Goal: Task Accomplishment & Management: Use online tool/utility

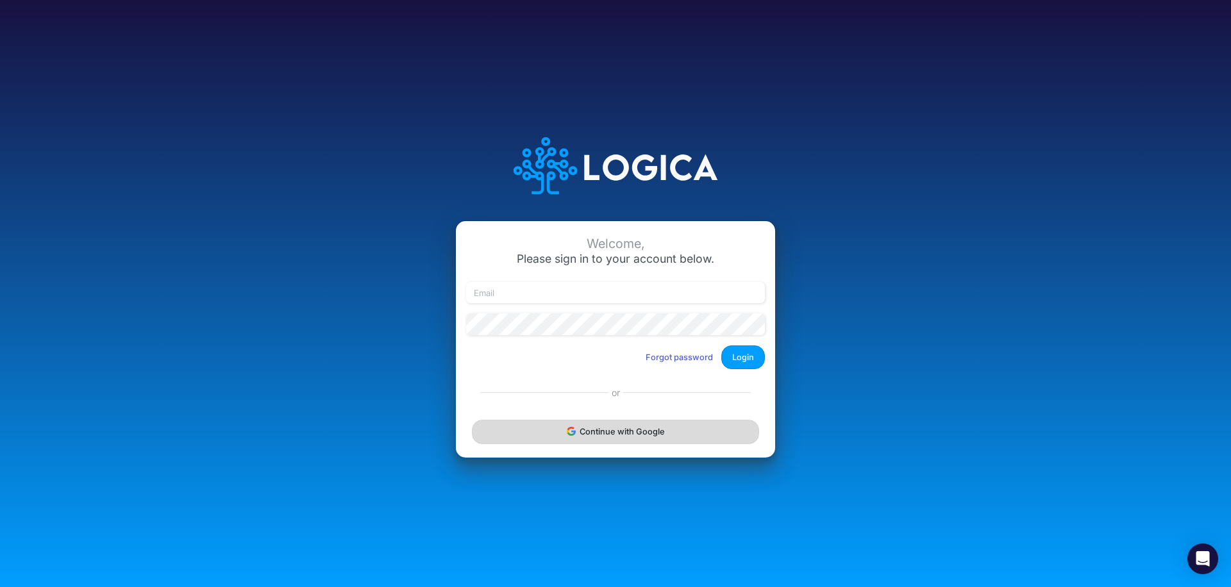
click at [592, 435] on button "Continue with Google" at bounding box center [615, 432] width 287 height 24
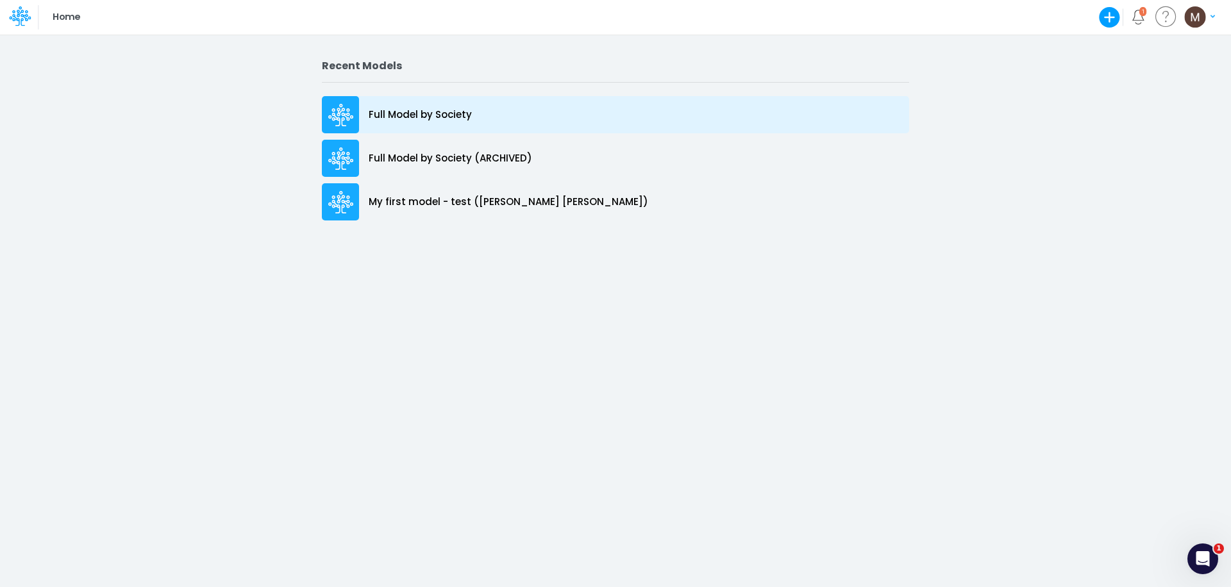
click at [445, 109] on p "Full Model by Society" at bounding box center [420, 115] width 103 height 15
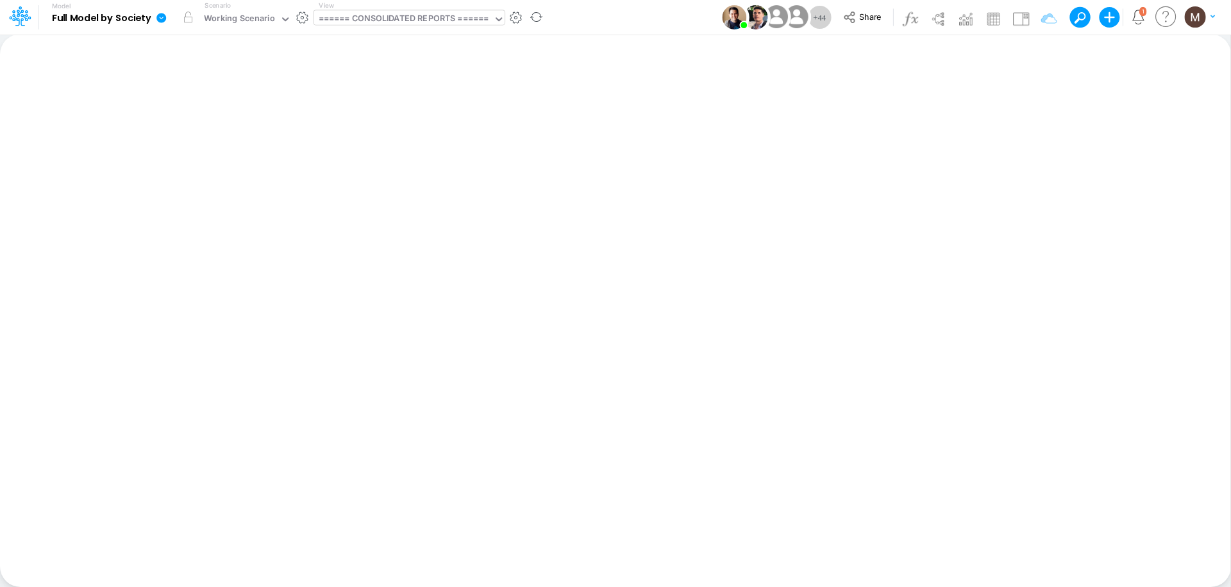
click at [442, 16] on div "====== CONSOLIDATED REPORTS ======" at bounding box center [404, 19] width 171 height 15
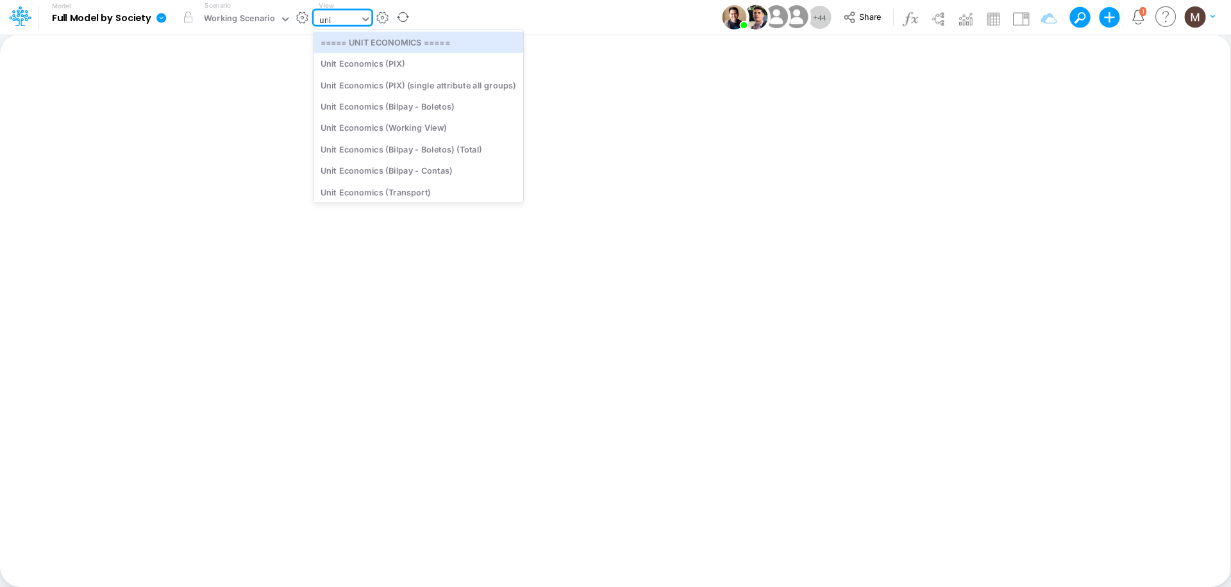
type input "unit"
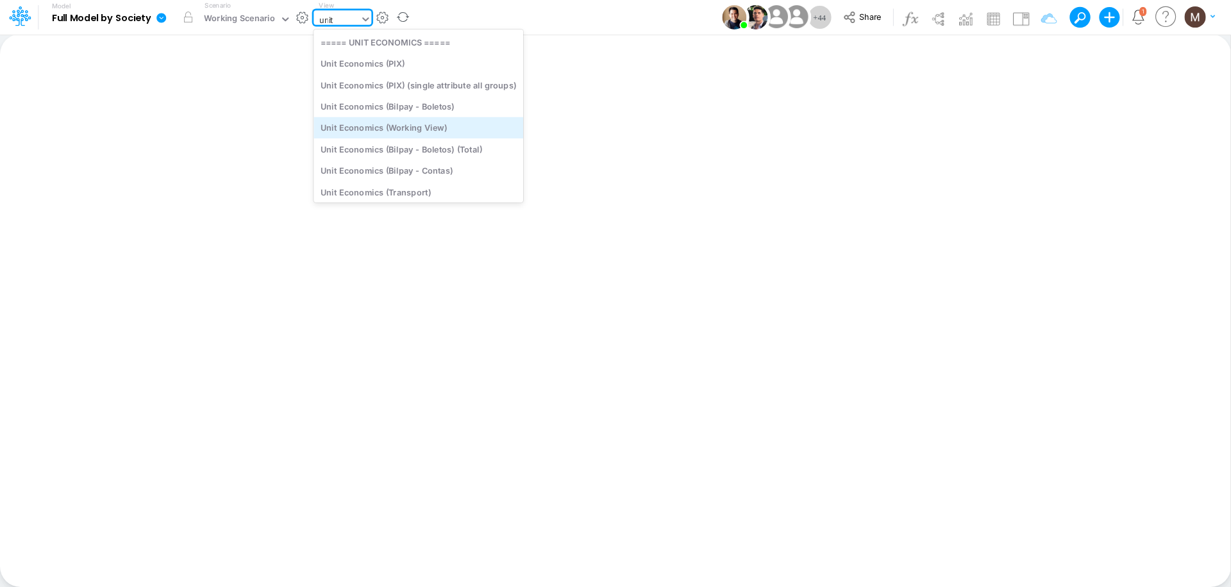
click at [399, 122] on div "Unit Economics (Working View)" at bounding box center [418, 127] width 210 height 21
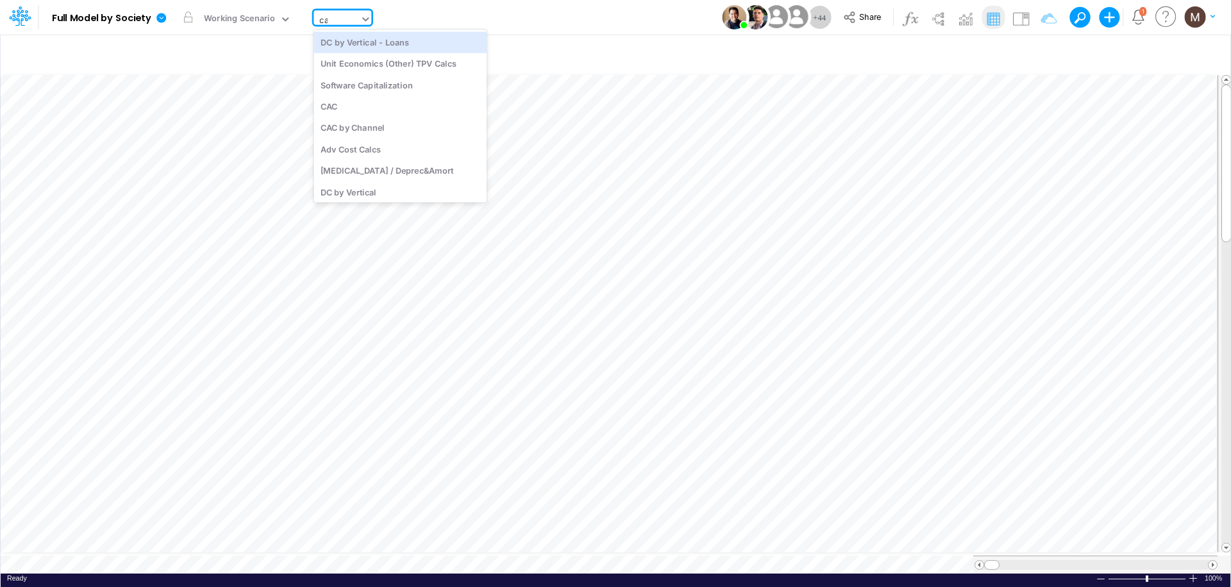
type input "cac"
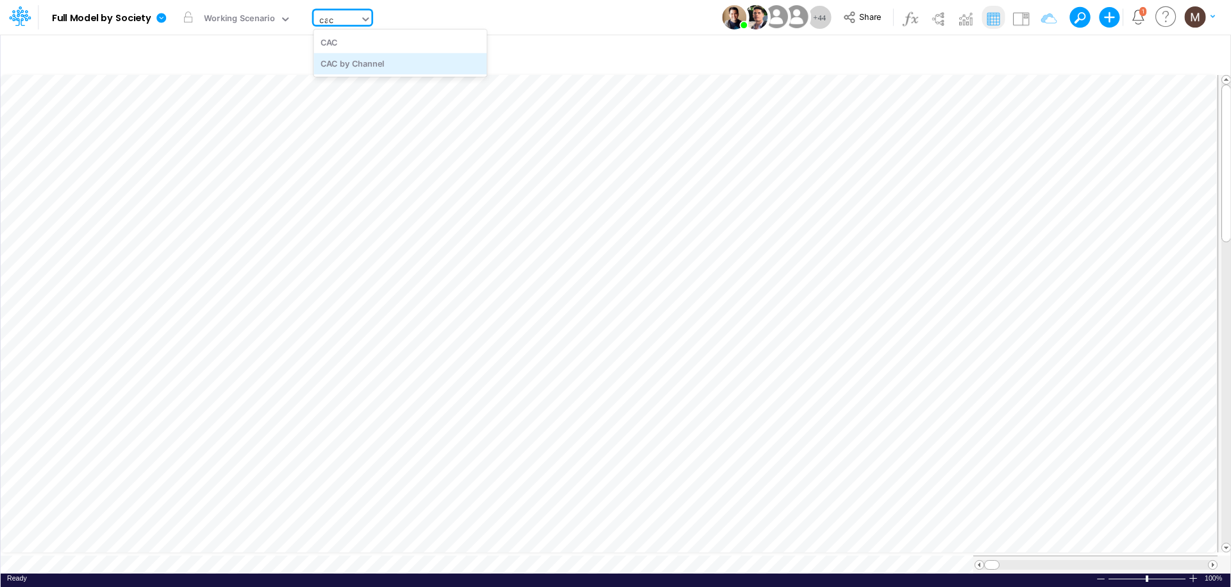
click at [341, 63] on div "CAC by Channel" at bounding box center [399, 63] width 173 height 21
click at [391, 18] on icon at bounding box center [393, 19] width 12 height 12
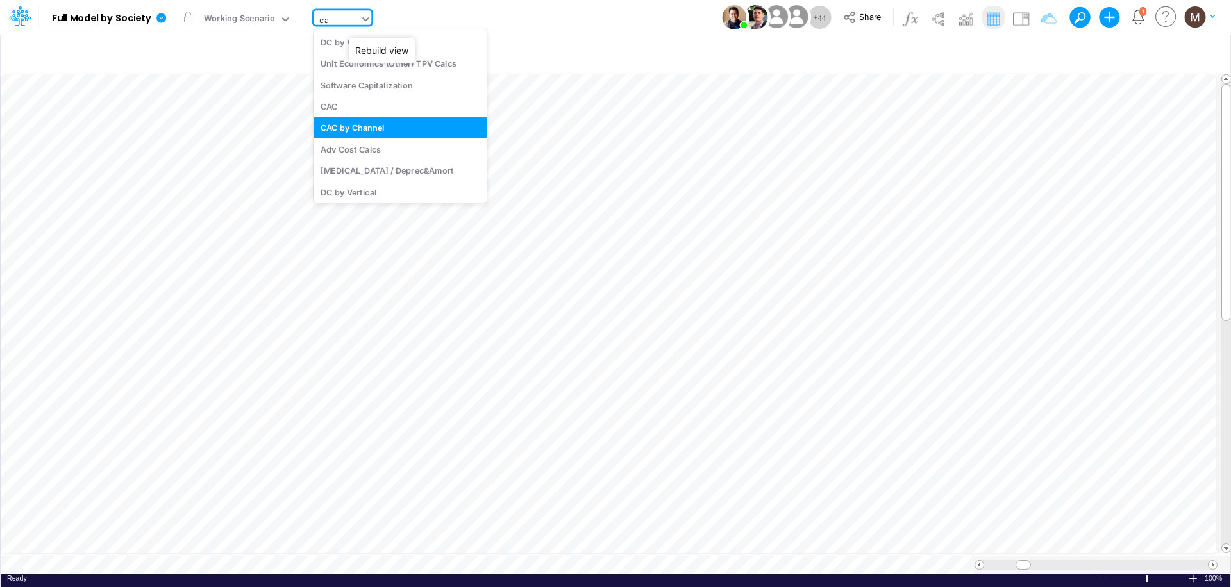
type input "cac"
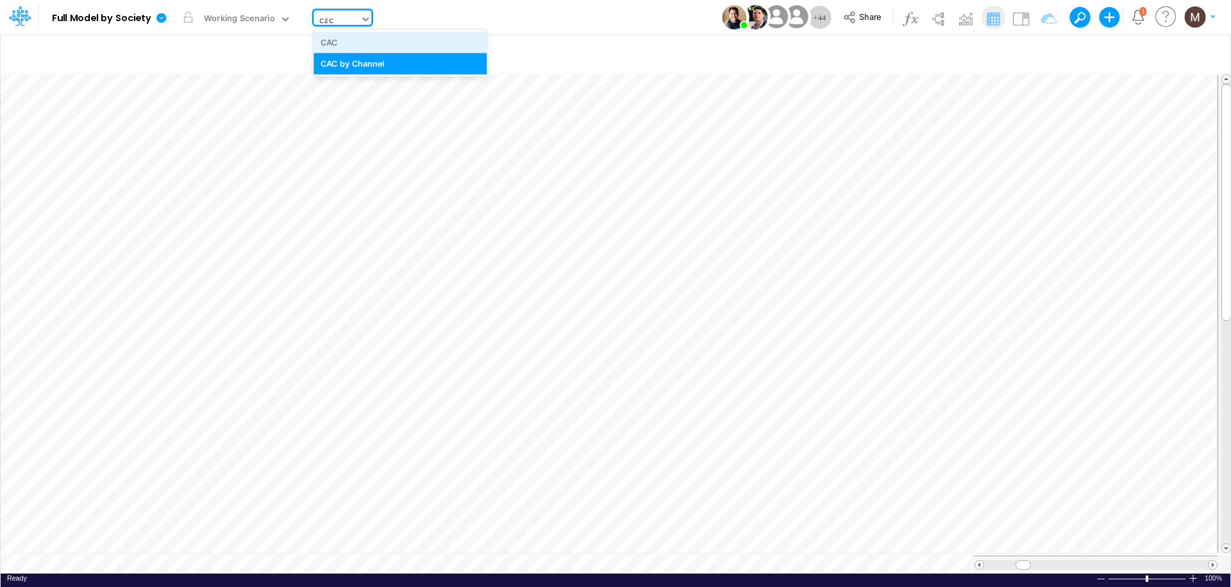
click at [338, 47] on div "CAC" at bounding box center [399, 41] width 173 height 21
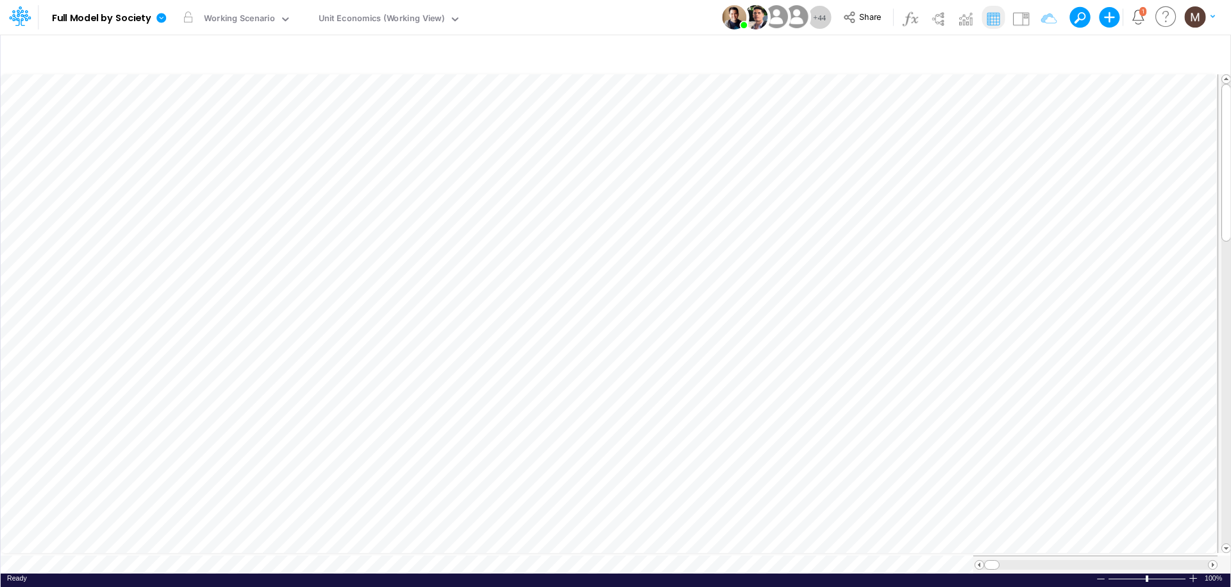
scroll to position [6, 0]
click at [1212, 561] on span at bounding box center [1212, 565] width 8 height 8
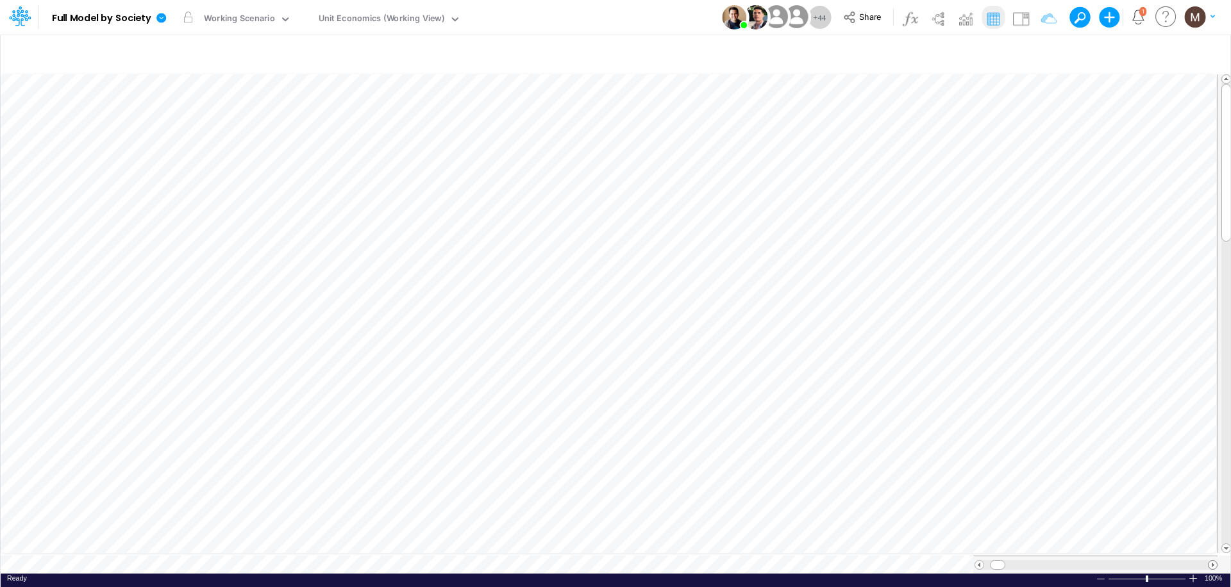
click at [1212, 561] on span at bounding box center [1212, 565] width 8 height 8
drag, startPoint x: 1033, startPoint y: 558, endPoint x: 1012, endPoint y: 558, distance: 21.2
click at [1012, 561] on span at bounding box center [1011, 565] width 8 height 8
click at [990, 560] on div at bounding box center [1096, 565] width 224 height 10
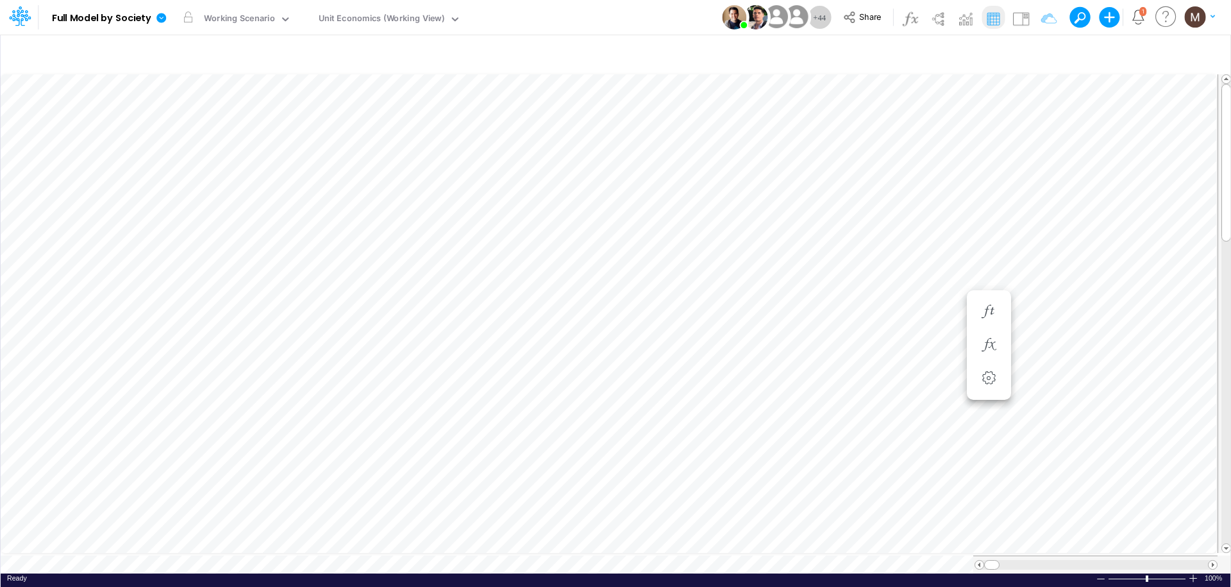
scroll to position [6, 1]
click at [1103, 574] on div at bounding box center [1101, 579] width 10 height 10
click at [1042, 53] on icon "button" at bounding box center [1040, 53] width 19 height 13
select select "contains"
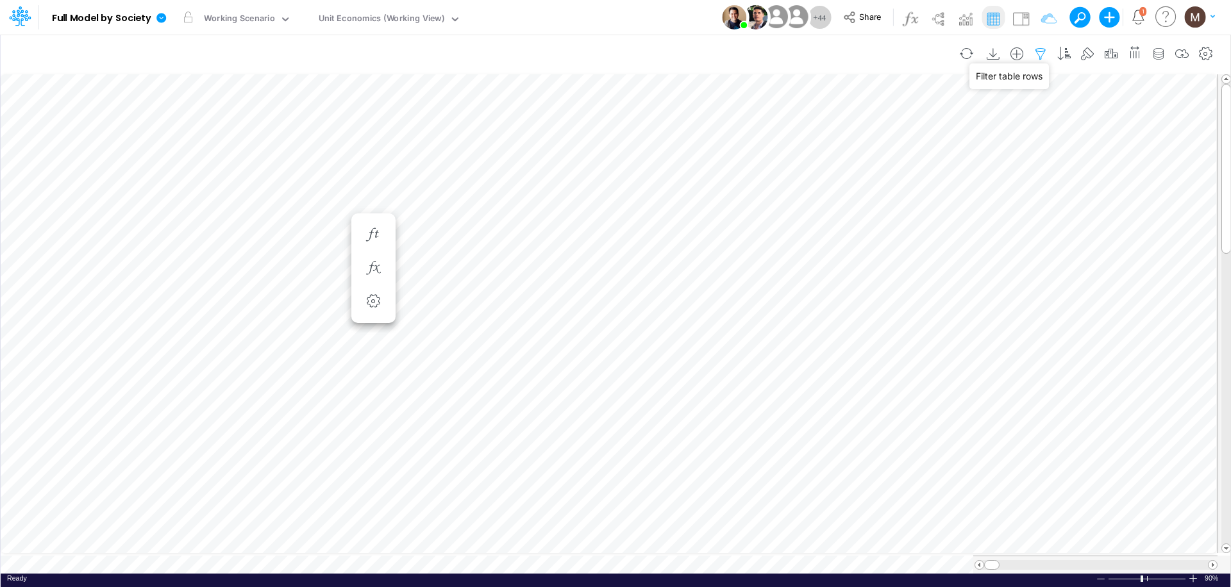
select select "tableSearchOR"
select select "contains"
click at [1039, 59] on icon "button" at bounding box center [1040, 53] width 19 height 13
select select "contains"
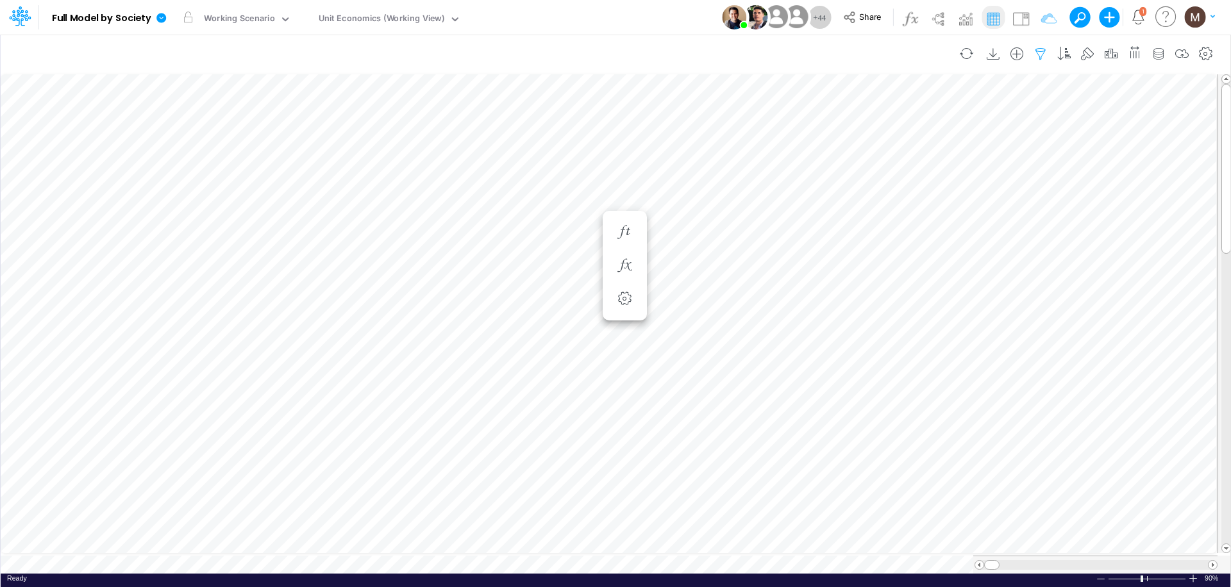
select select "tableSearchOR"
select select "contains"
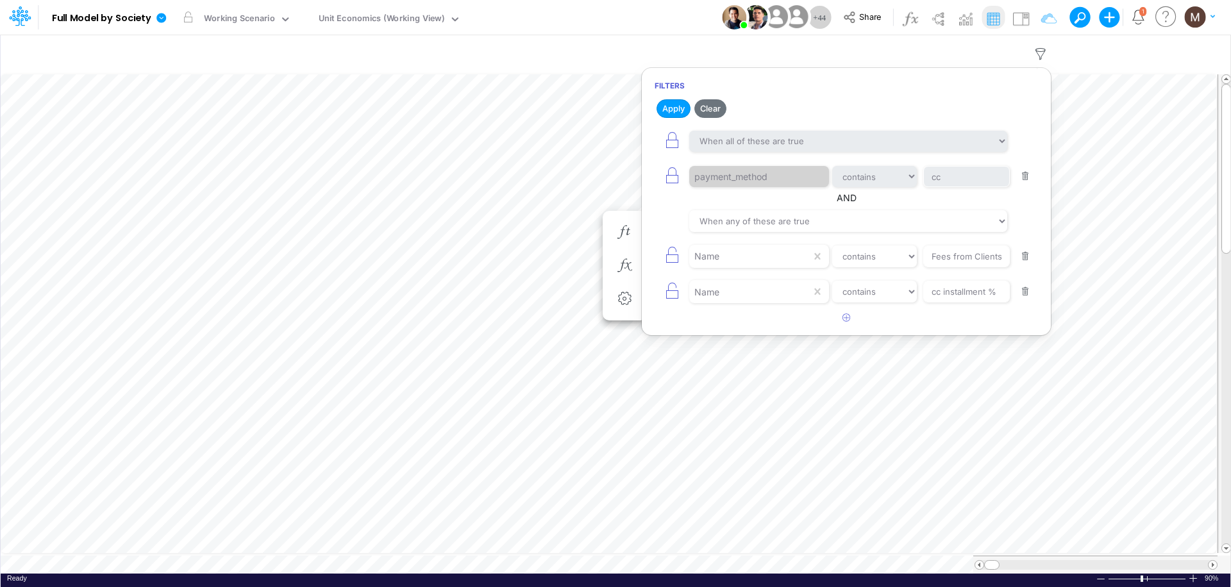
click at [1024, 177] on button "button" at bounding box center [1025, 176] width 25 height 17
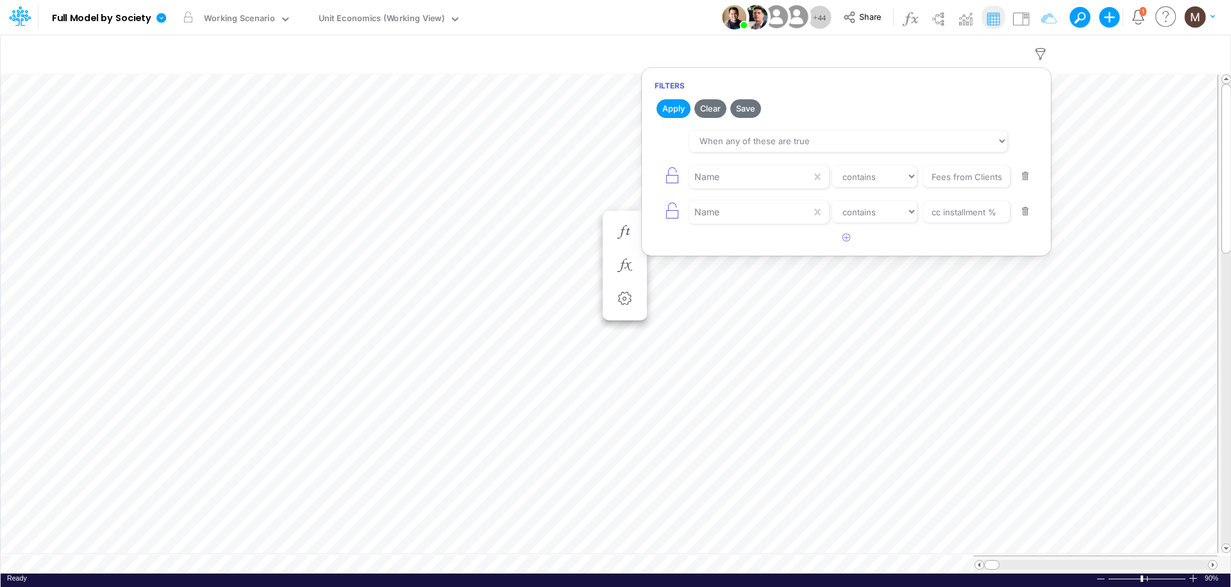
click at [1024, 177] on button "button" at bounding box center [1025, 176] width 25 height 17
type input "cc installment %"
click at [1024, 177] on button "button" at bounding box center [1025, 176] width 25 height 17
click at [679, 108] on button "Apply" at bounding box center [673, 108] width 34 height 19
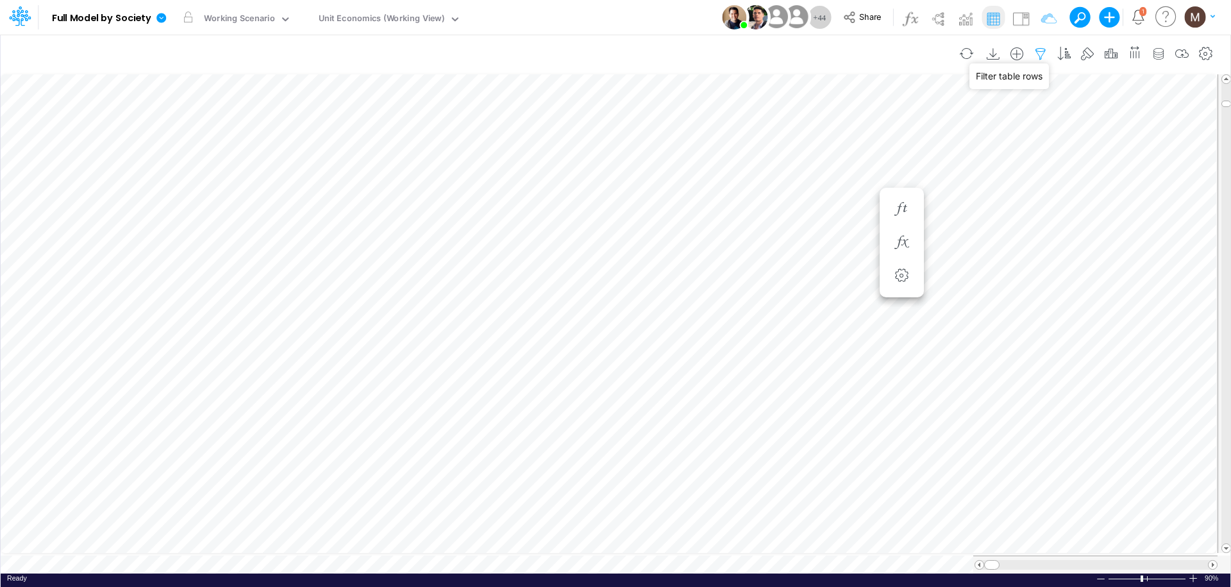
click at [1043, 53] on icon "button" at bounding box center [1040, 53] width 19 height 13
click at [848, 140] on icon "button" at bounding box center [846, 136] width 8 height 8
select select "tableSearchOR"
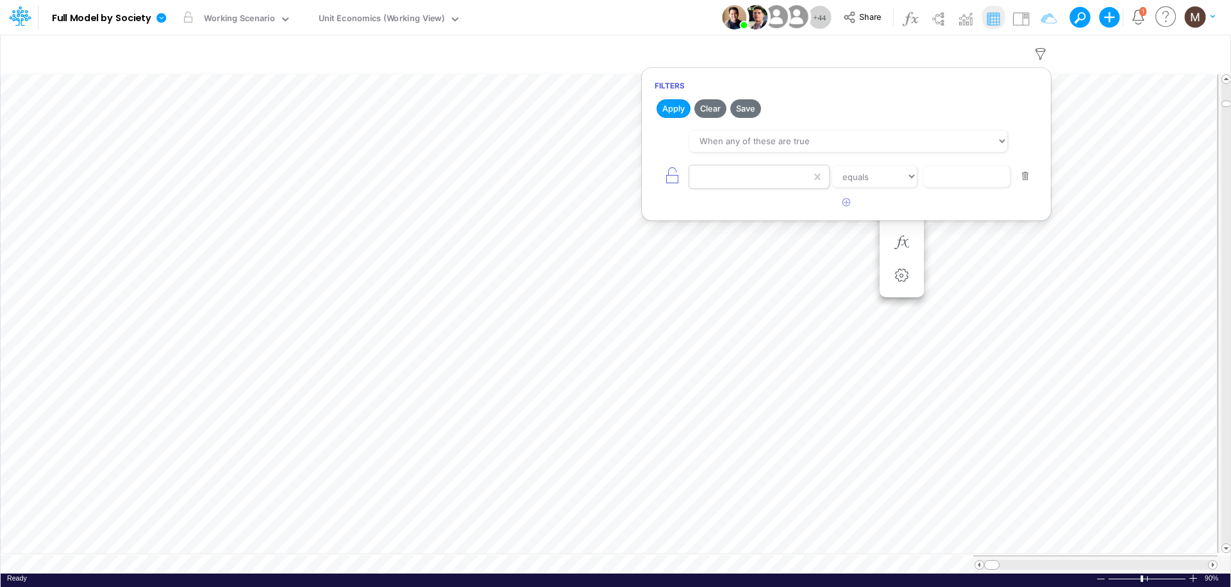
click at [758, 175] on div at bounding box center [750, 177] width 122 height 22
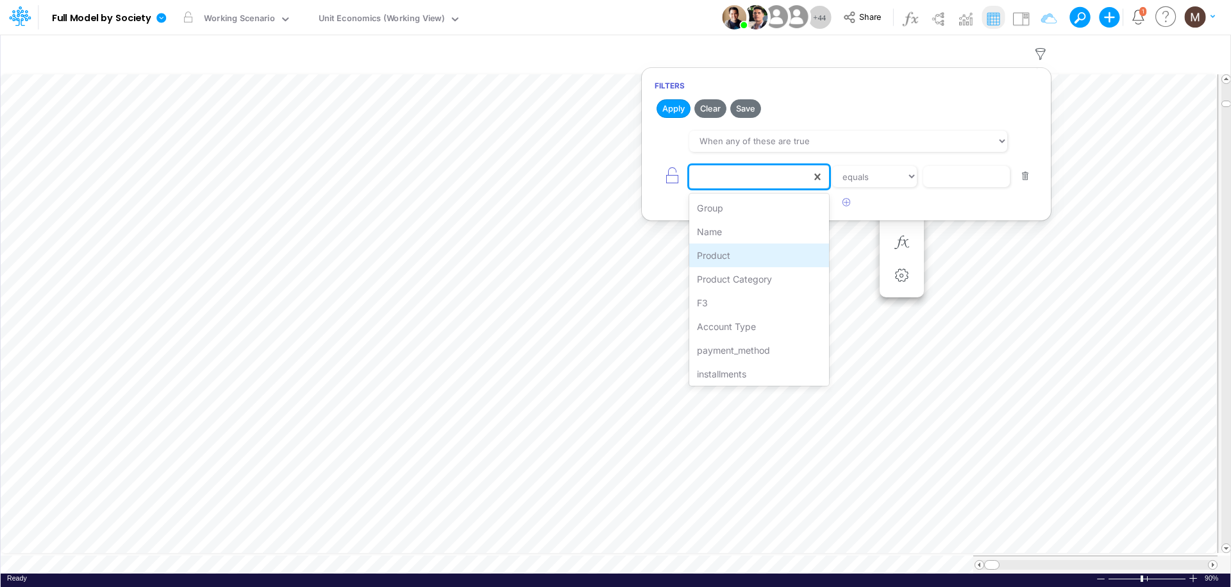
click at [735, 256] on div "Product" at bounding box center [759, 256] width 140 height 24
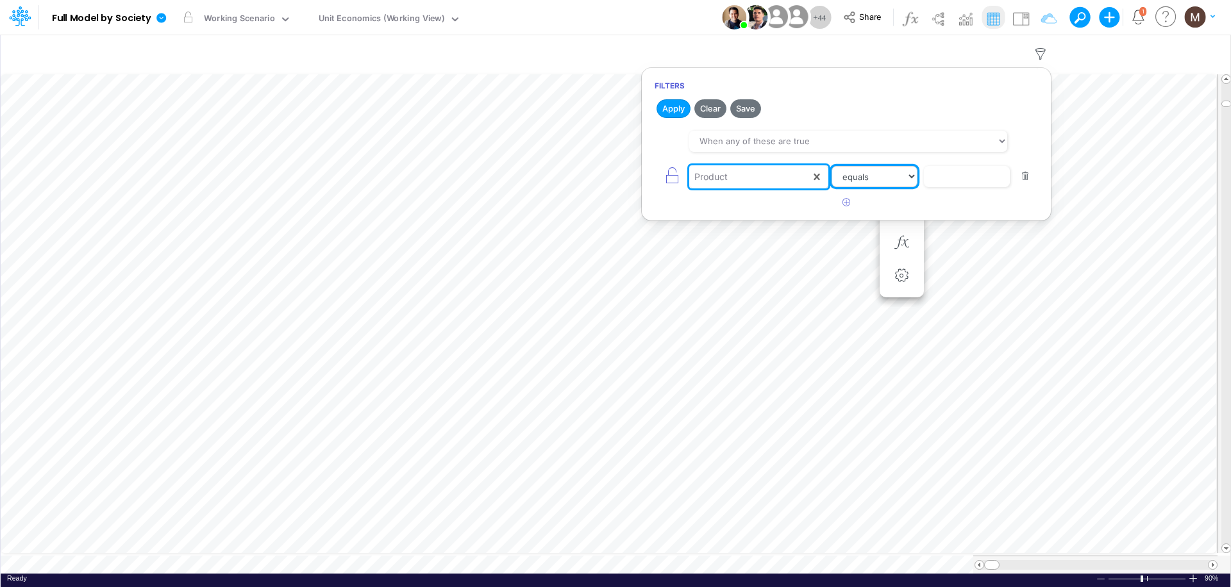
click at [899, 179] on select "equals not equal starts with ends with contains" at bounding box center [874, 177] width 86 height 22
select select "contains"
click at [831, 166] on select "equals not equal starts with ends with contains" at bounding box center [874, 177] width 86 height 22
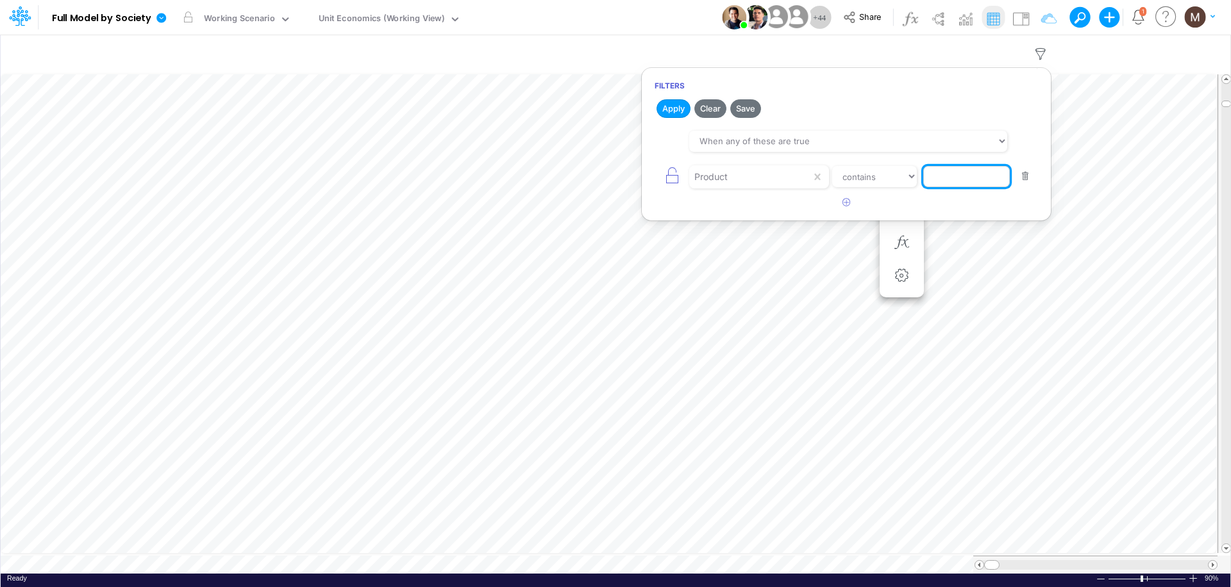
click at [962, 178] on input "text" at bounding box center [966, 177] width 87 height 22
type input "boletos / wallet"
click at [664, 107] on button "Apply" at bounding box center [673, 108] width 34 height 19
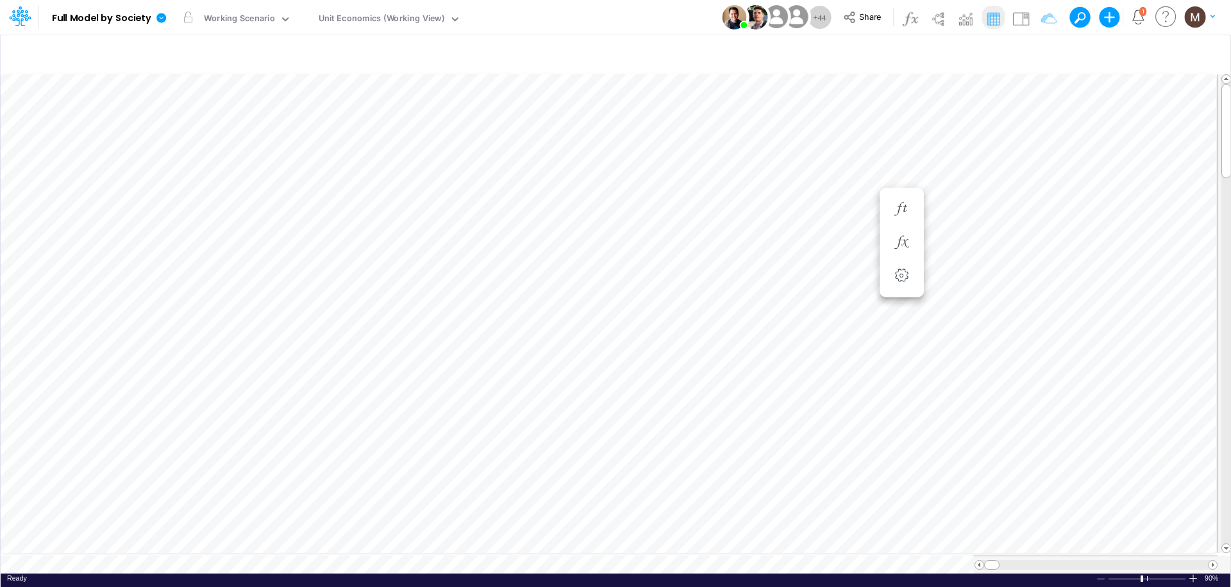
scroll to position [6, 1]
click at [1212, 561] on span at bounding box center [1212, 565] width 8 height 8
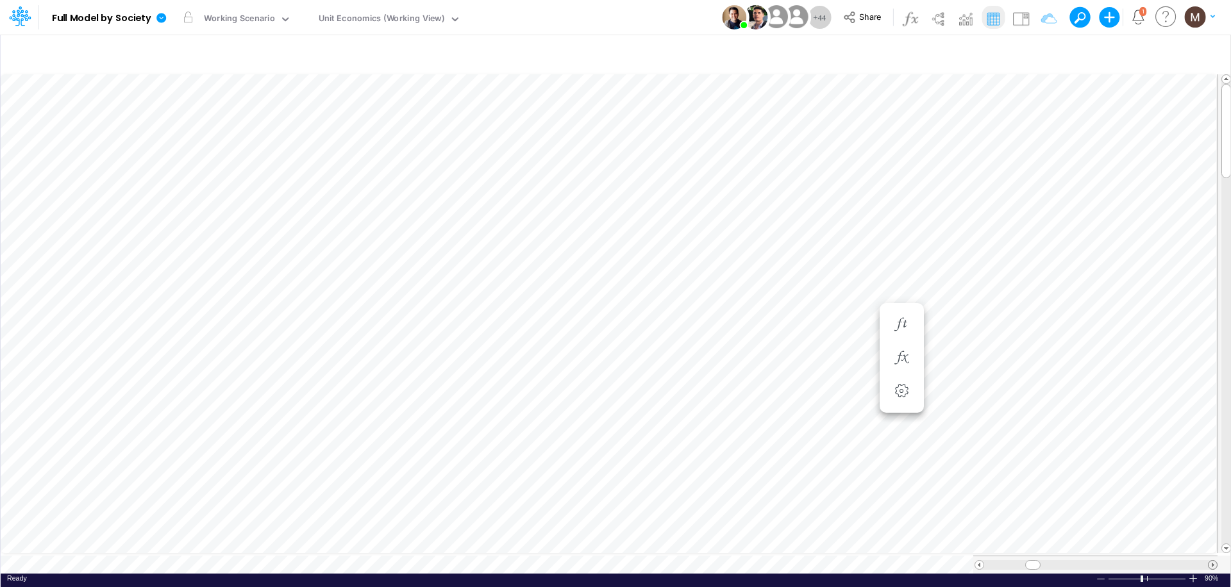
click at [1212, 561] on span at bounding box center [1212, 565] width 8 height 8
click at [1043, 58] on icon "button" at bounding box center [1040, 53] width 19 height 13
select select "tableSearchOR"
select select "contains"
click at [1029, 175] on button "button" at bounding box center [1025, 176] width 25 height 17
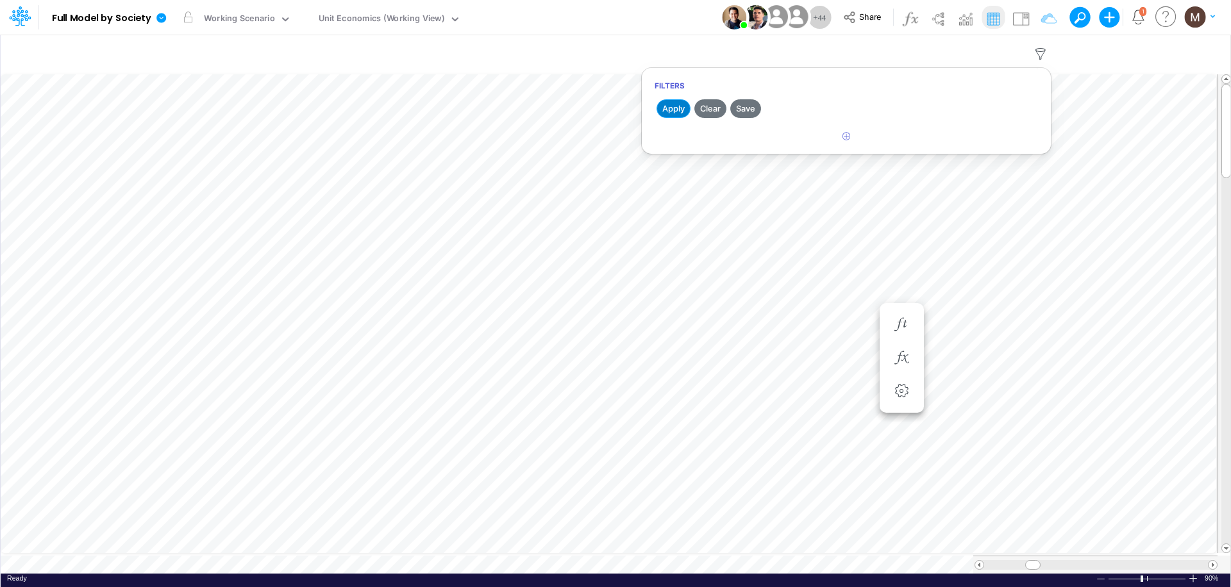
click at [678, 114] on button "Apply" at bounding box center [673, 108] width 34 height 19
click at [1215, 561] on span at bounding box center [1212, 565] width 8 height 8
click at [982, 563] on div at bounding box center [1095, 565] width 243 height 10
click at [976, 561] on span at bounding box center [979, 565] width 8 height 8
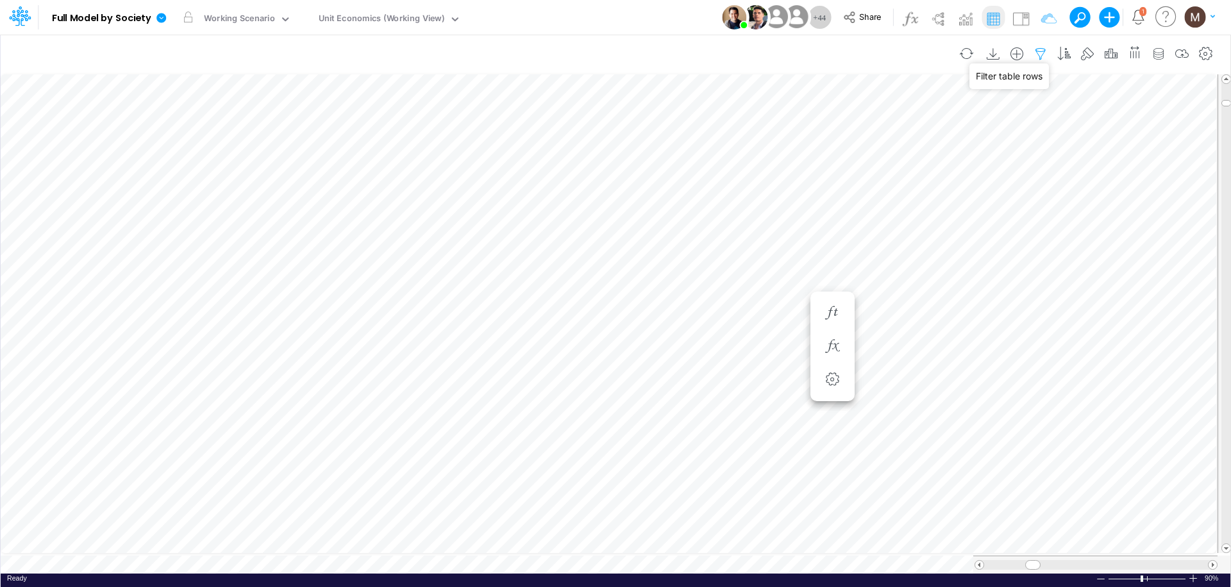
click at [1046, 54] on icon "button" at bounding box center [1040, 53] width 19 height 13
click at [840, 139] on button "button" at bounding box center [846, 136] width 25 height 21
select select "tableSearchOR"
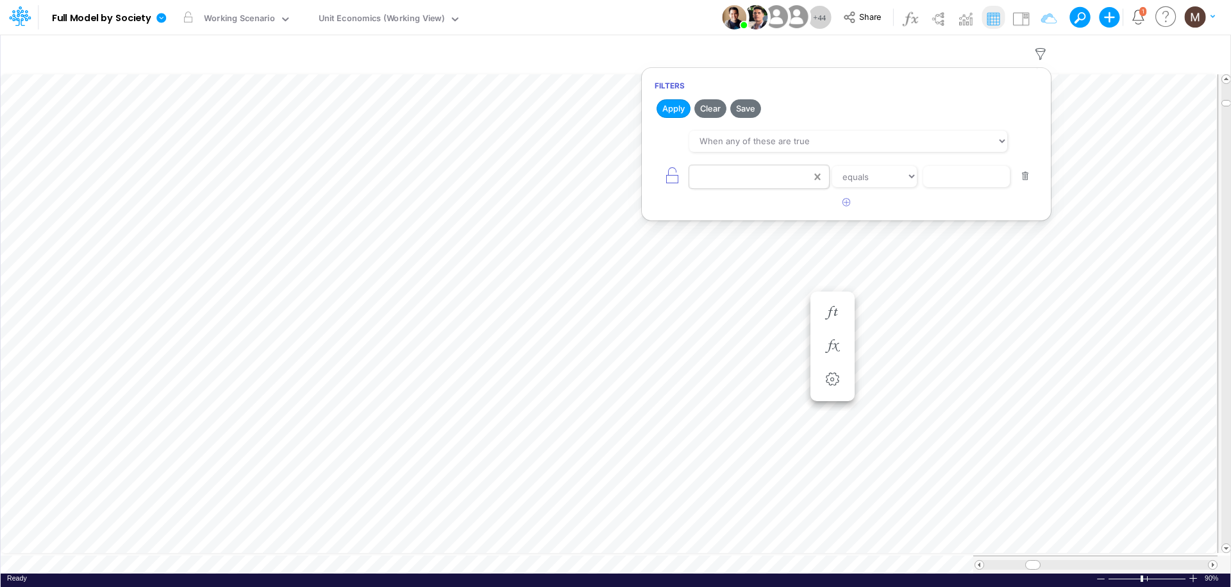
click at [814, 176] on icon at bounding box center [817, 177] width 13 height 13
click at [819, 178] on icon at bounding box center [817, 176] width 6 height 6
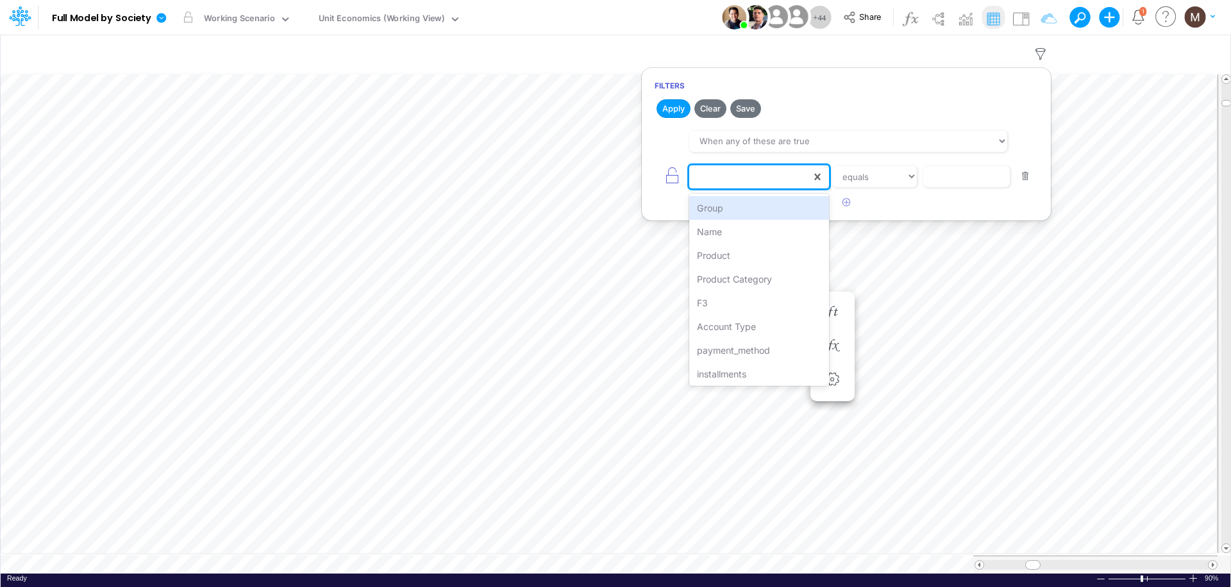
click at [774, 179] on div at bounding box center [750, 177] width 122 height 22
click at [753, 321] on div "Account Type" at bounding box center [759, 327] width 140 height 24
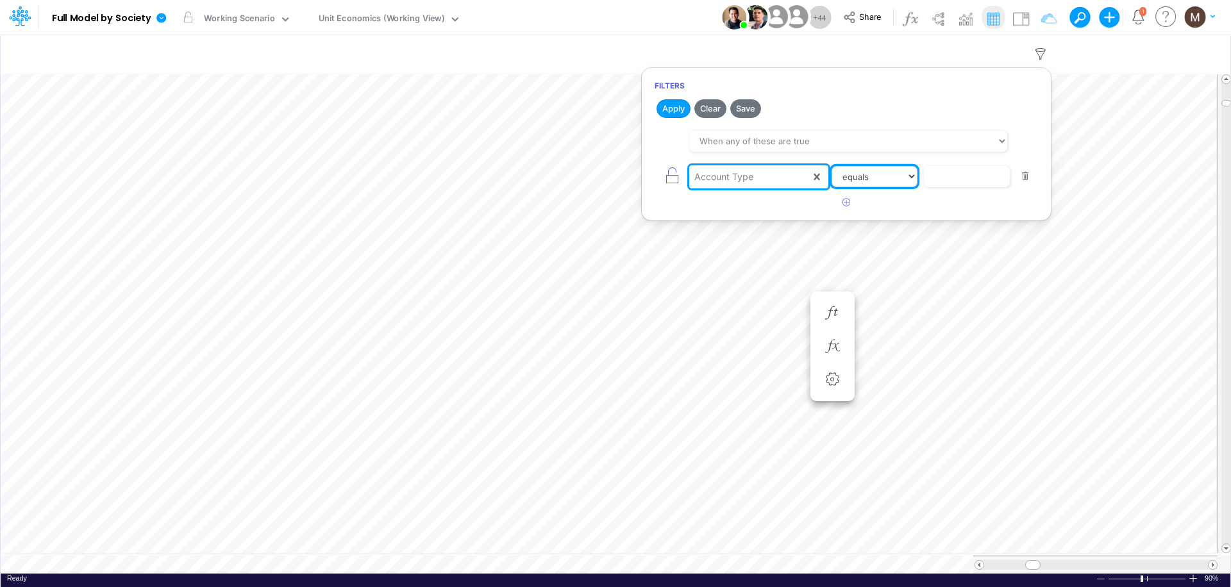
click at [879, 181] on select "equals not equal starts with ends with contains" at bounding box center [874, 177] width 86 height 22
select select "contains"
click at [831, 166] on select "equals not equal starts with ends with contains" at bounding box center [874, 177] width 86 height 22
click at [743, 179] on div "Account Type" at bounding box center [723, 176] width 59 height 13
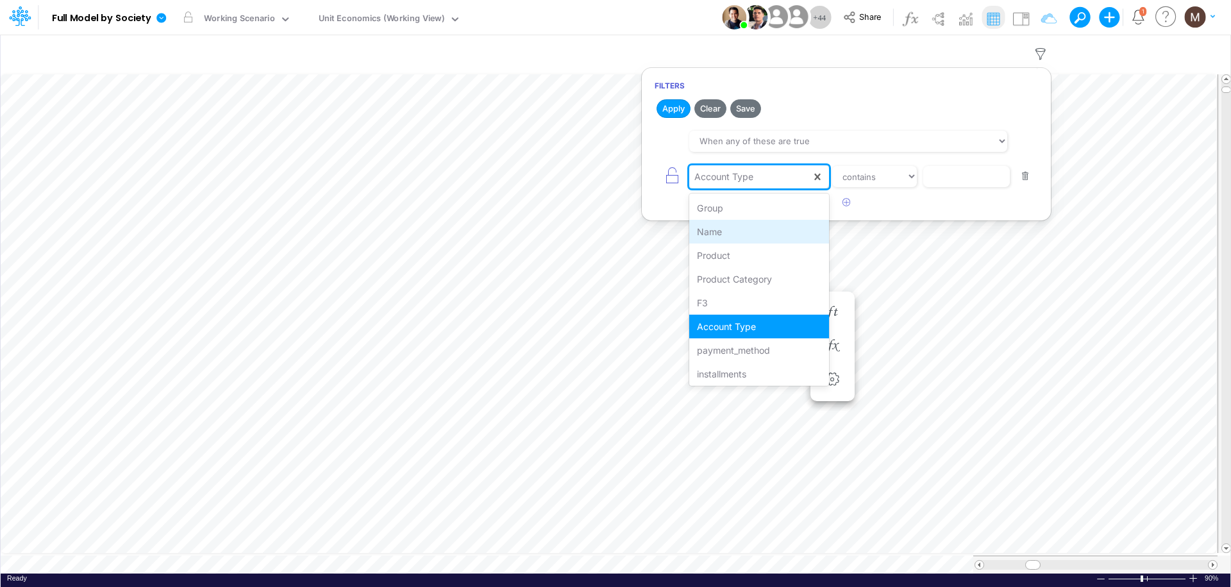
click at [722, 238] on div "Name" at bounding box center [759, 232] width 140 height 24
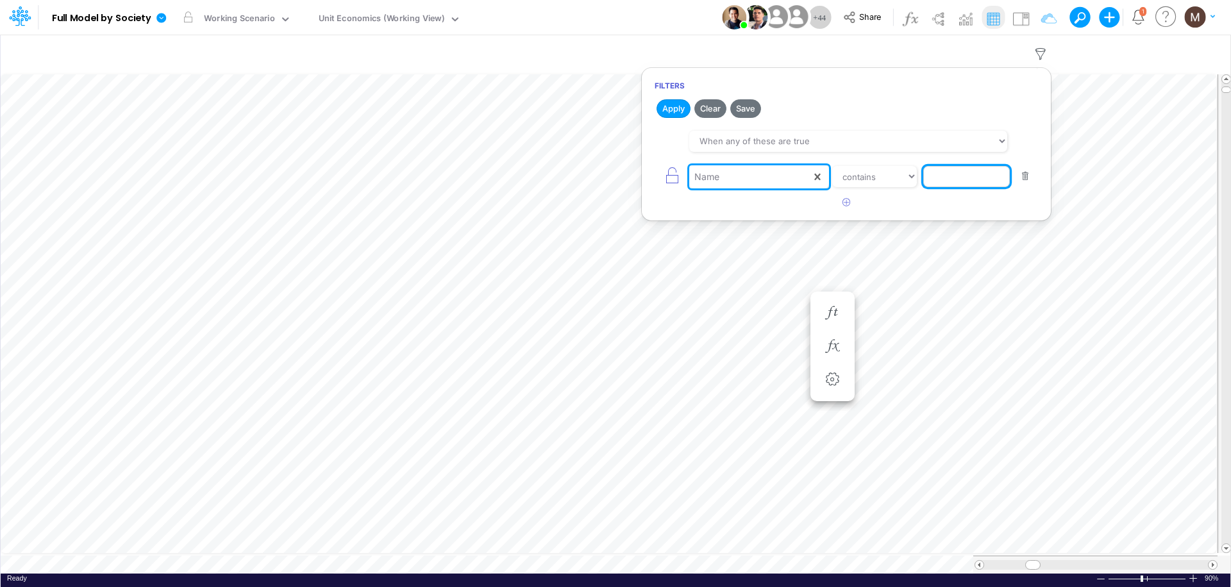
click at [955, 179] on input "text" at bounding box center [966, 177] width 87 height 22
type input "tpv"
click at [677, 111] on button "Apply" at bounding box center [673, 108] width 34 height 19
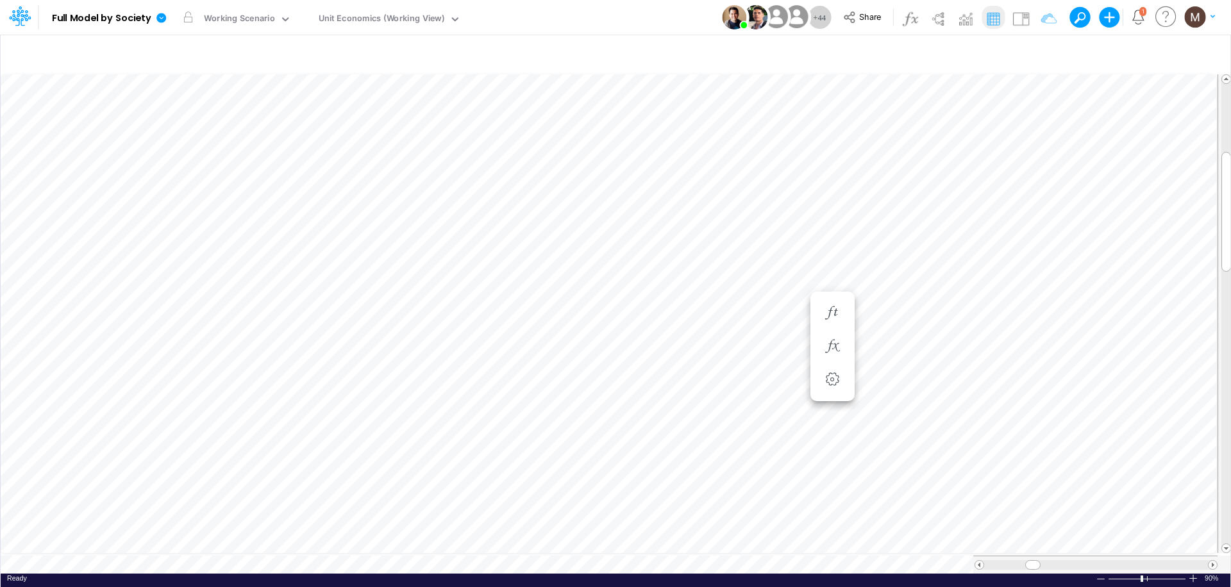
scroll to position [6, 1]
click at [1040, 56] on icon "button" at bounding box center [1040, 53] width 19 height 13
select select "tableSearchOR"
select select "contains"
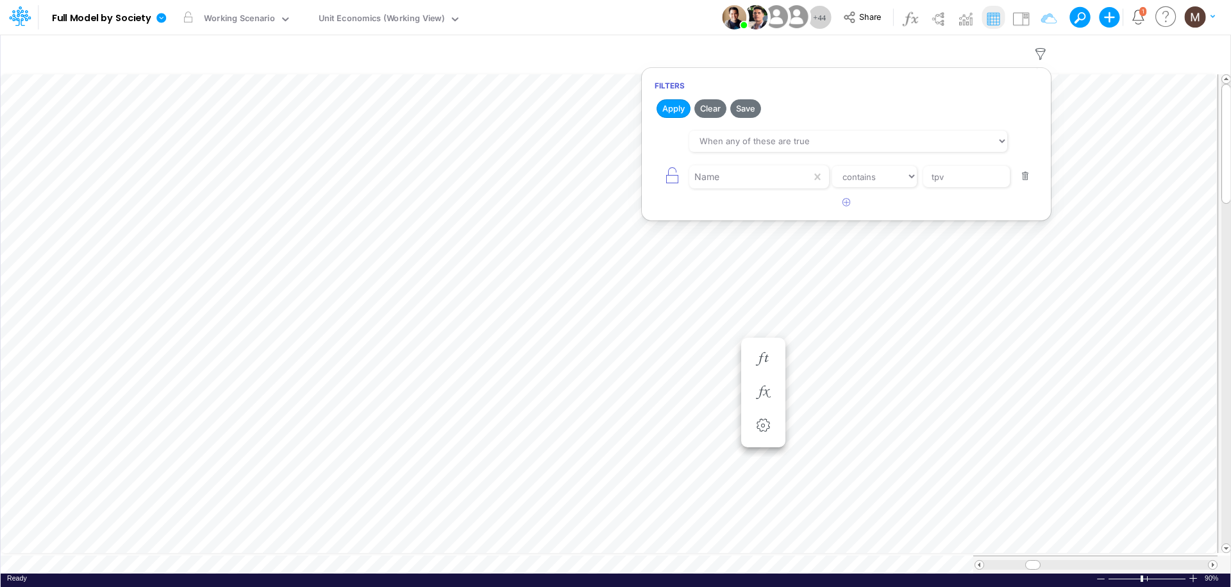
click at [1026, 177] on button "button" at bounding box center [1025, 176] width 25 height 17
click at [671, 112] on button "Apply" at bounding box center [673, 108] width 34 height 19
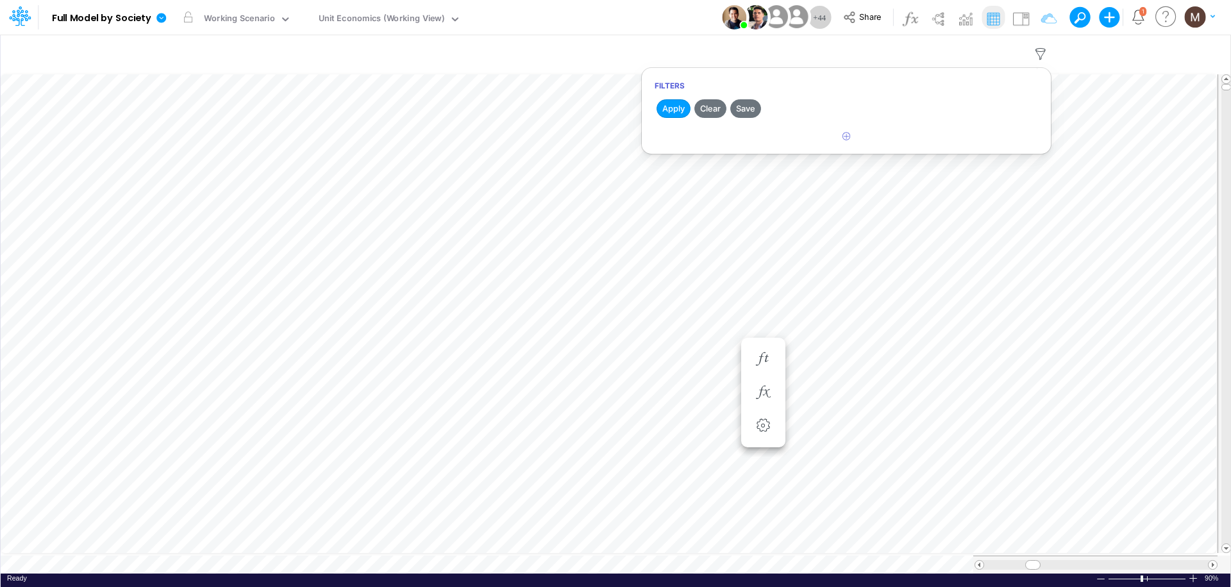
scroll to position [6, 1]
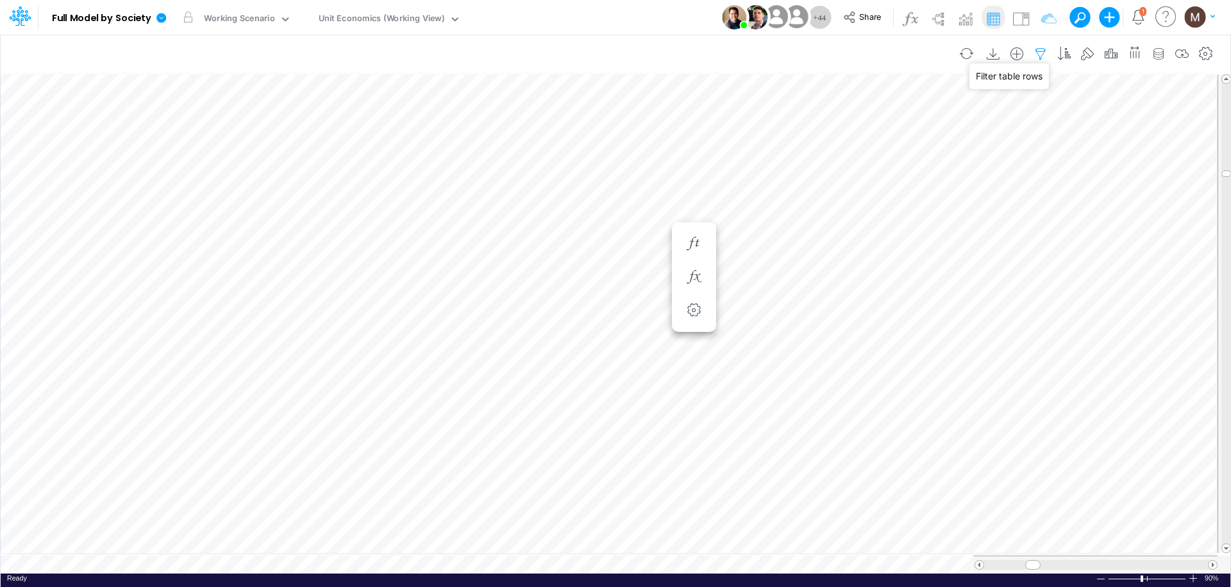
click at [1040, 50] on icon "button" at bounding box center [1040, 53] width 19 height 13
click at [851, 134] on button "button" at bounding box center [846, 136] width 25 height 21
select select "tableSearchOR"
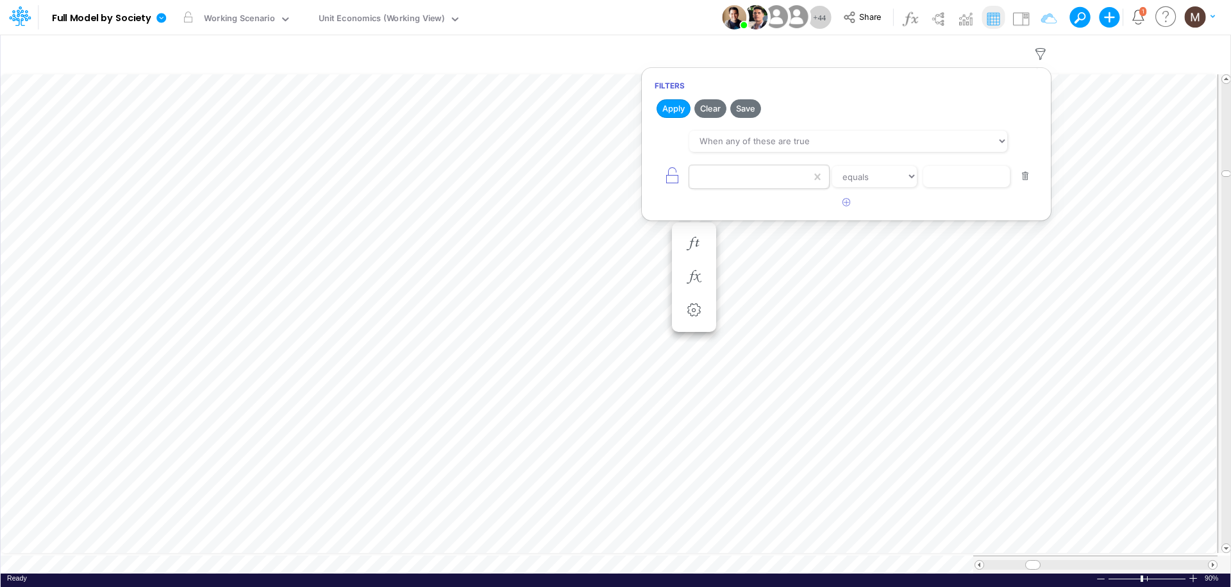
click at [794, 174] on div at bounding box center [750, 177] width 122 height 22
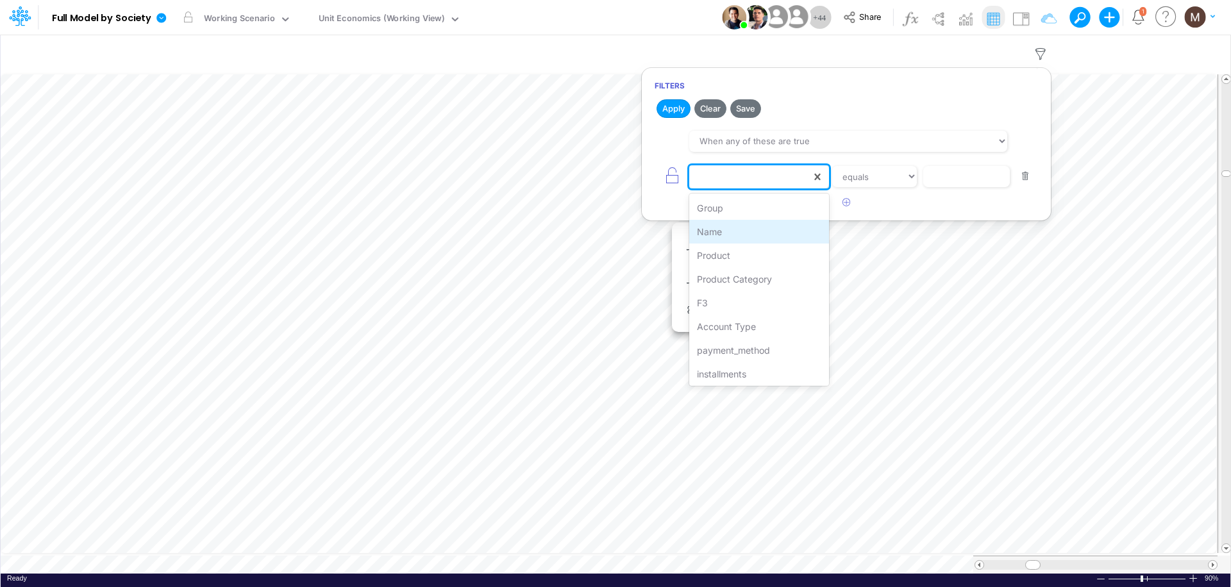
click at [746, 230] on div "Name" at bounding box center [759, 232] width 140 height 24
click at [900, 179] on select "equals not equal starts with ends with contains" at bounding box center [874, 177] width 86 height 22
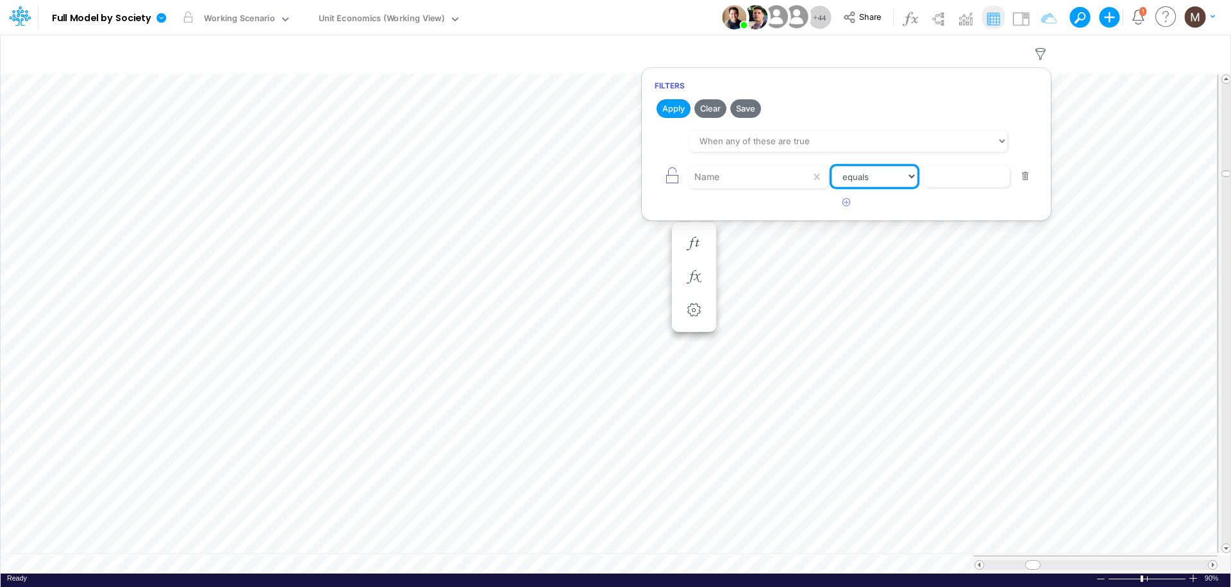
select select "contains"
click at [831, 166] on select "equals not equal starts with ends with contains" at bounding box center [874, 177] width 86 height 22
click at [955, 178] on input "text" at bounding box center [966, 177] width 87 height 22
click at [936, 182] on input "text" at bounding box center [966, 177] width 87 height 22
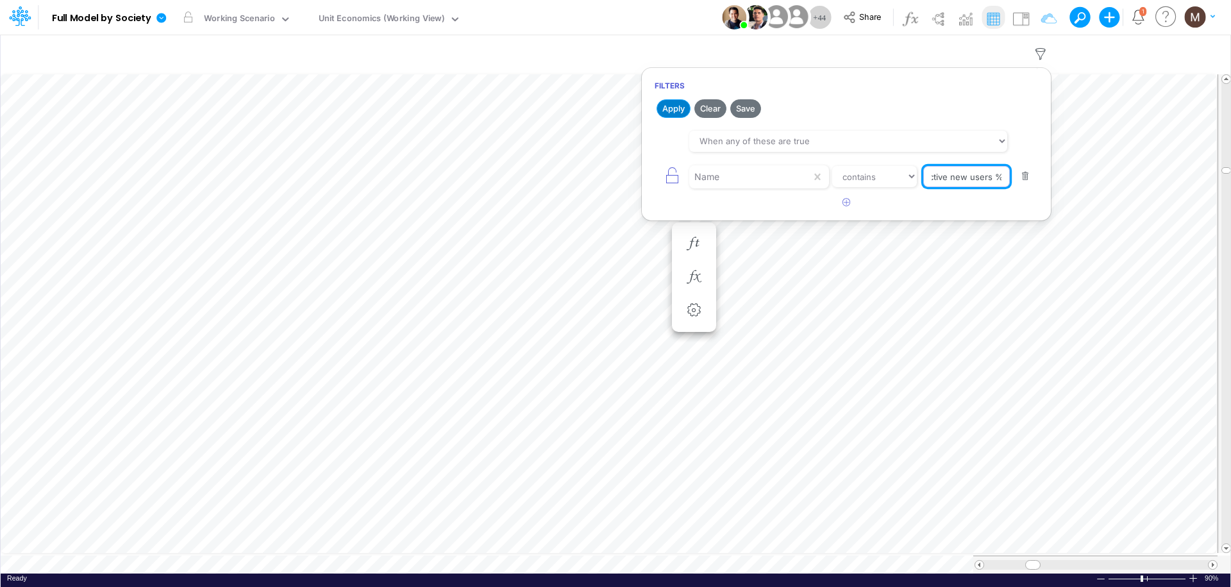
type input "active new users %"
click at [669, 104] on button "Apply" at bounding box center [673, 108] width 34 height 19
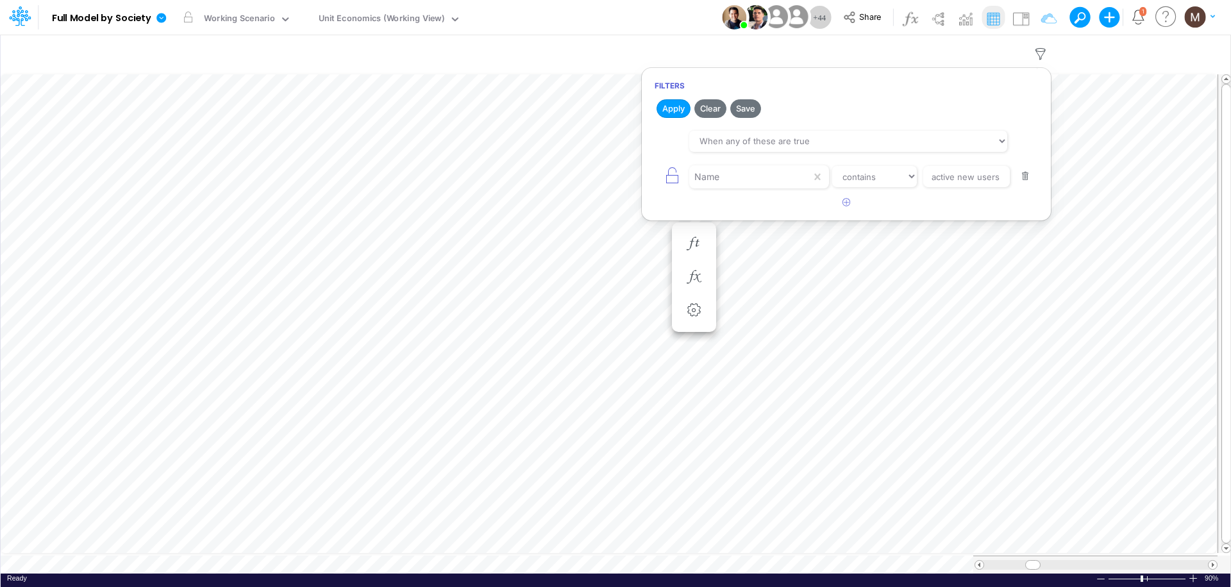
scroll to position [6, 0]
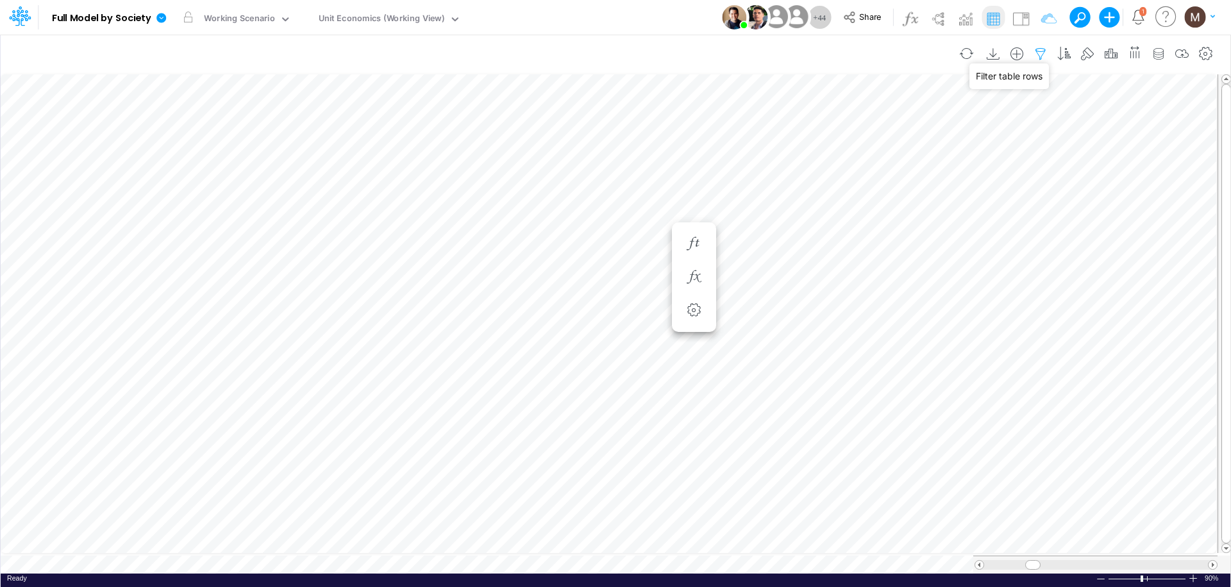
click at [1035, 54] on icon "button" at bounding box center [1040, 53] width 19 height 13
select select "tableSearchOR"
select select "contains"
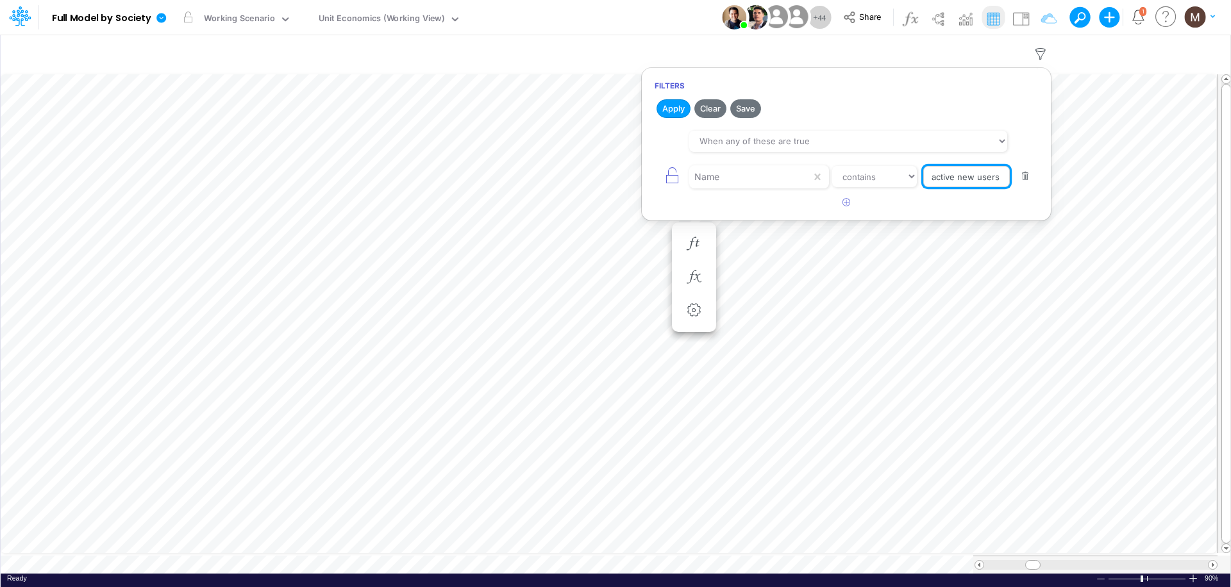
click at [989, 178] on input "active new users %" at bounding box center [966, 177] width 87 height 22
click at [1001, 179] on input "active new users %" at bounding box center [966, 177] width 87 height 22
click at [1022, 175] on button "button" at bounding box center [1025, 176] width 25 height 17
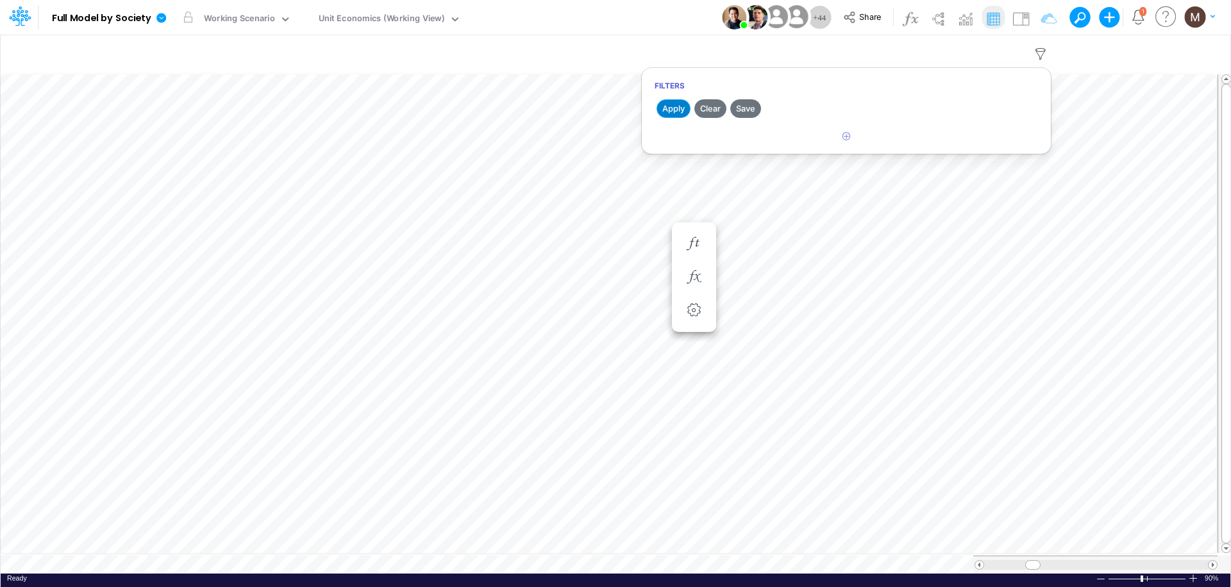
click at [679, 103] on button "Apply" at bounding box center [673, 108] width 34 height 19
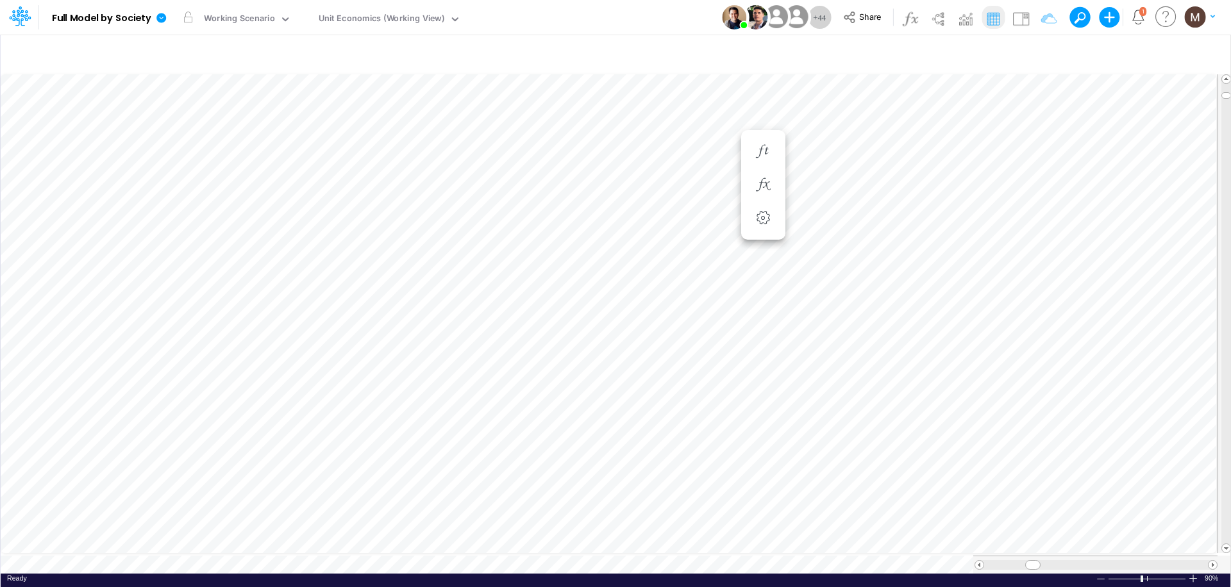
scroll to position [6, 1]
click at [765, 204] on button "button" at bounding box center [763, 197] width 24 height 26
click at [771, 160] on icon "button" at bounding box center [762, 162] width 19 height 13
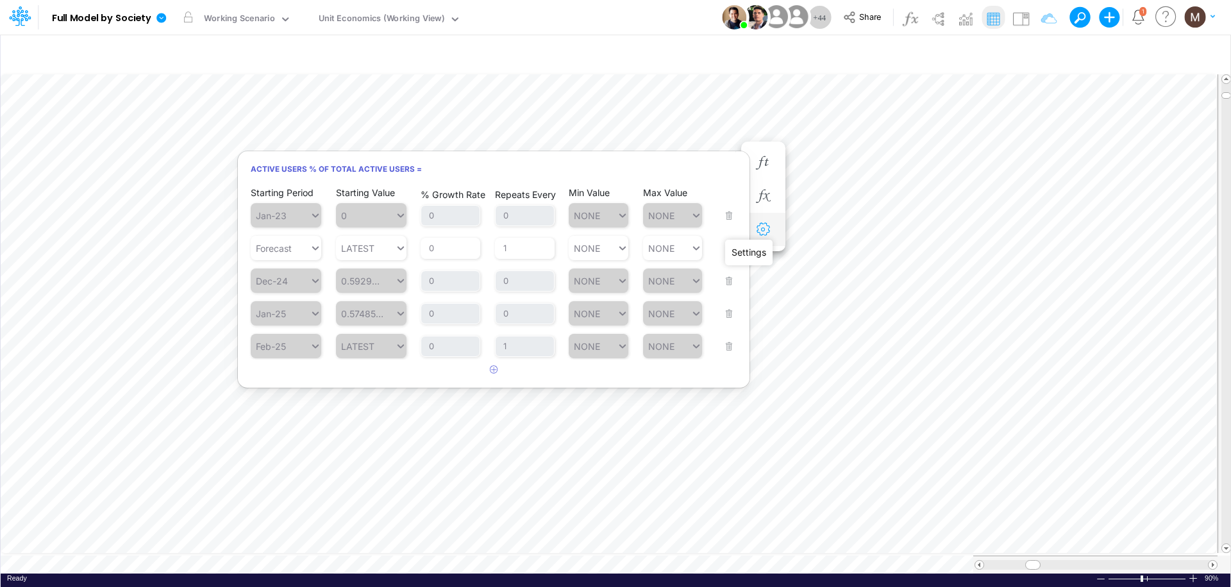
click at [762, 230] on icon "button" at bounding box center [762, 229] width 19 height 13
select select "field"
select select "Number"
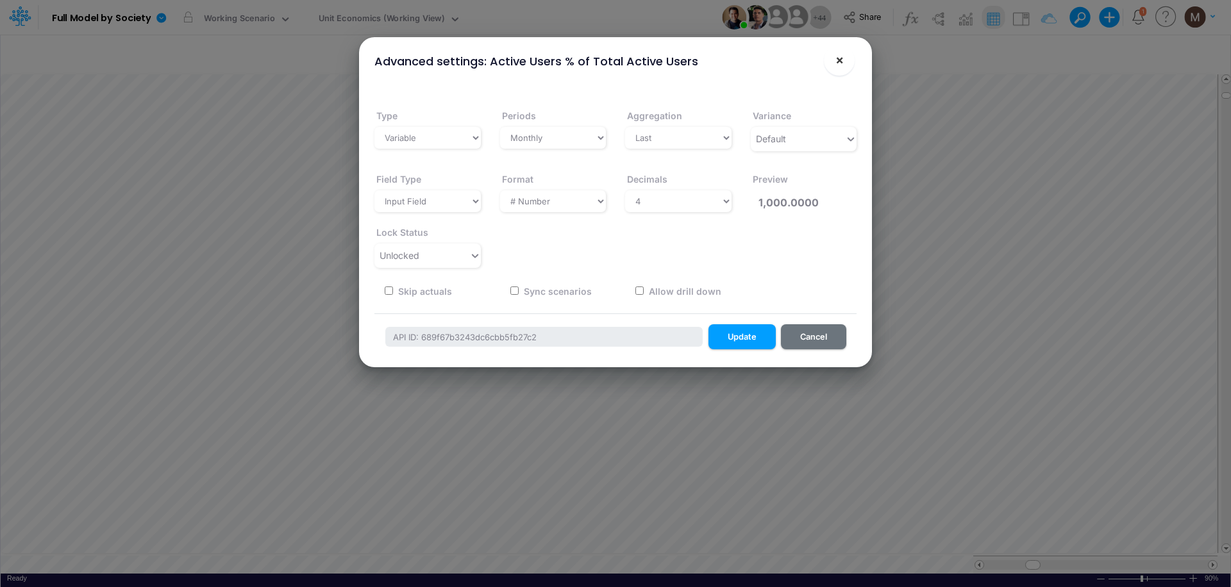
click at [841, 67] on button "×" at bounding box center [839, 60] width 31 height 31
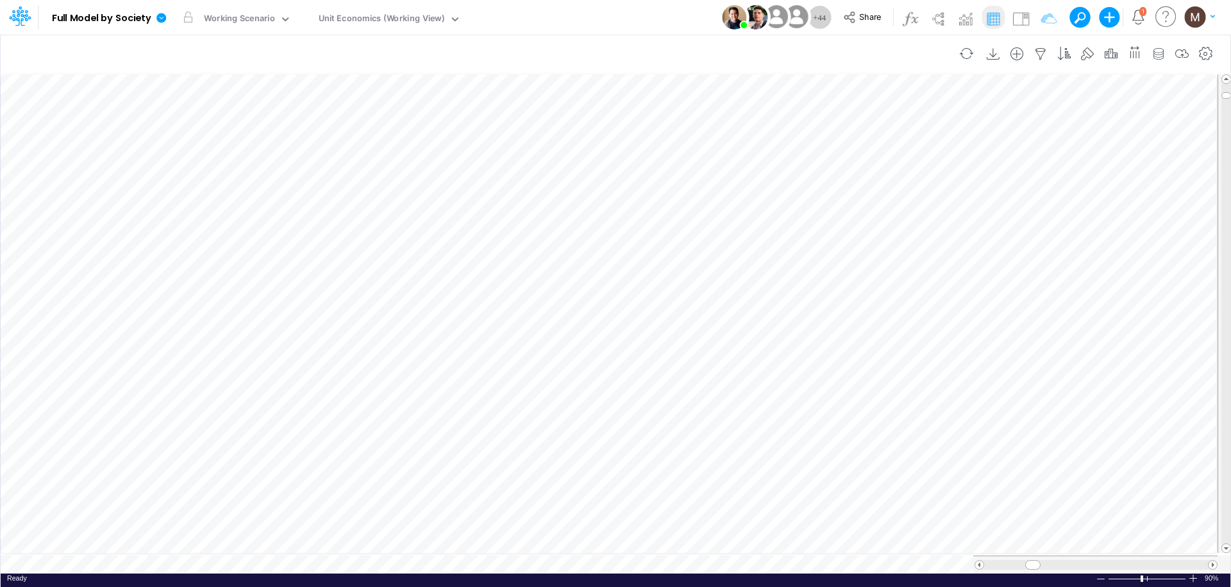
scroll to position [6, 1]
click at [903, 231] on icon "button" at bounding box center [901, 229] width 19 height 13
select select "field"
select select "Number"
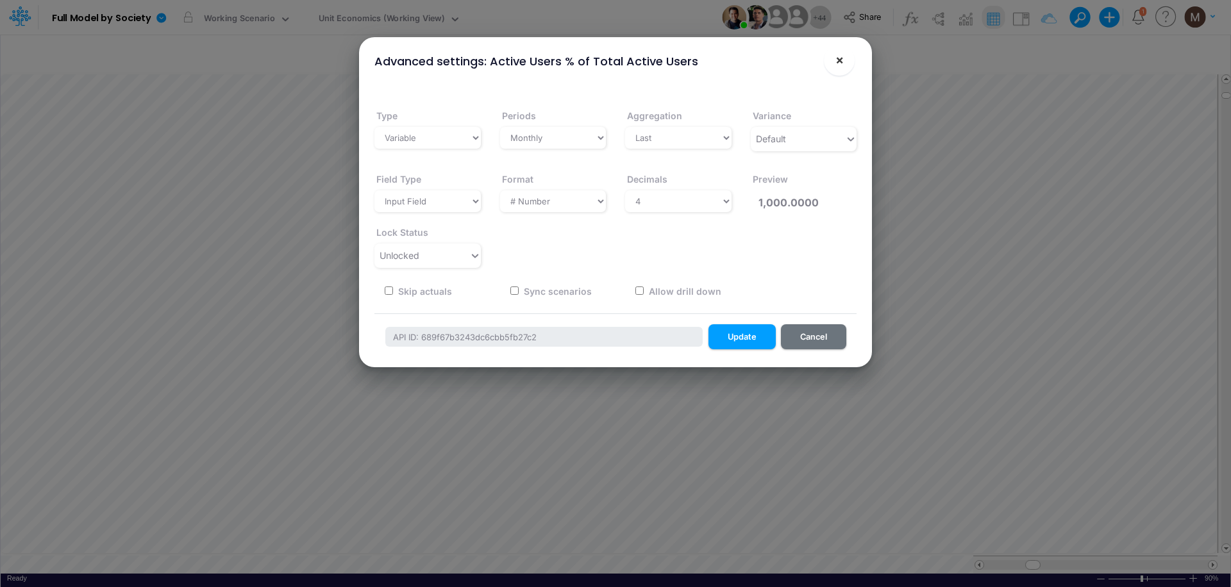
click at [846, 70] on button "×" at bounding box center [839, 60] width 31 height 31
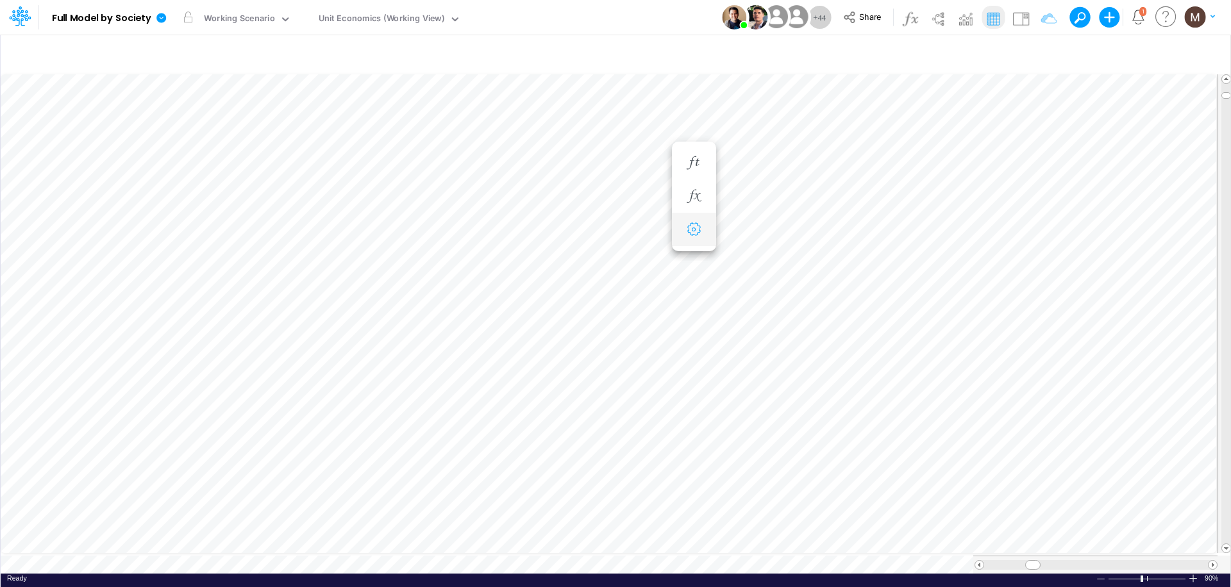
click at [694, 223] on icon "button" at bounding box center [693, 229] width 19 height 13
select select "field"
select select "Number"
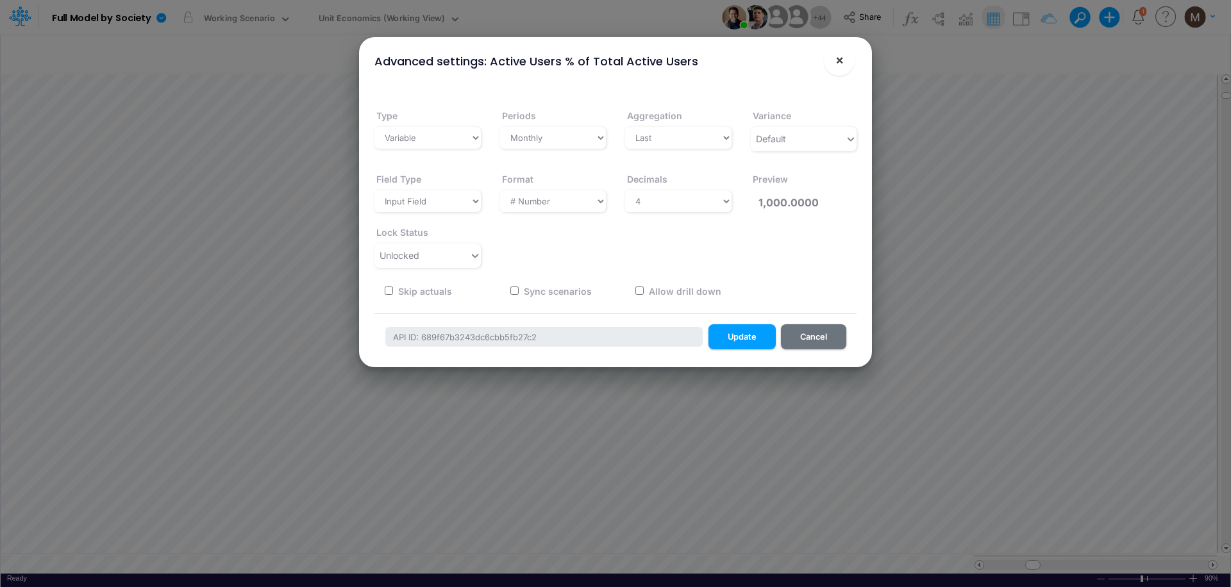
click at [845, 59] on button "×" at bounding box center [839, 60] width 31 height 31
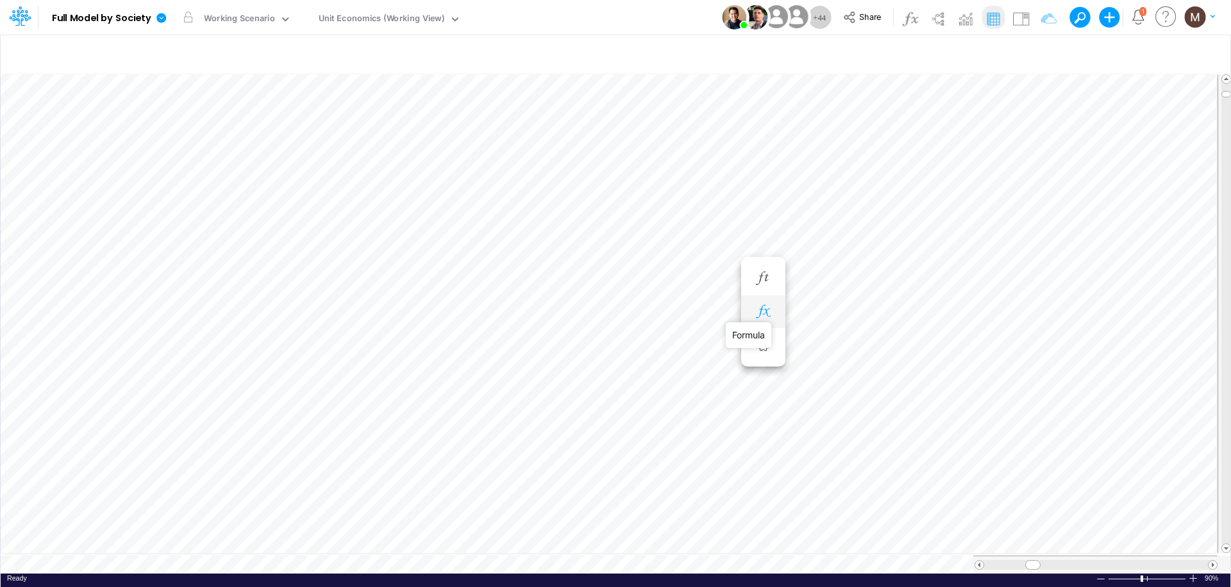
click at [769, 311] on icon "button" at bounding box center [762, 311] width 19 height 13
click at [256, 339] on span "Division" at bounding box center [289, 344] width 119 height 16
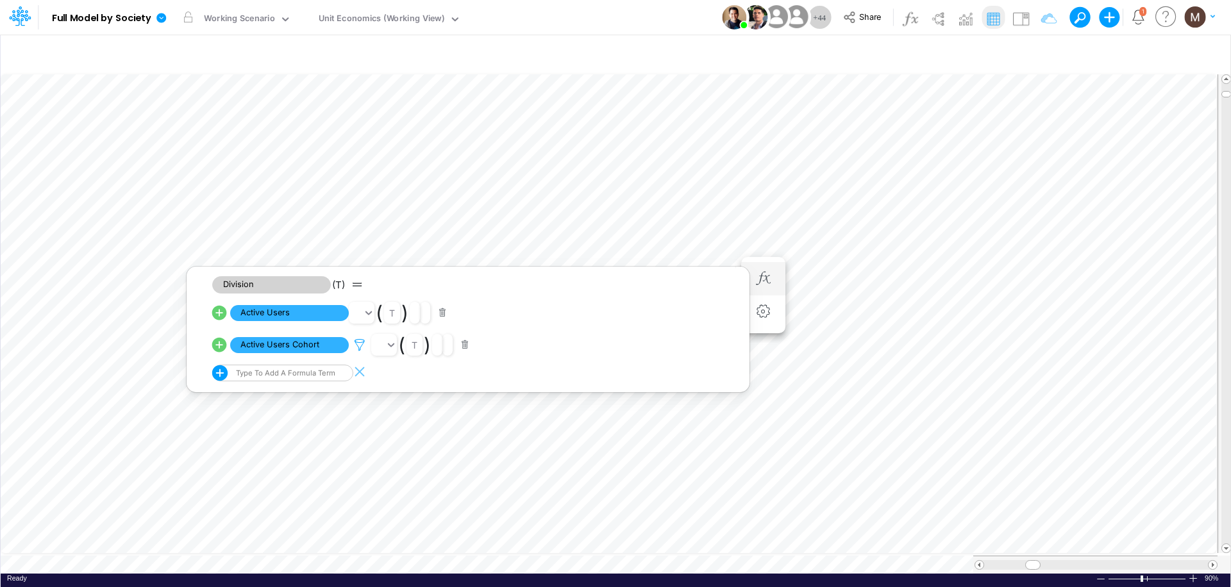
click at [355, 343] on icon at bounding box center [359, 344] width 19 height 13
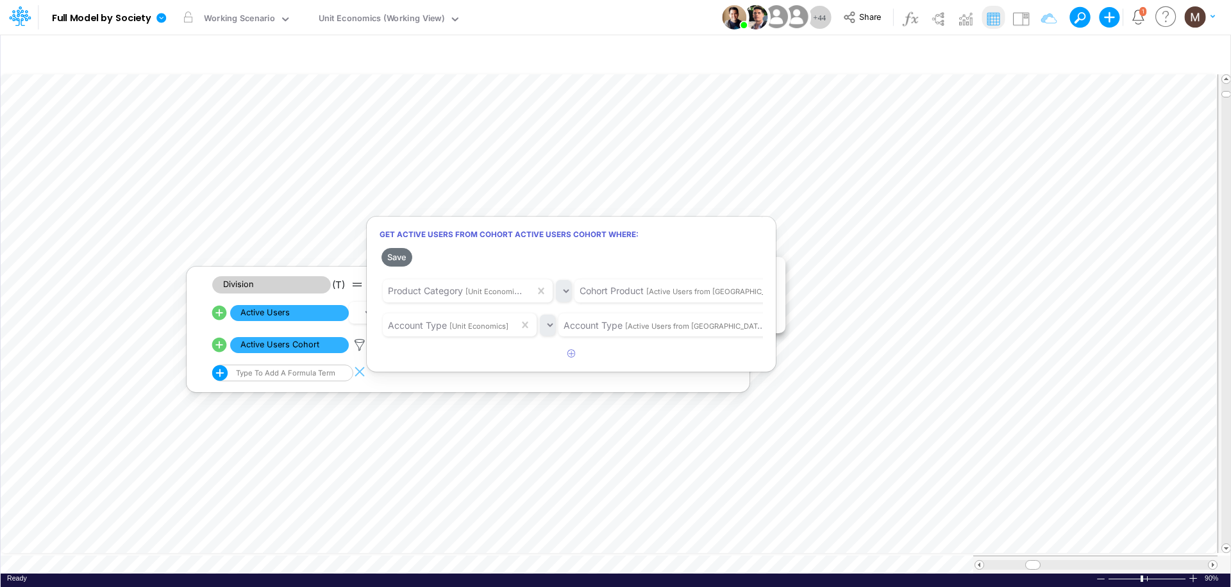
click at [302, 170] on div at bounding box center [615, 296] width 1231 height 581
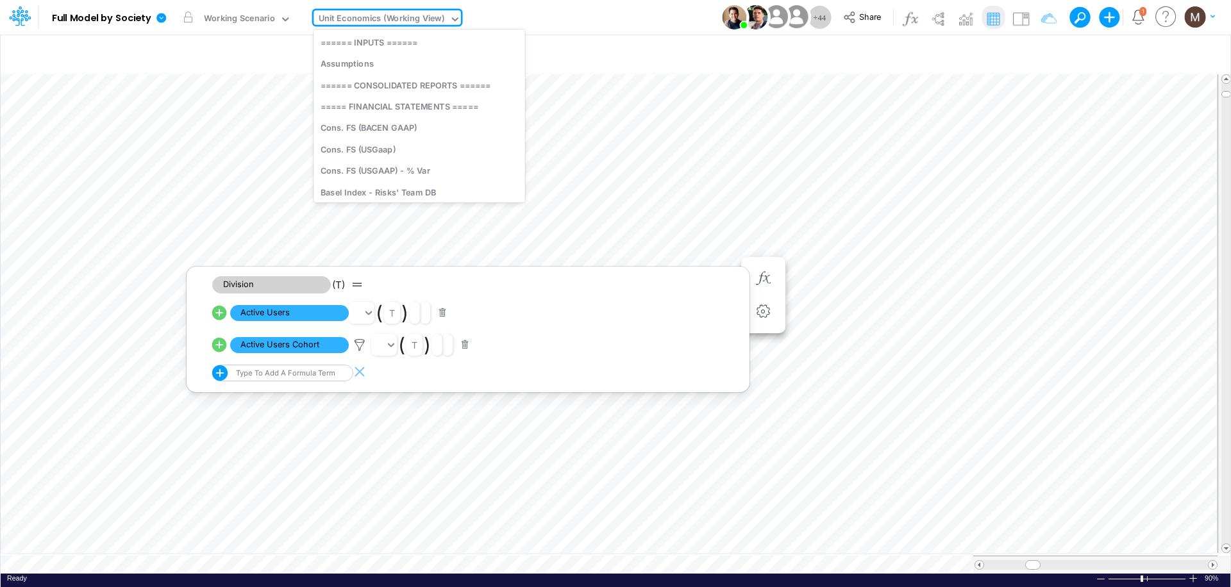
click at [364, 22] on div "Unit Economics (Working View)" at bounding box center [382, 19] width 126 height 15
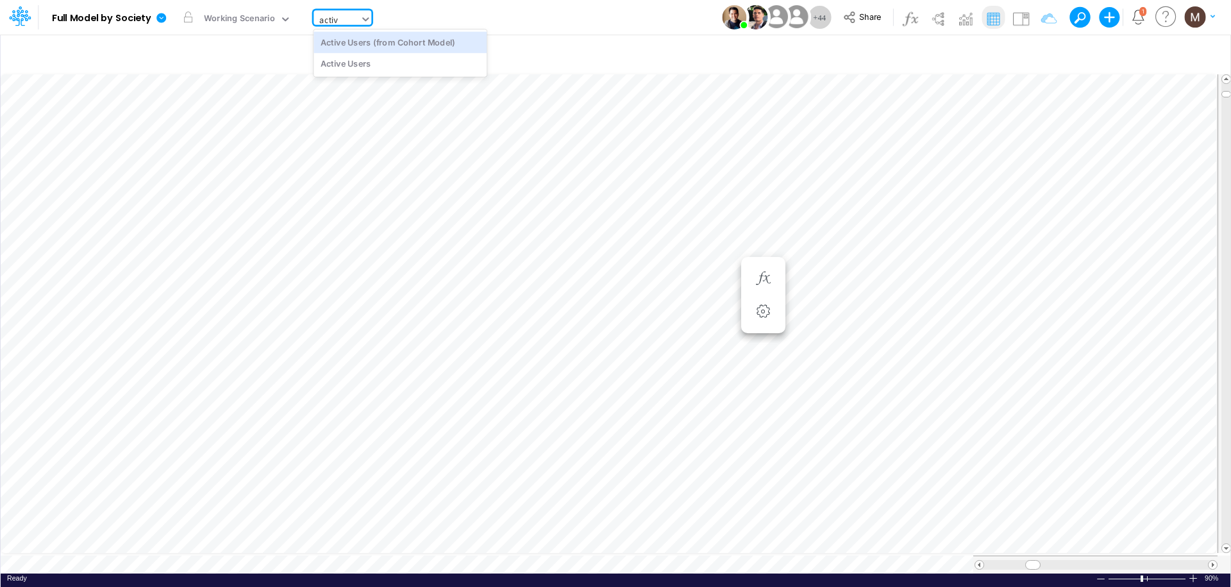
type input "active"
click at [355, 41] on div "Active Users (from Cohort Model)" at bounding box center [399, 41] width 173 height 21
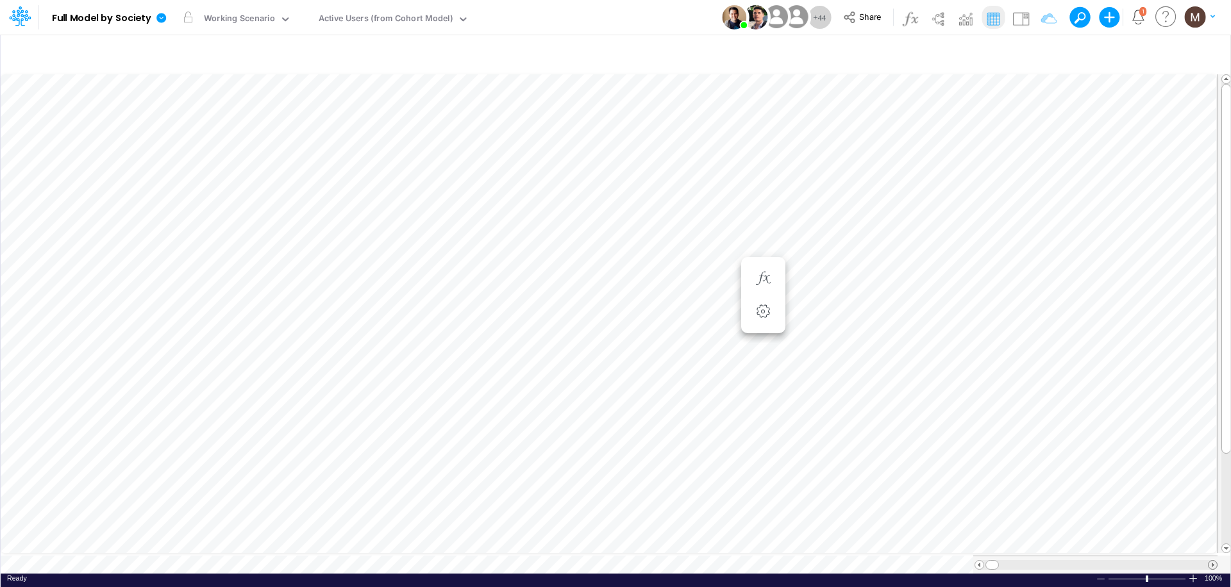
scroll to position [6, 0]
click at [1214, 562] on span at bounding box center [1212, 565] width 8 height 8
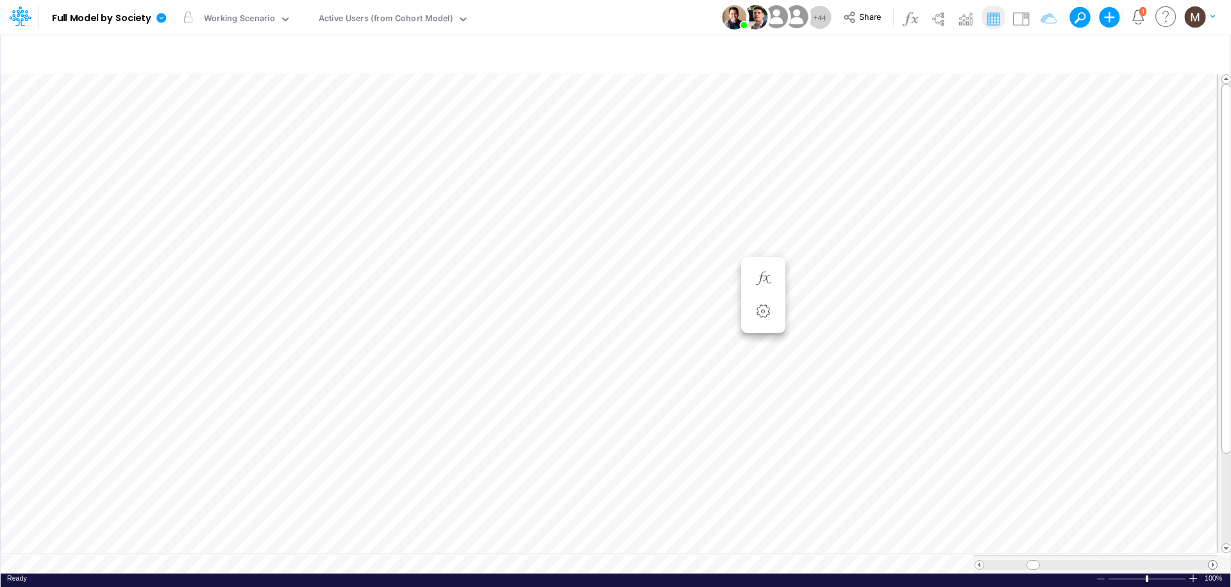
click at [1214, 562] on span at bounding box center [1212, 565] width 8 height 8
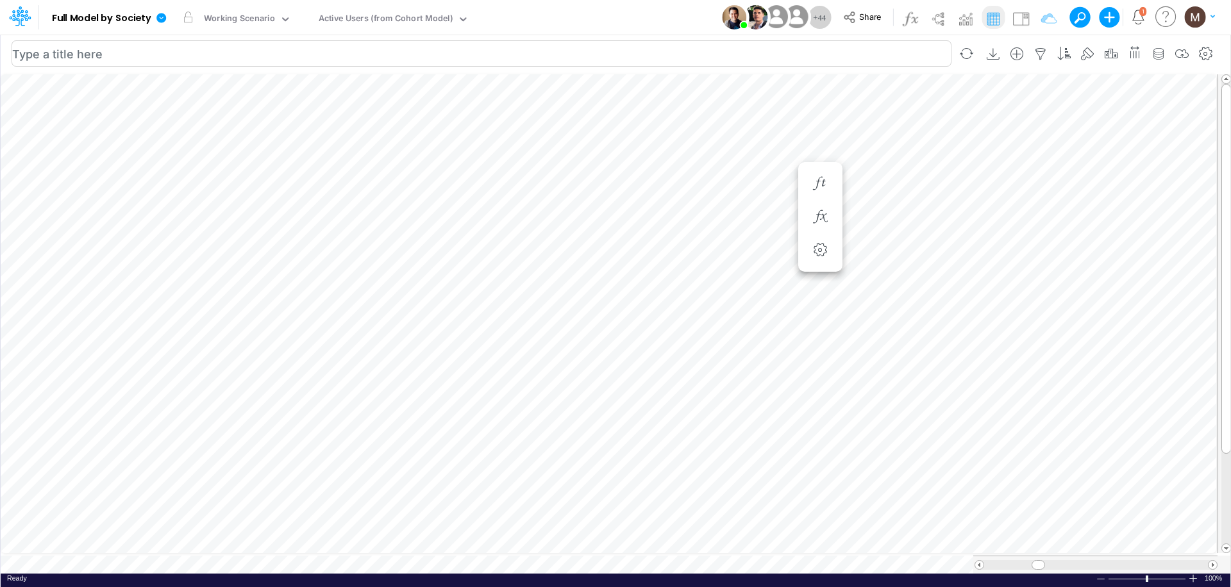
scroll to position [6, 1]
click at [457, 24] on icon at bounding box center [463, 19] width 12 height 12
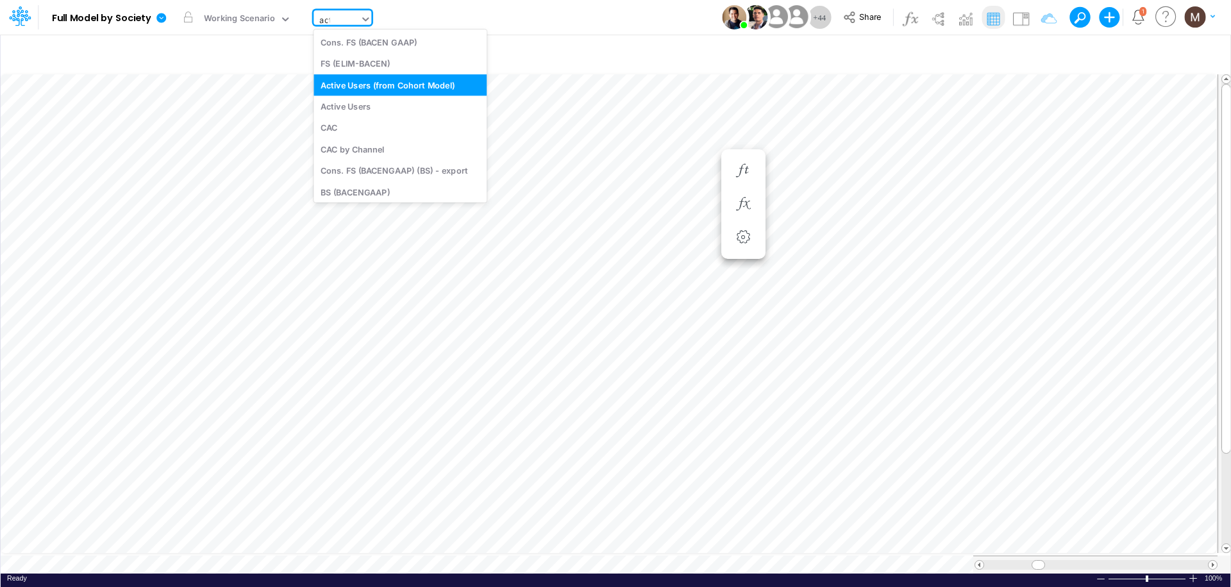
type input "activ"
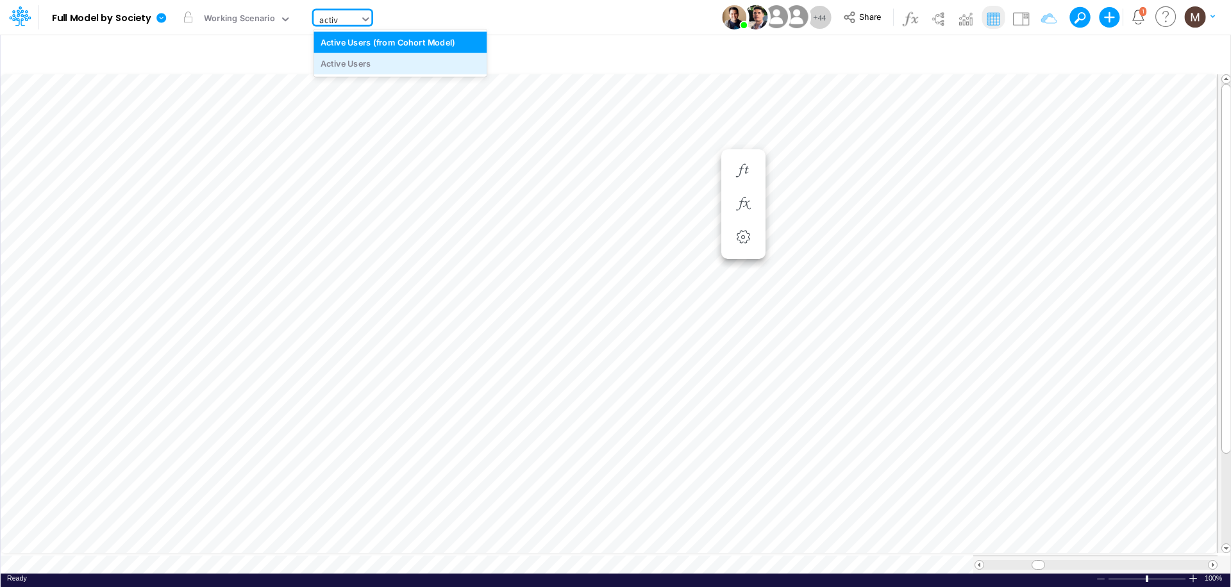
click at [439, 63] on div "Active Users" at bounding box center [399, 63] width 173 height 21
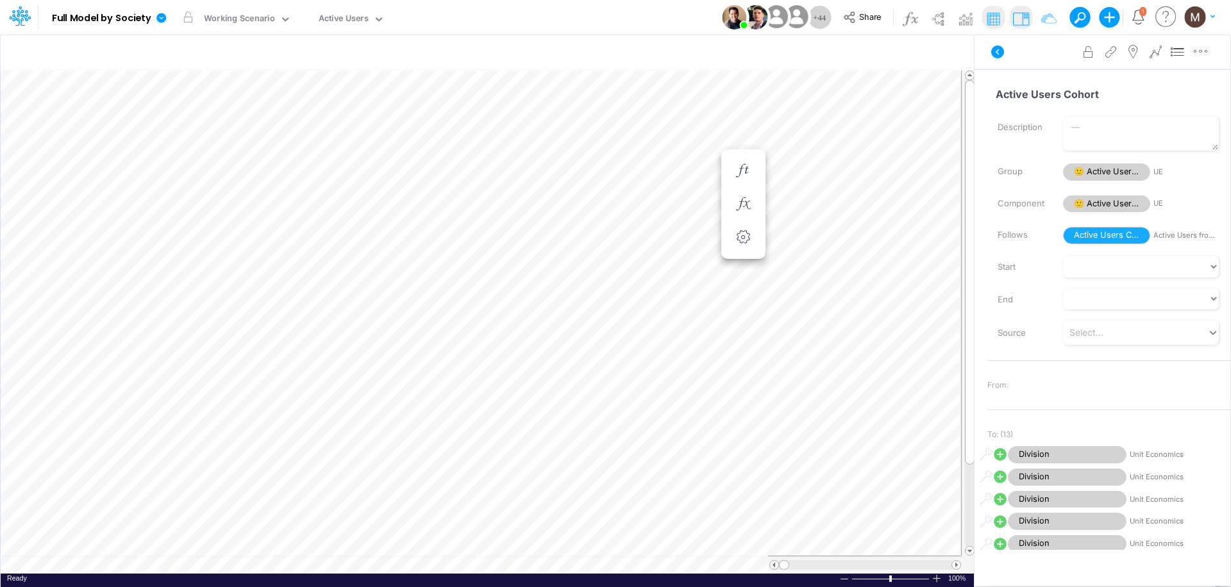
scroll to position [6, 1]
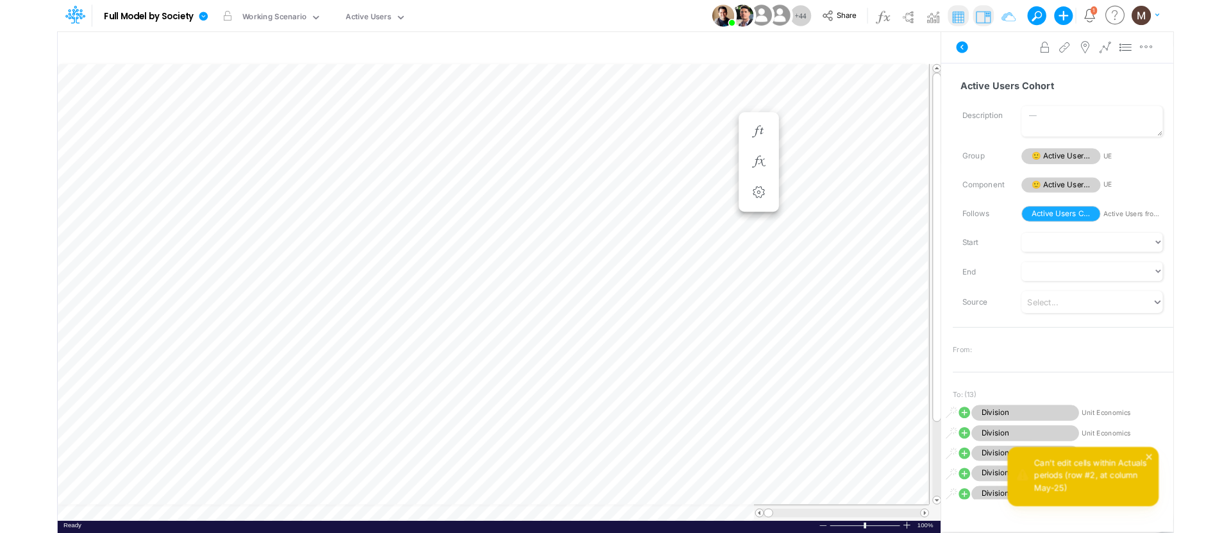
scroll to position [6, 1]
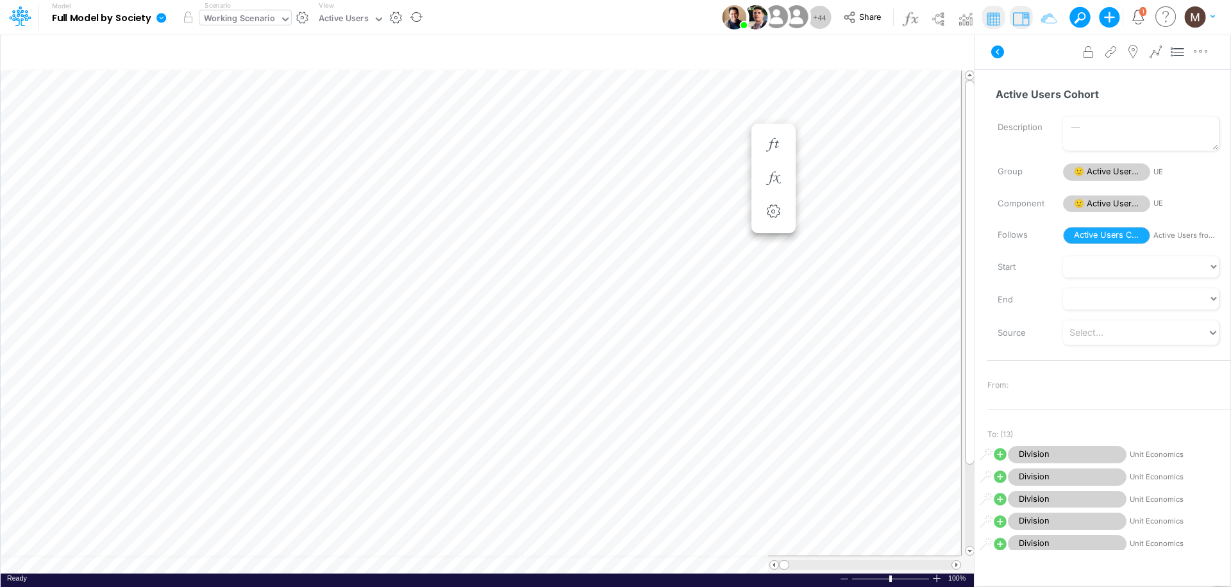
click at [231, 19] on div "Working Scenario" at bounding box center [239, 19] width 71 height 15
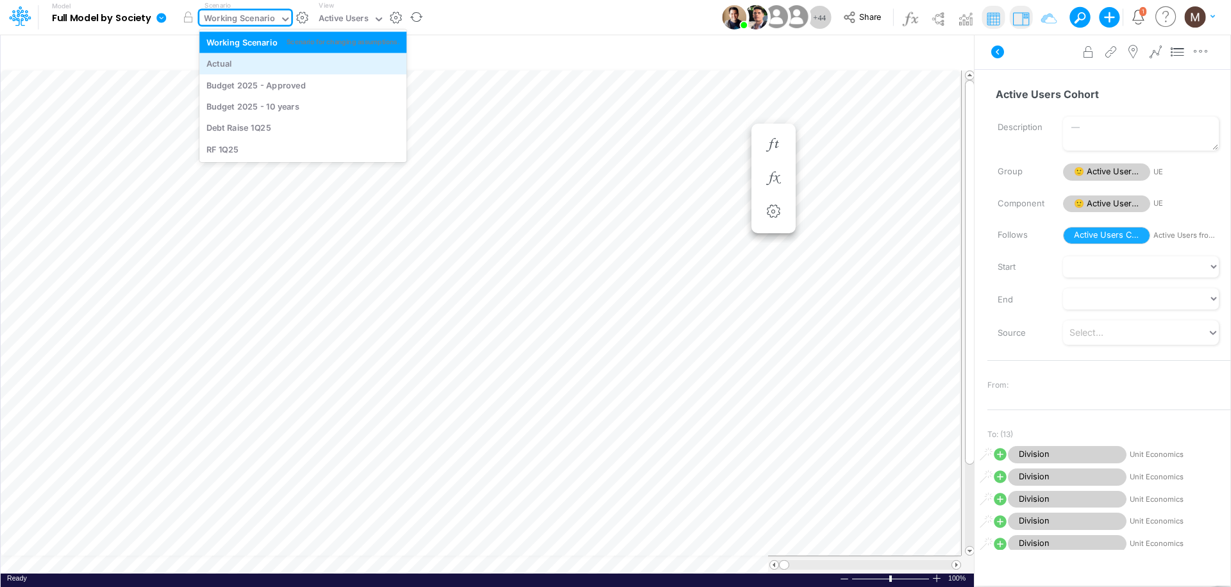
click at [248, 71] on div "Actual" at bounding box center [302, 63] width 207 height 21
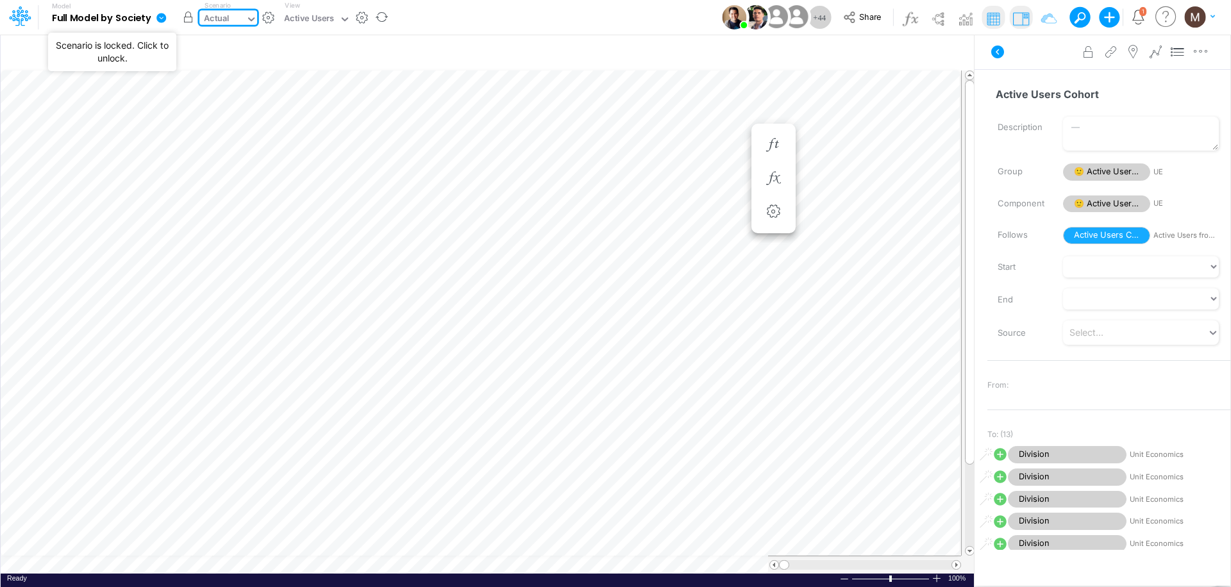
click at [189, 19] on button "button" at bounding box center [187, 17] width 23 height 23
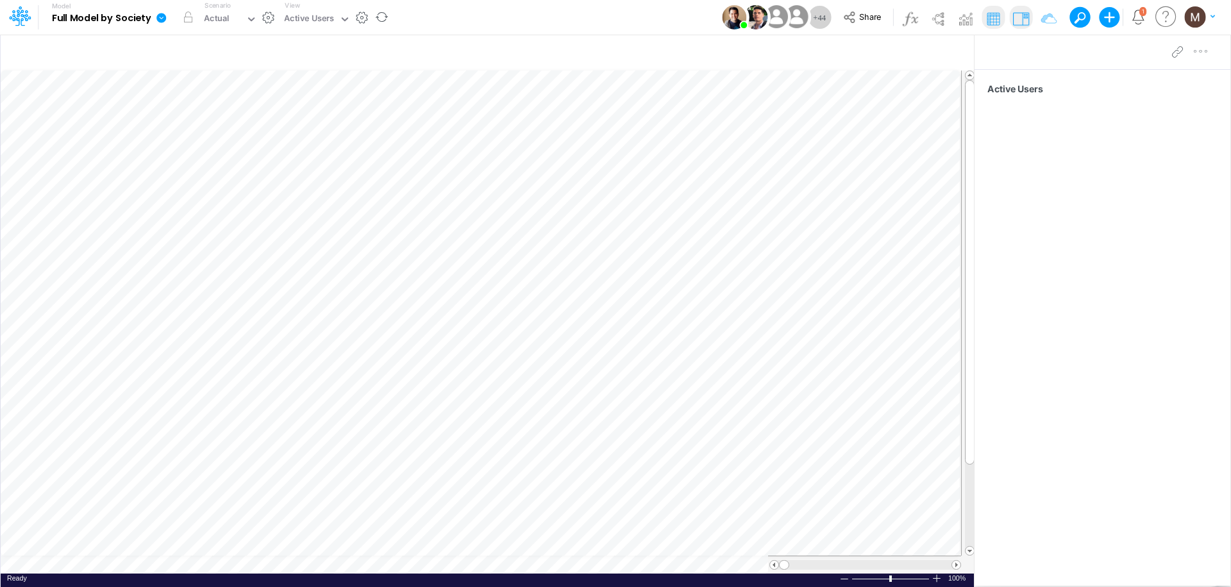
click at [162, 16] on icon at bounding box center [161, 18] width 10 height 10
click at [197, 133] on button "View model info" at bounding box center [225, 133] width 137 height 20
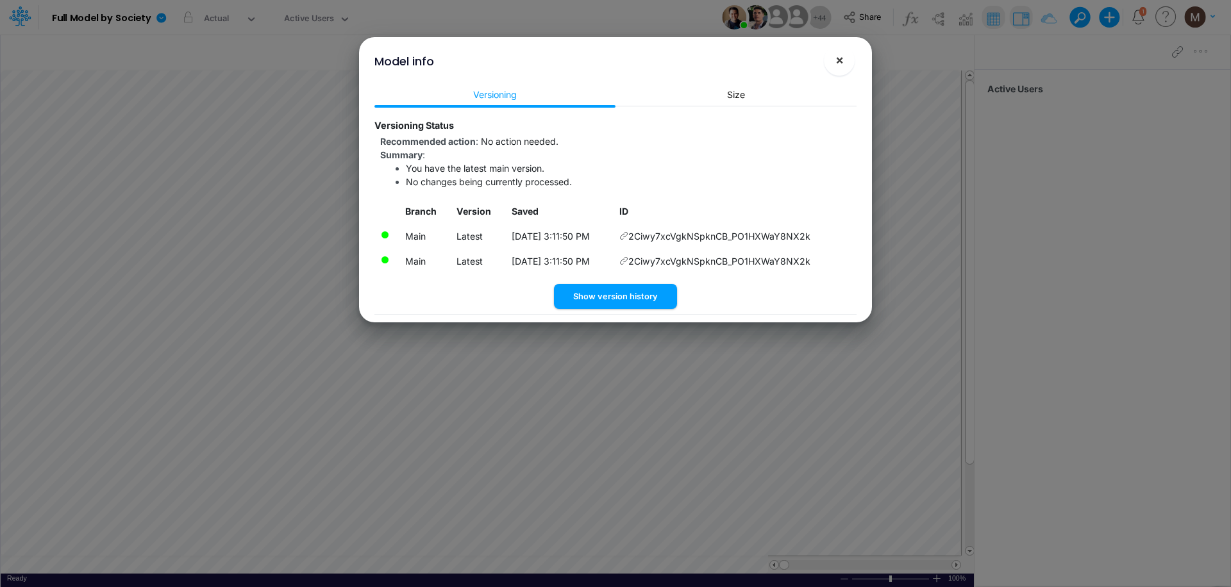
click at [835, 65] on span "×" at bounding box center [839, 59] width 8 height 15
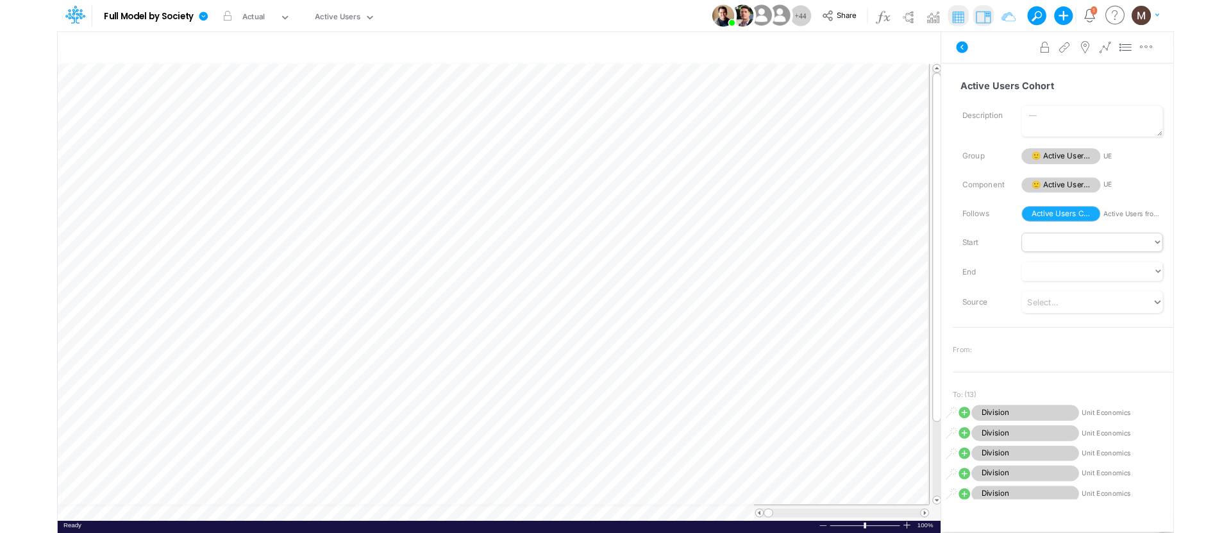
scroll to position [6, 1]
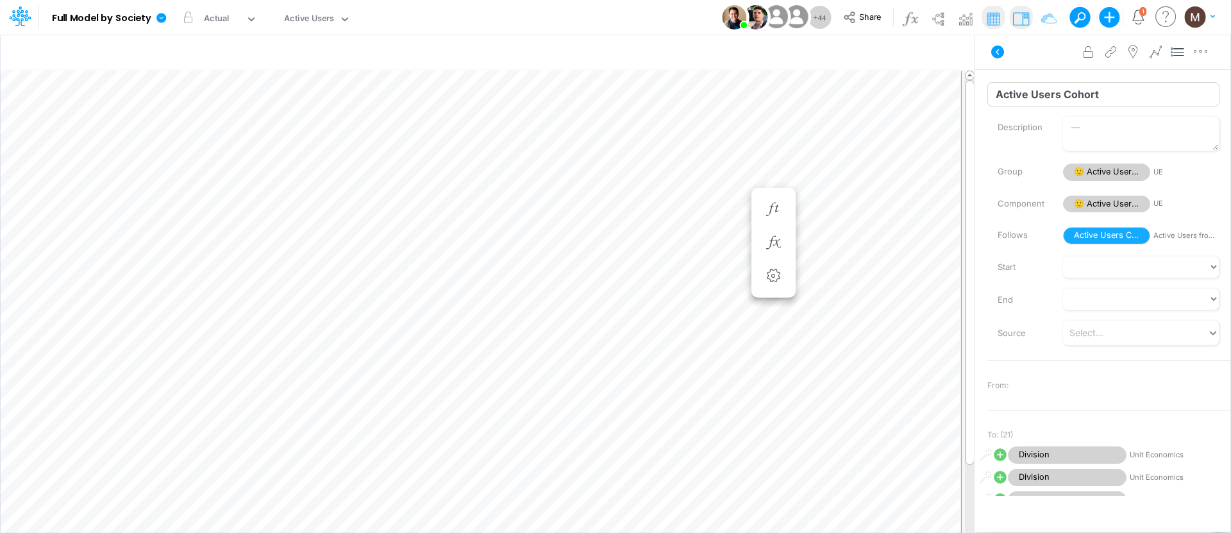
scroll to position [6, 1]
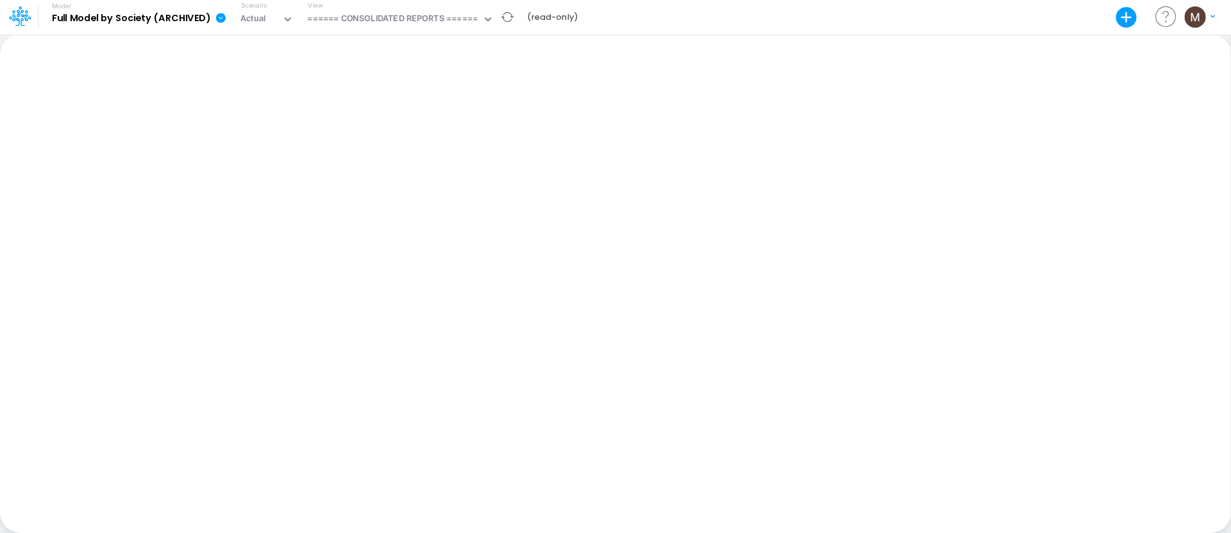
click at [348, 6] on div "View ====== CONSOLIDATED REPORTS ======" at bounding box center [398, 17] width 191 height 33
click at [344, 14] on div "====== CONSOLIDATED REPORTS ======" at bounding box center [392, 19] width 170 height 15
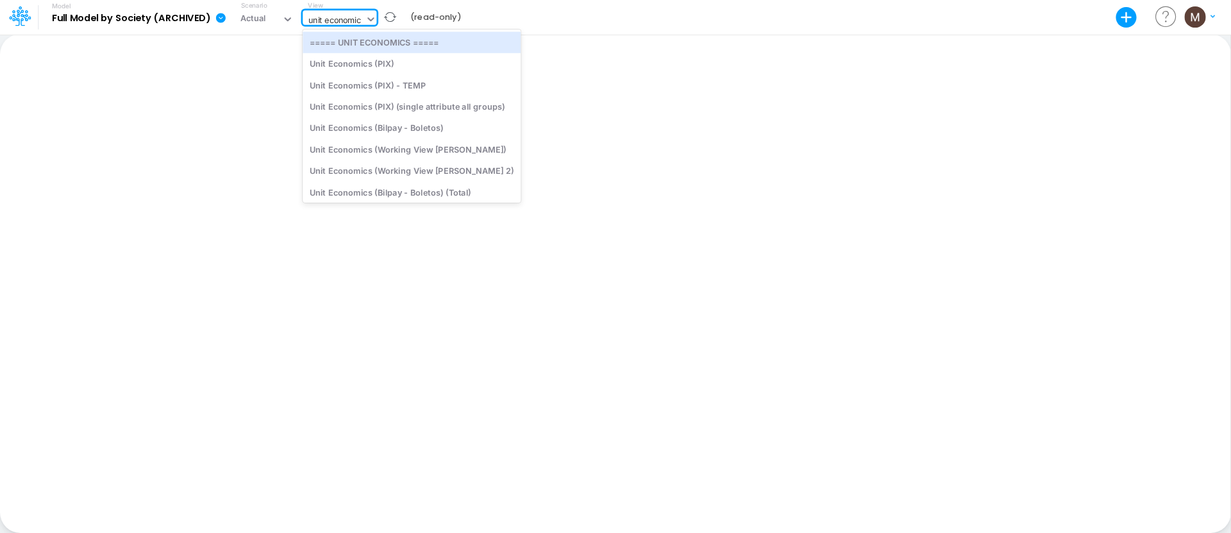
type input "unit economics"
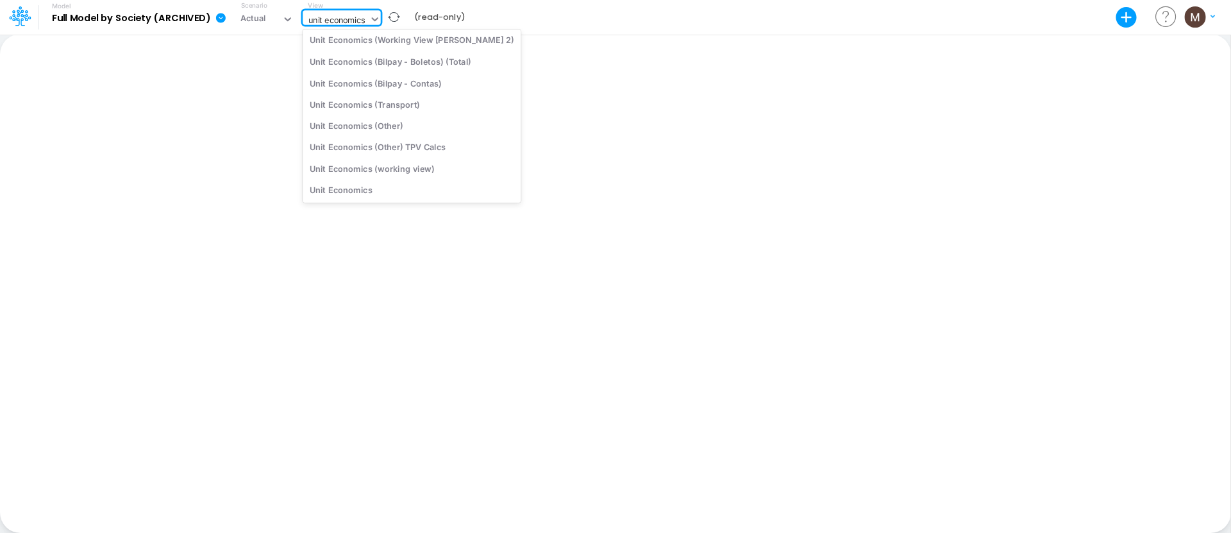
scroll to position [146, 0]
click at [372, 173] on div "Unit Economics (working view)" at bounding box center [412, 168] width 218 height 21
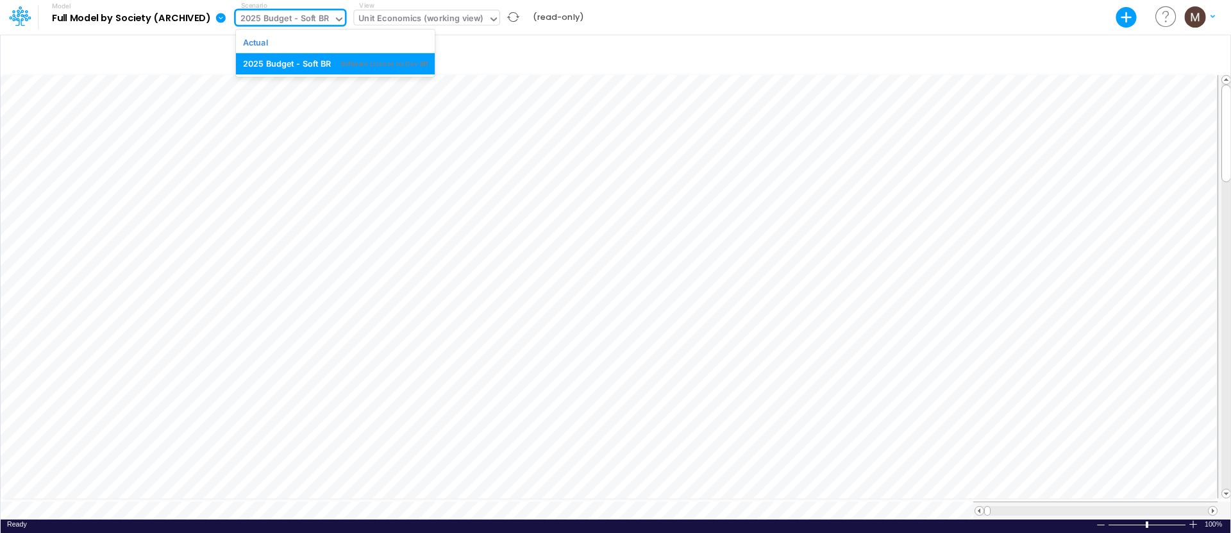
click at [292, 22] on div "2025 Budget - Soft BR" at bounding box center [284, 19] width 88 height 15
click at [285, 47] on div "Actual" at bounding box center [335, 42] width 185 height 12
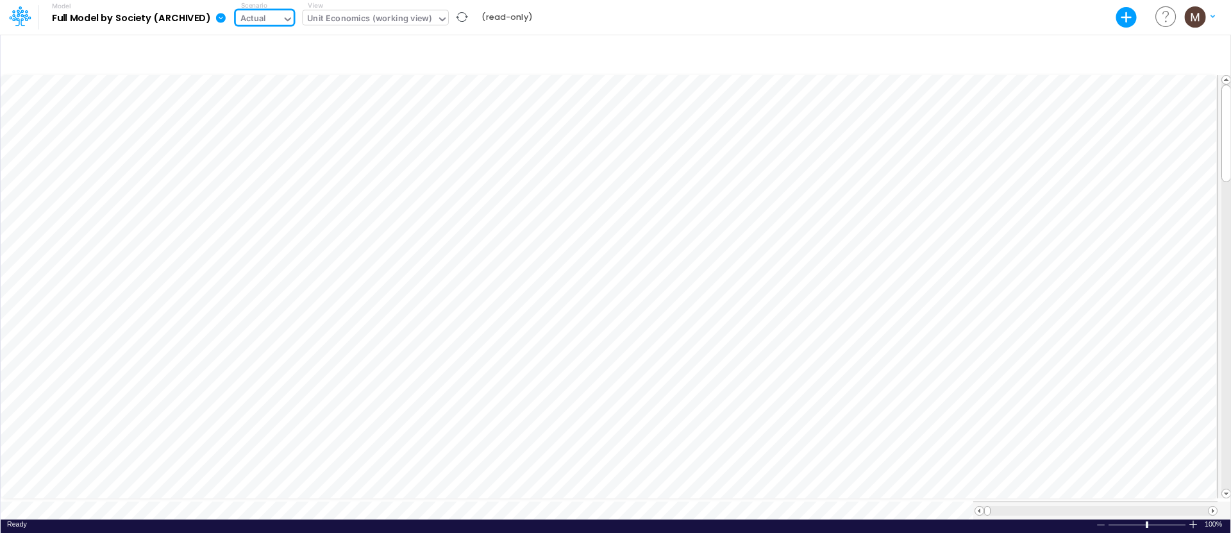
click at [211, 18] on link at bounding box center [223, 17] width 26 height 33
click at [183, 17] on b "Full Model by Society (ARCHIVED)" at bounding box center [131, 19] width 159 height 12
click at [218, 19] on icon at bounding box center [221, 18] width 10 height 10
click at [221, 19] on icon at bounding box center [221, 18] width 10 height 10
click at [2, 17] on div at bounding box center [19, 17] width 38 height 24
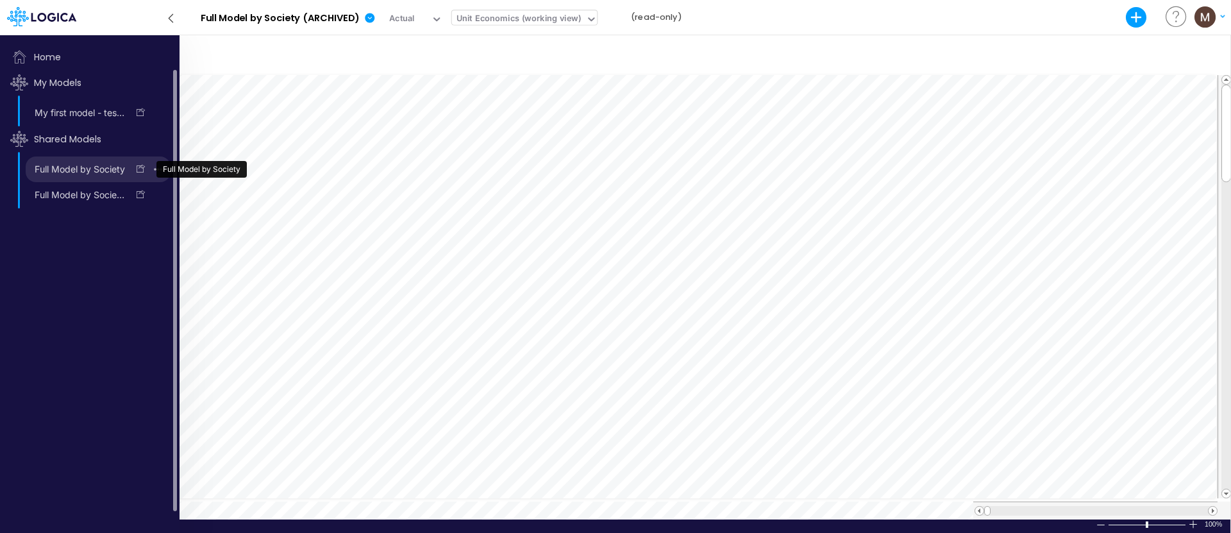
click at [63, 171] on link "Full Model by Society" at bounding box center [77, 169] width 102 height 21
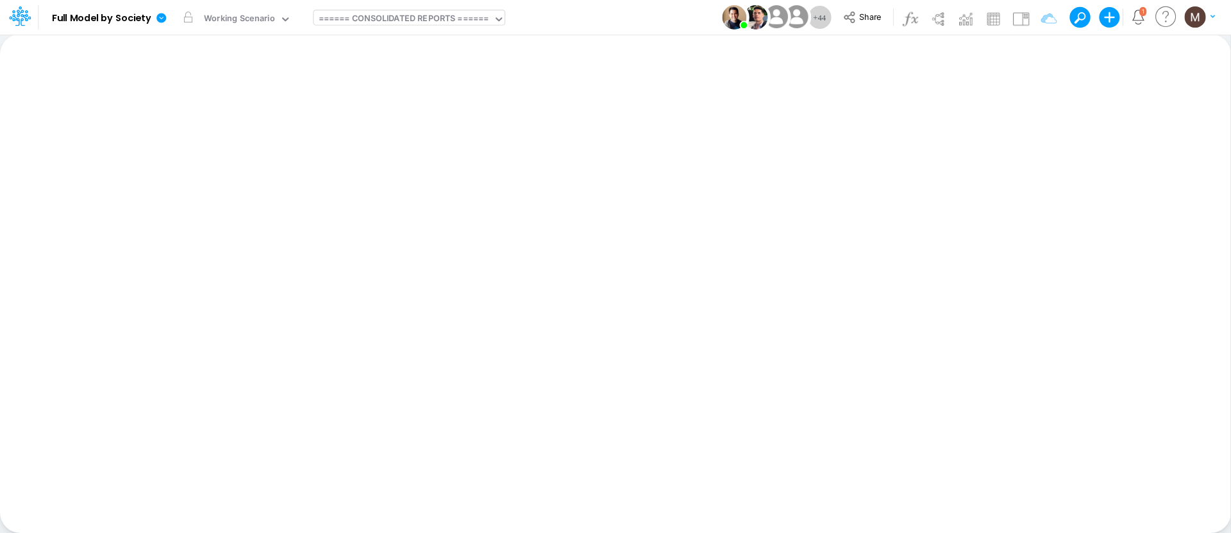
click at [386, 20] on div "====== CONSOLIDATED REPORTS ======" at bounding box center [404, 19] width 171 height 15
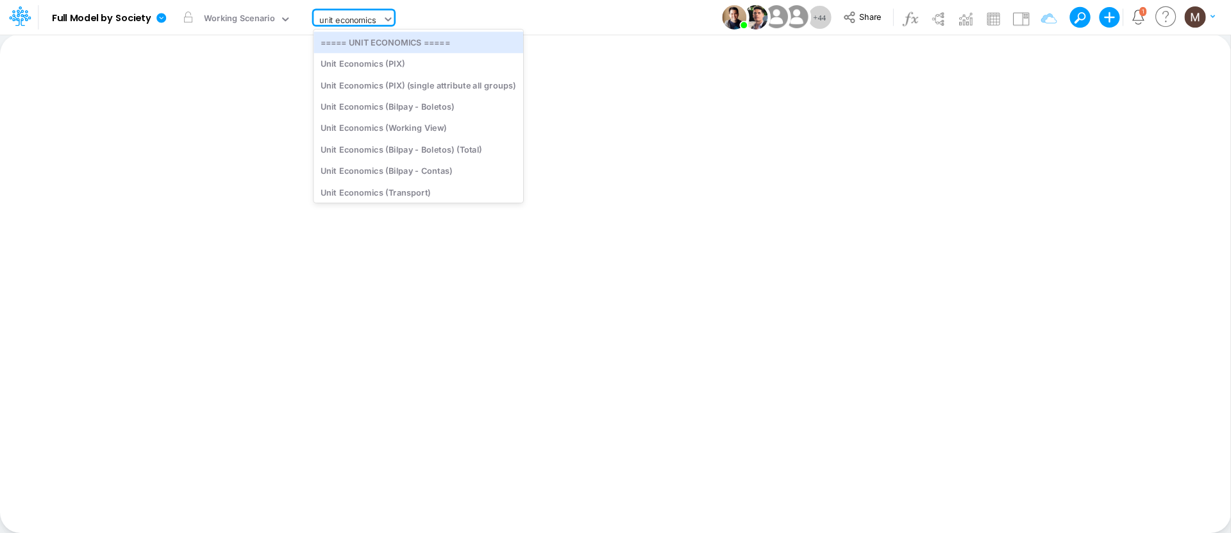
type input "unit economics"
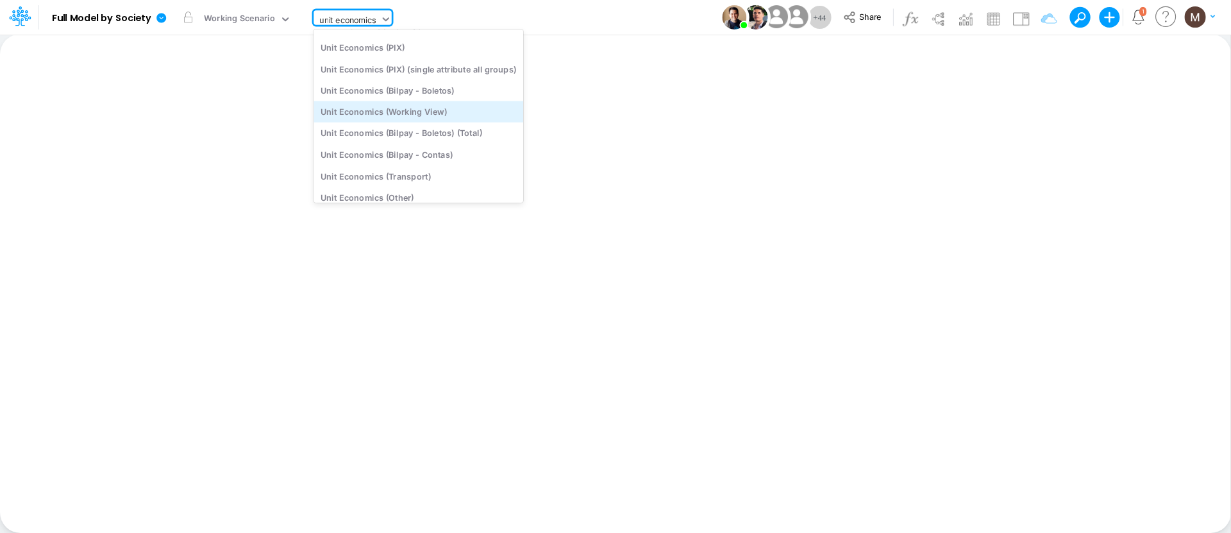
scroll to position [19, 0]
click at [424, 104] on div "Unit Economics (Working View)" at bounding box center [418, 111] width 210 height 21
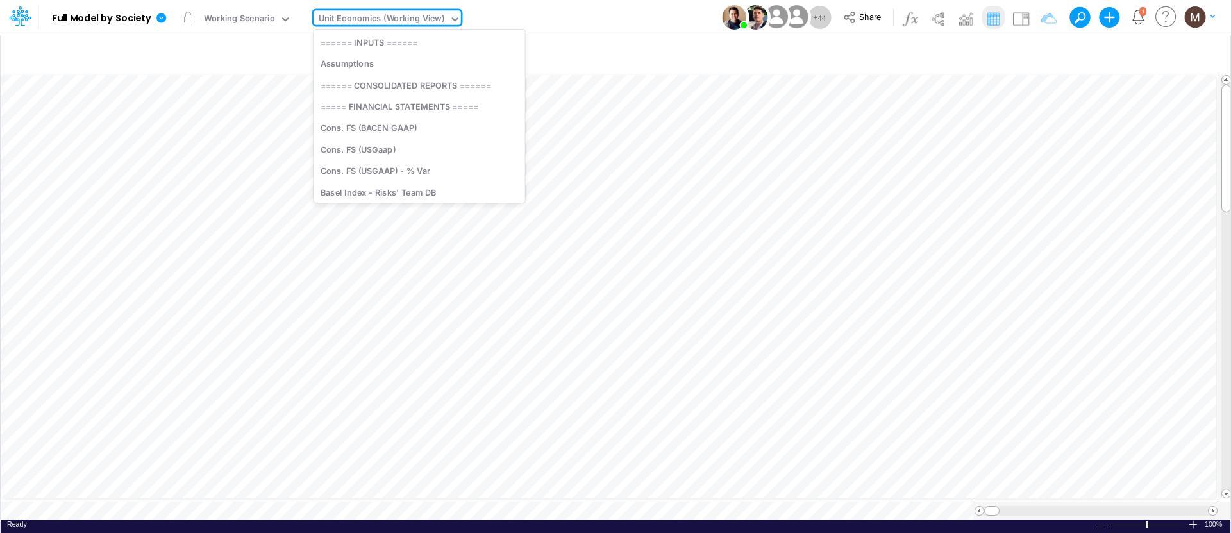
click at [449, 17] on icon at bounding box center [455, 19] width 12 height 12
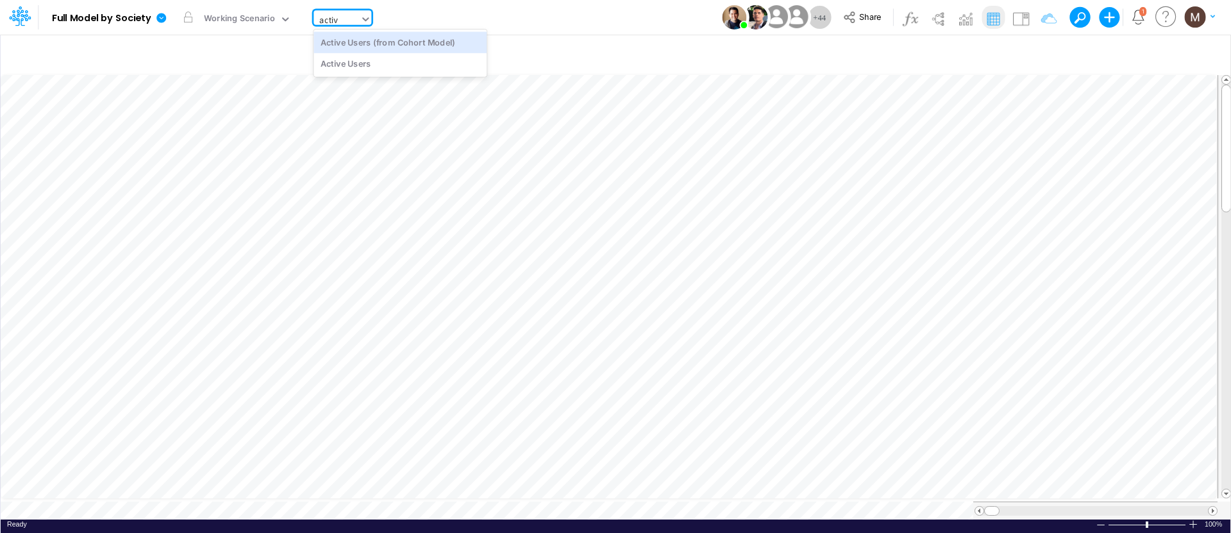
type input "active"
click at [436, 46] on div "Active Users (from Cohort Model)" at bounding box center [399, 41] width 173 height 21
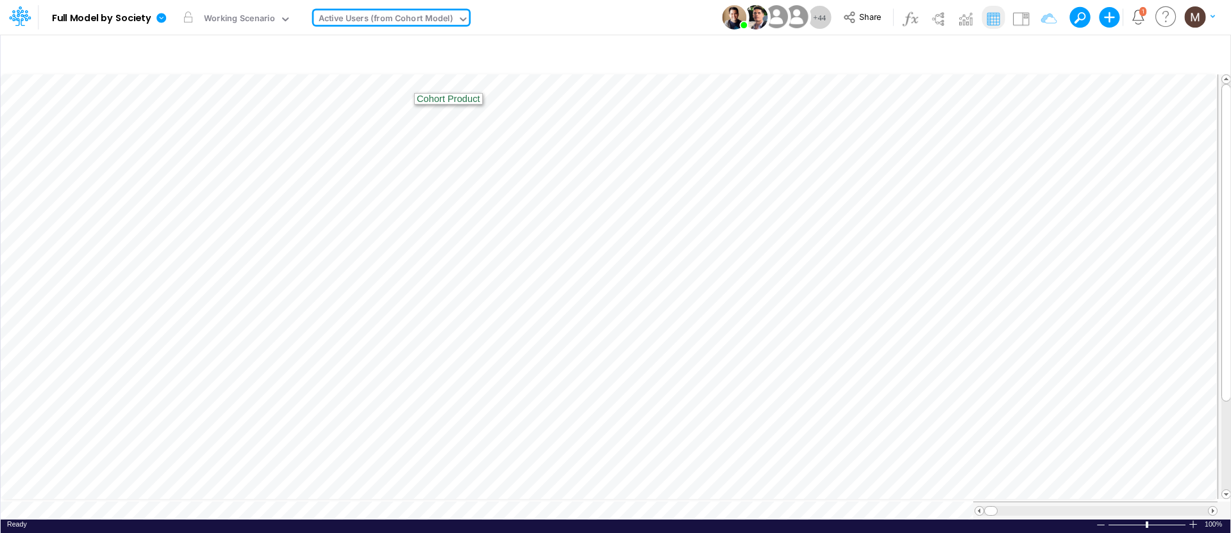
click at [458, 17] on icon at bounding box center [463, 19] width 12 height 12
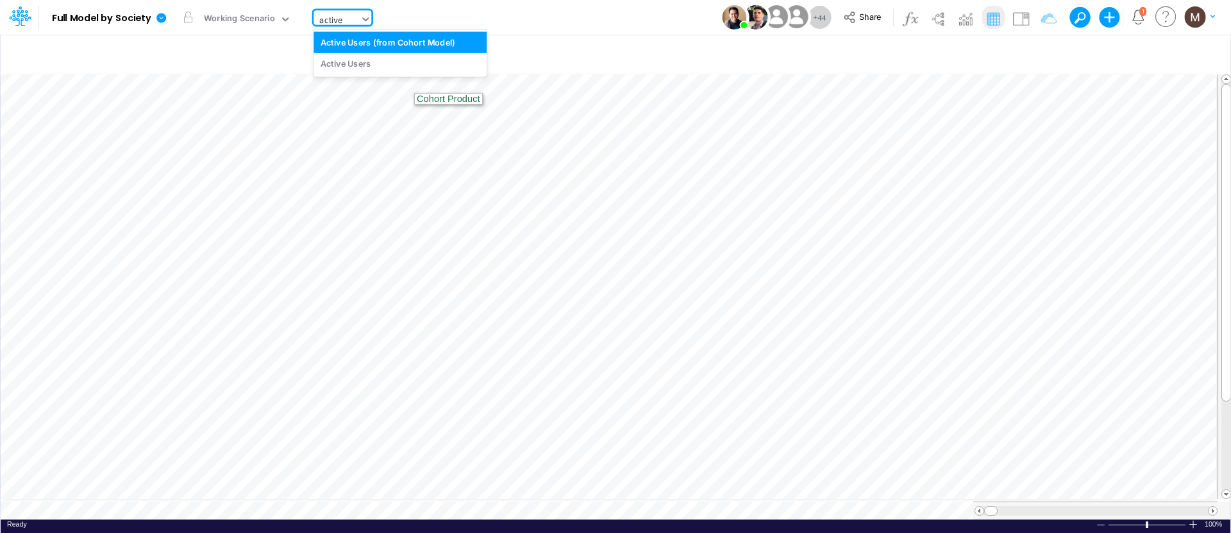
type input "active"
drag, startPoint x: 452, startPoint y: 67, endPoint x: 445, endPoint y: 69, distance: 7.3
click at [451, 67] on div "Active Users" at bounding box center [399, 63] width 173 height 21
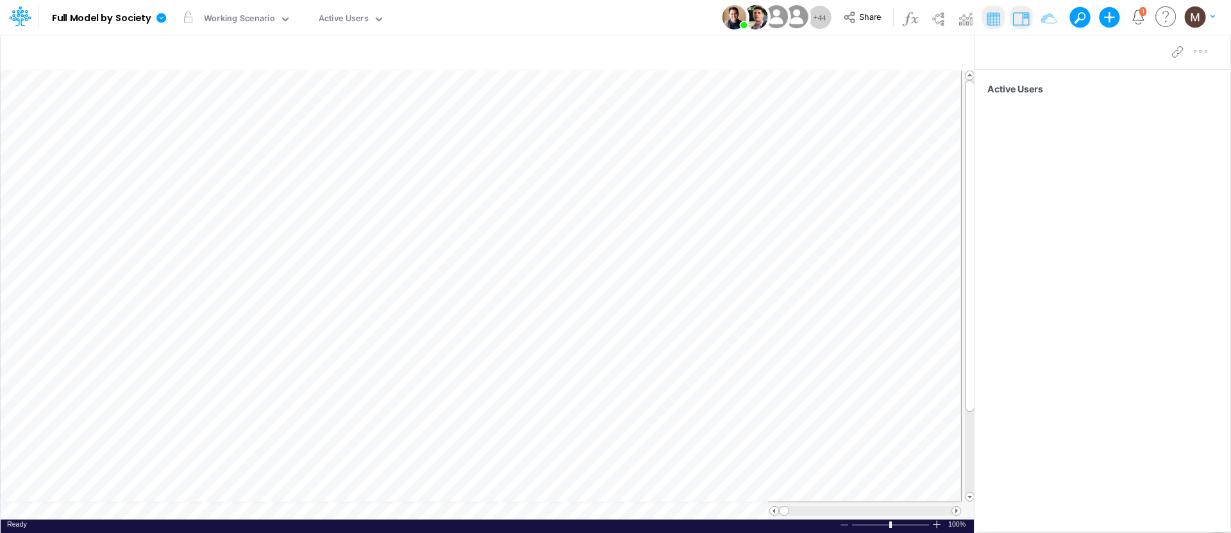
scroll to position [6, 1]
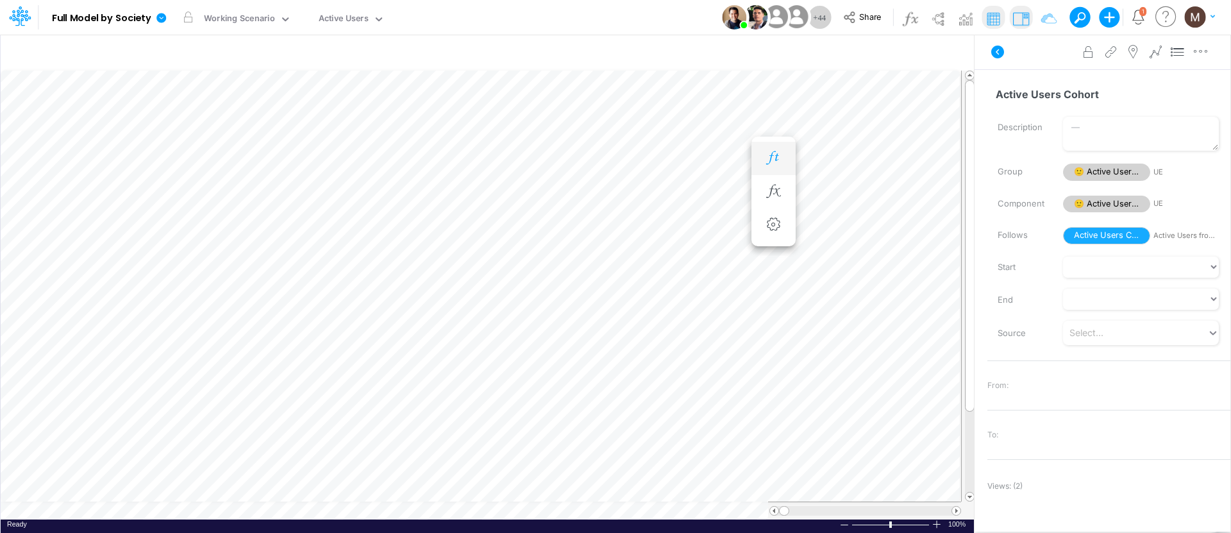
click at [762, 161] on button "button" at bounding box center [774, 159] width 24 height 26
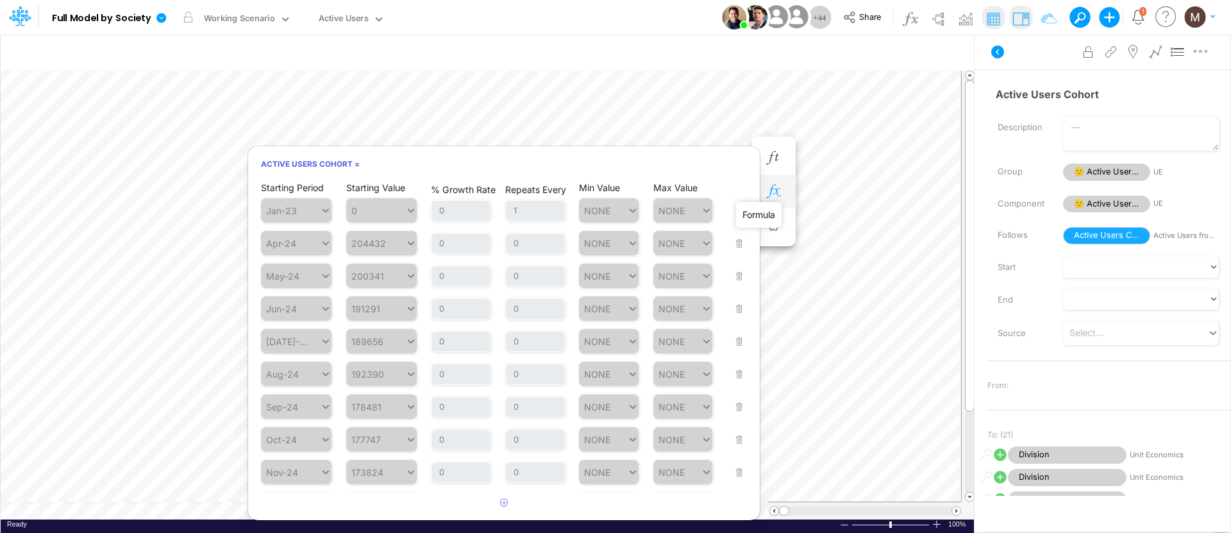
click at [767, 185] on icon "button" at bounding box center [773, 191] width 19 height 13
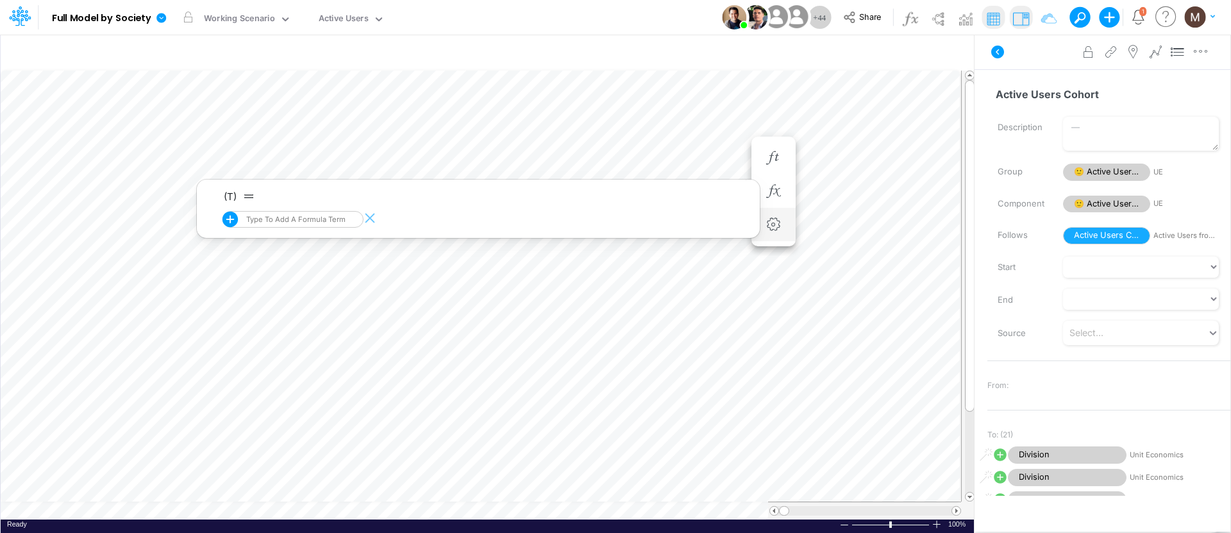
scroll to position [6, 1]
click at [269, 16] on div "Working Scenario" at bounding box center [239, 19] width 71 height 15
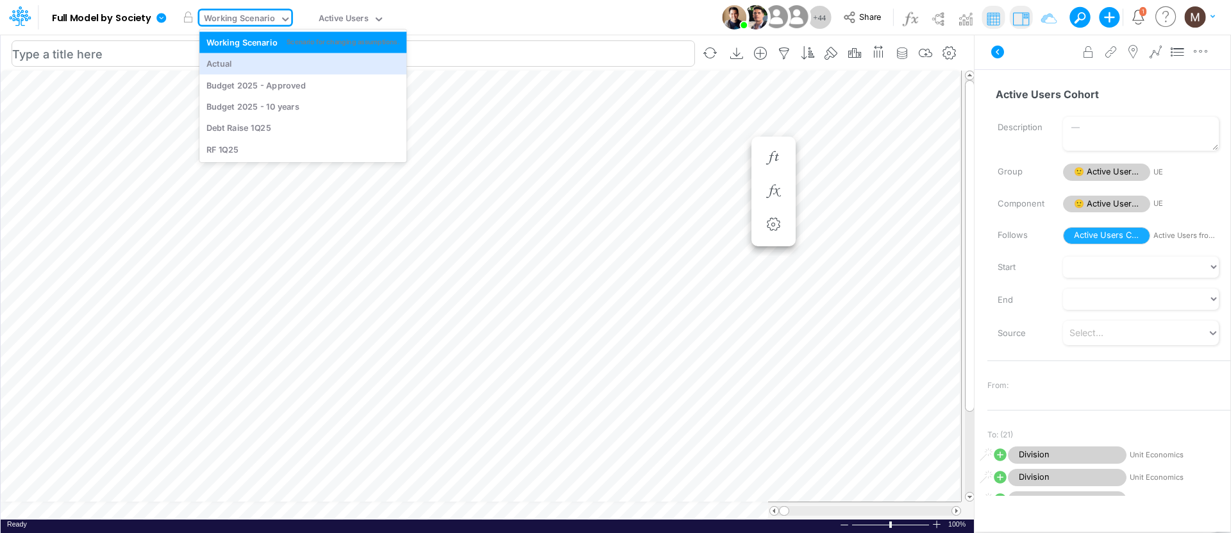
click at [258, 56] on div "Actual" at bounding box center [302, 63] width 207 height 21
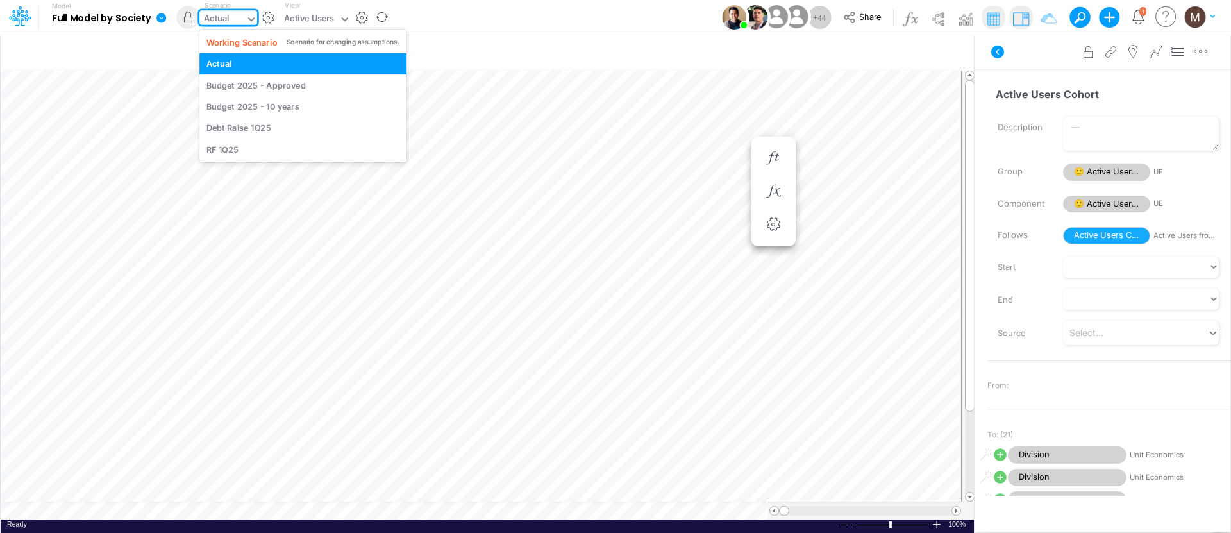
click at [247, 22] on icon at bounding box center [252, 19] width 12 height 12
click at [248, 41] on div "Working Scenario" at bounding box center [241, 42] width 71 height 12
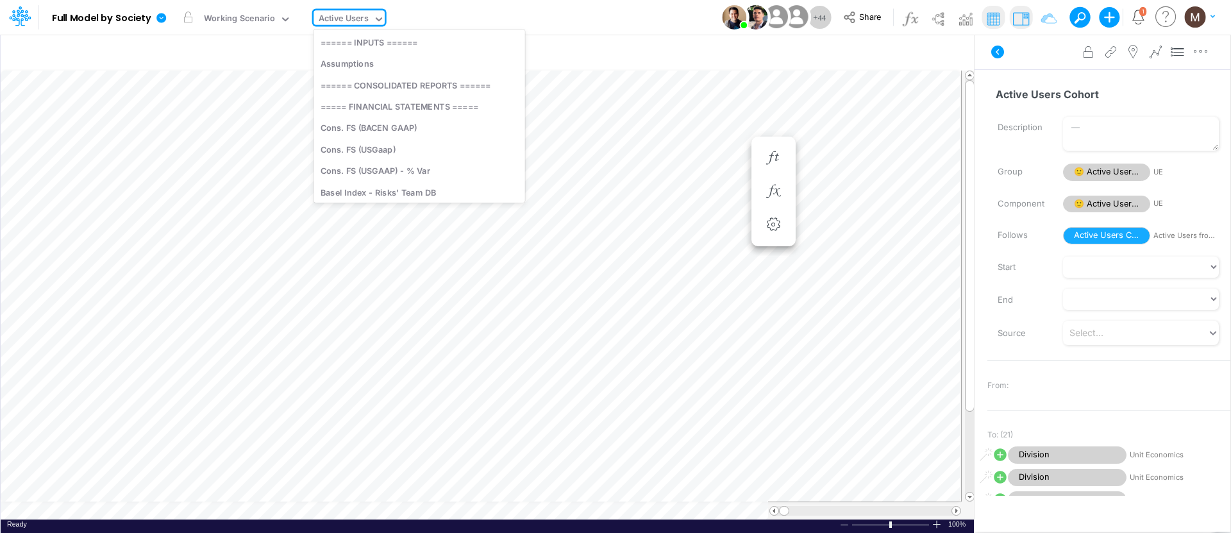
click at [344, 15] on div "Active Users" at bounding box center [344, 19] width 50 height 15
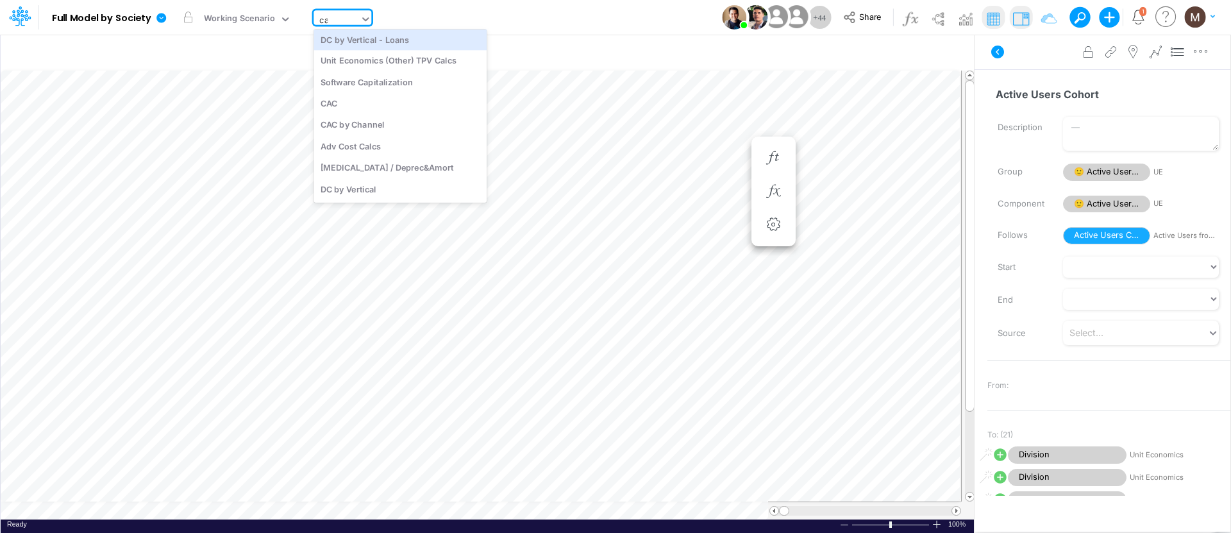
scroll to position [0, 0]
type input "cac"
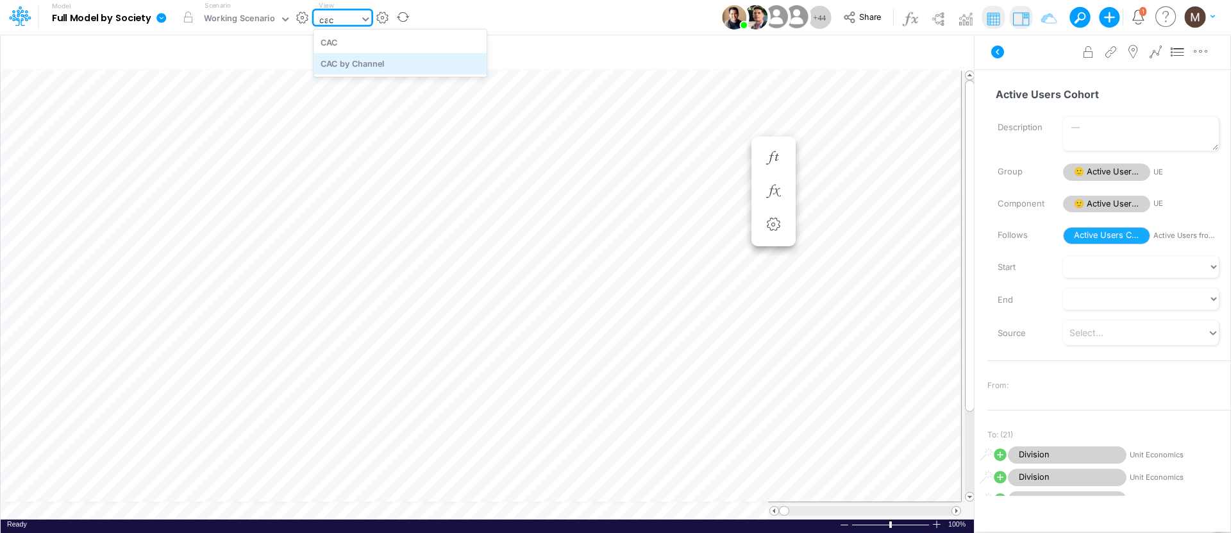
click at [339, 65] on div "CAC by Channel" at bounding box center [399, 63] width 173 height 21
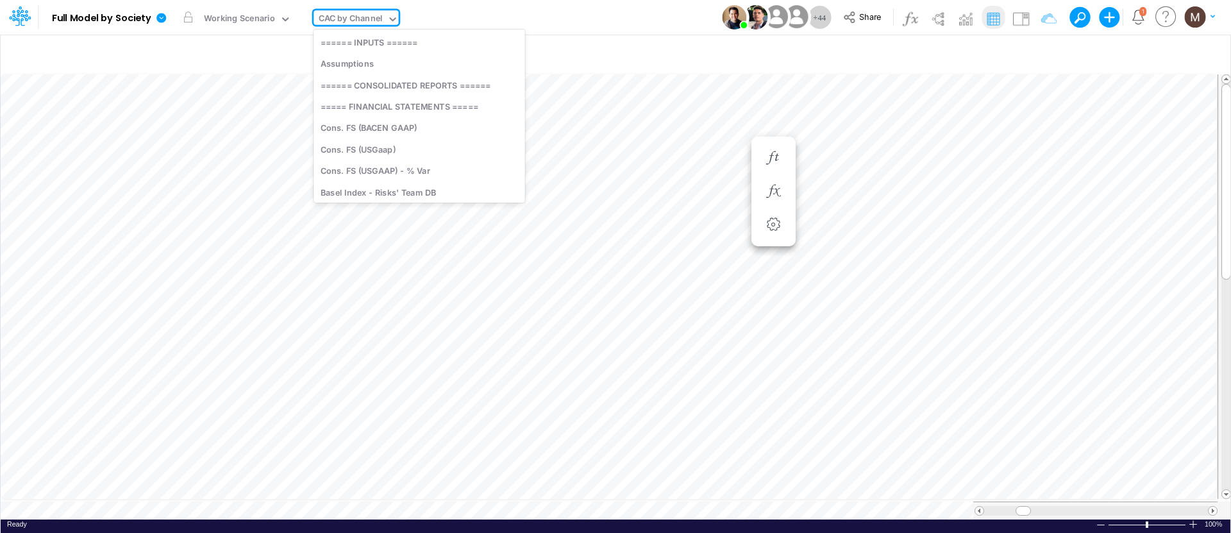
click at [349, 18] on div "CAC by Channel" at bounding box center [351, 19] width 64 height 15
type input "cac"
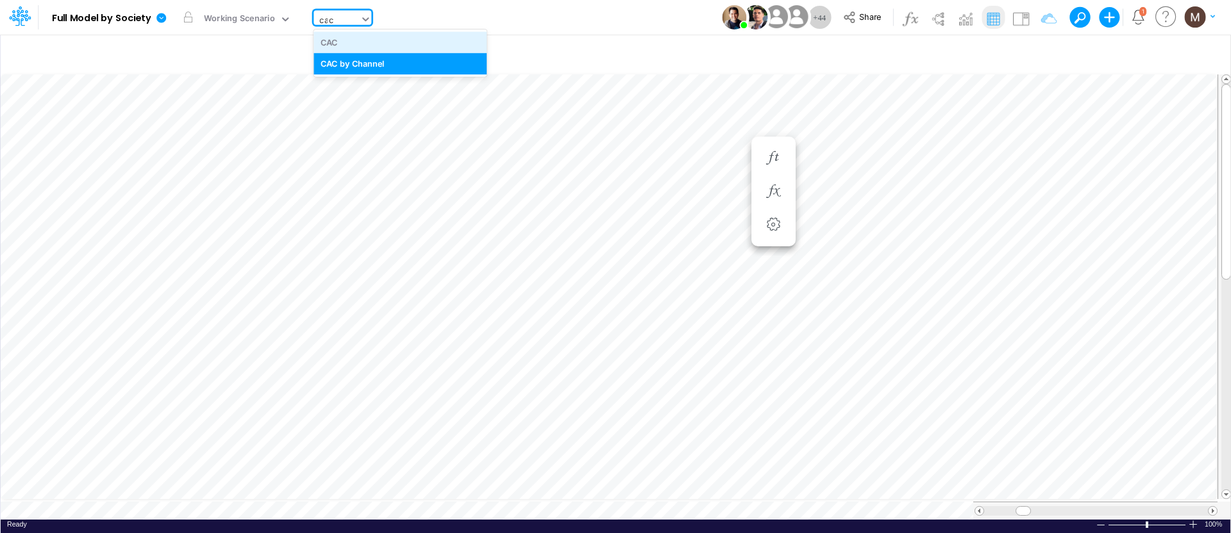
click at [356, 46] on div "CAC" at bounding box center [399, 41] width 173 height 21
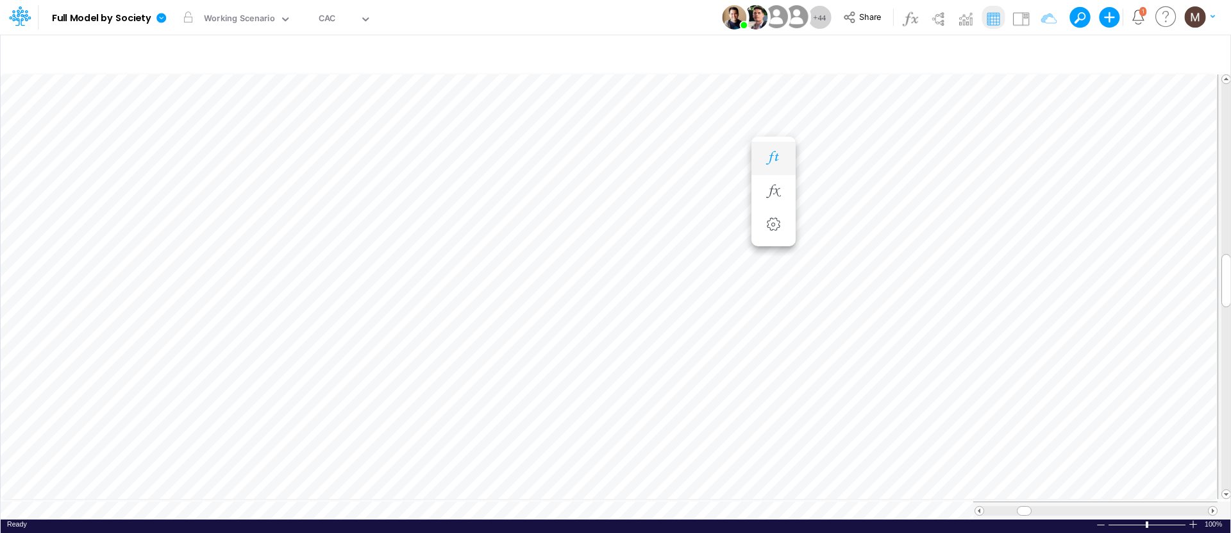
scroll to position [6, 1]
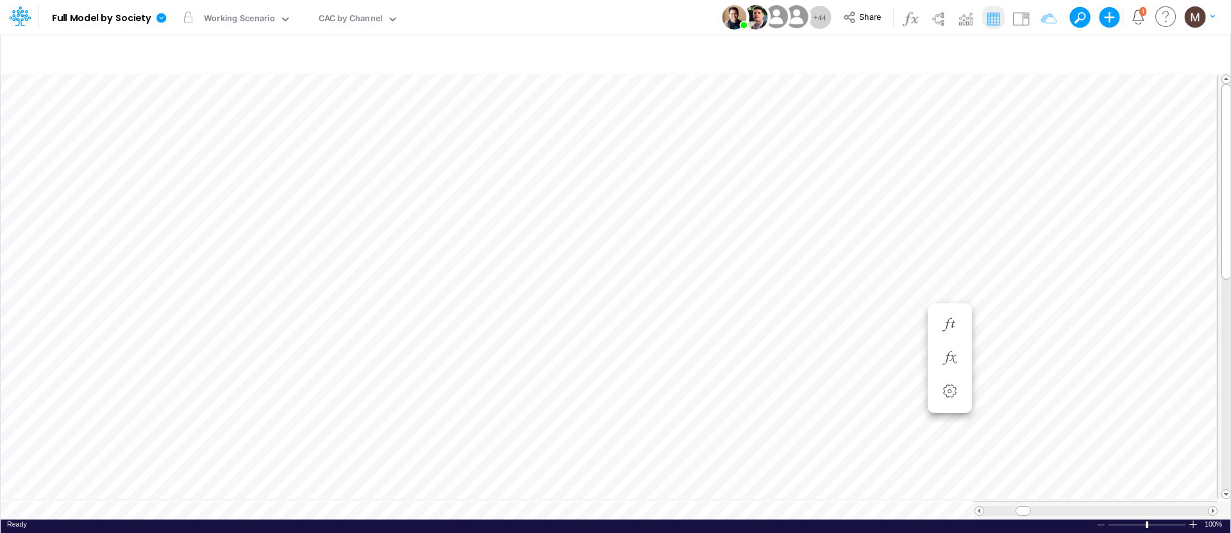
scroll to position [6, 1]
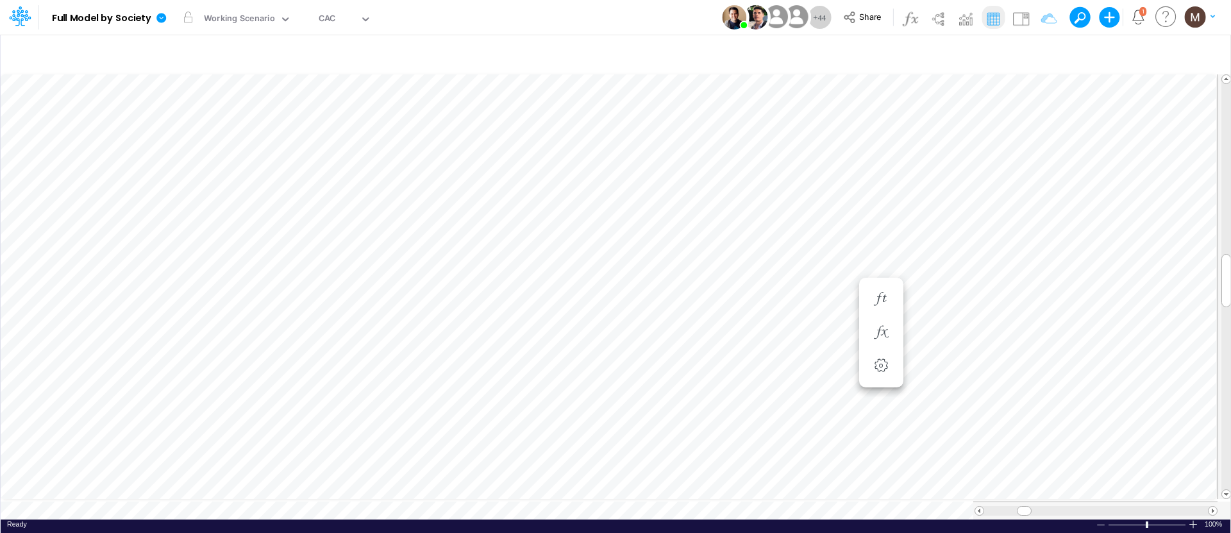
scroll to position [6, 1]
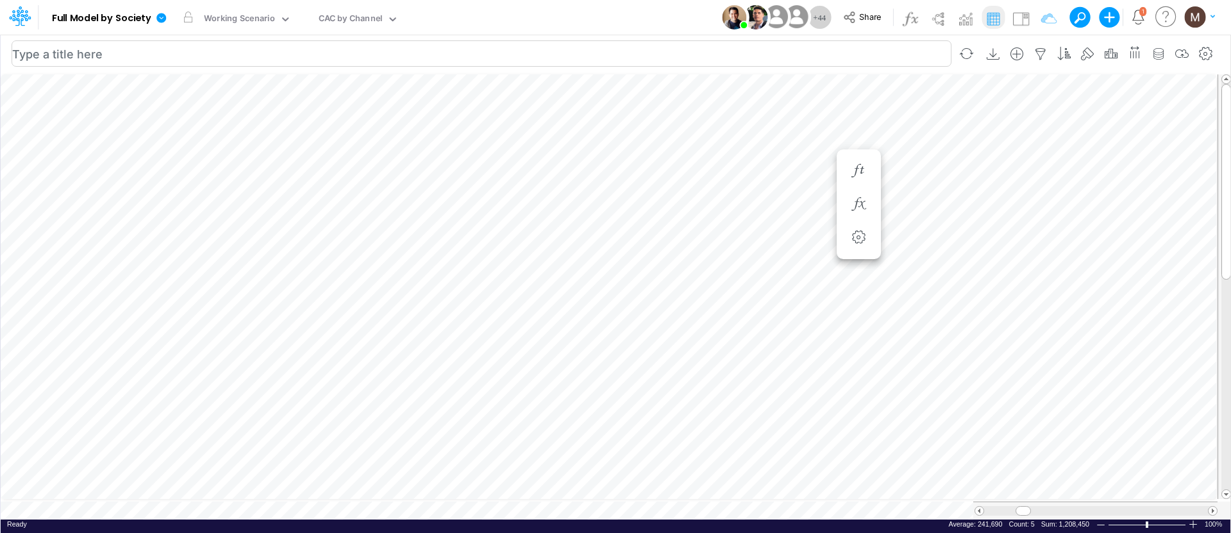
scroll to position [6, 1]
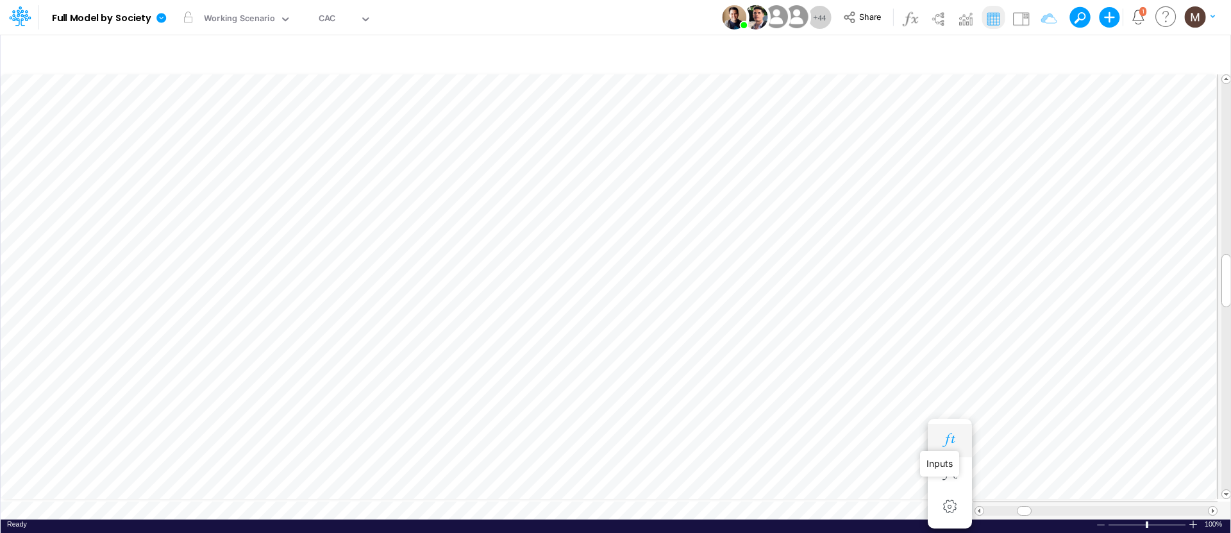
click at [943, 433] on icon "button" at bounding box center [949, 439] width 19 height 13
click at [965, 288] on li "Acquisition Cost to IP OpEx Media Buying =" at bounding box center [950, 286] width 44 height 33
click at [946, 288] on icon "button" at bounding box center [949, 286] width 19 height 13
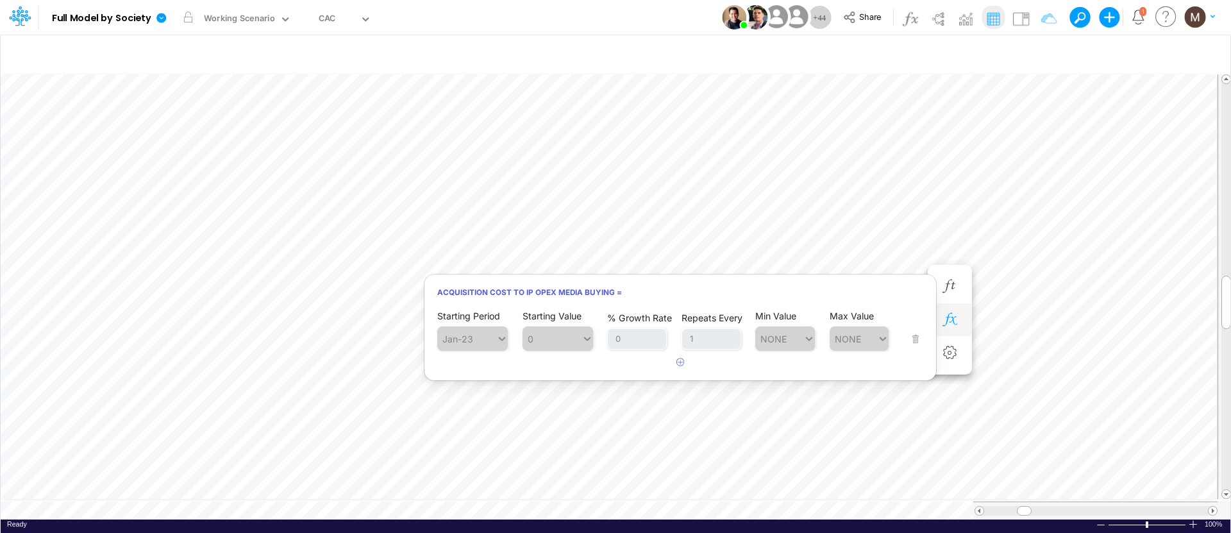
click at [960, 323] on button "button" at bounding box center [950, 320] width 24 height 26
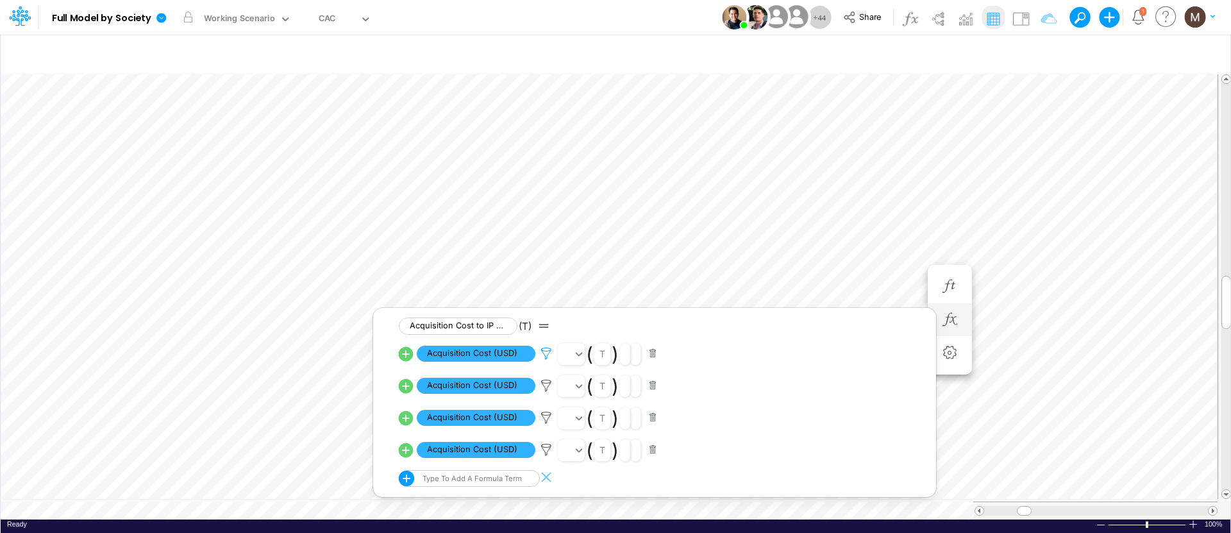
click at [544, 353] on icon at bounding box center [546, 353] width 19 height 13
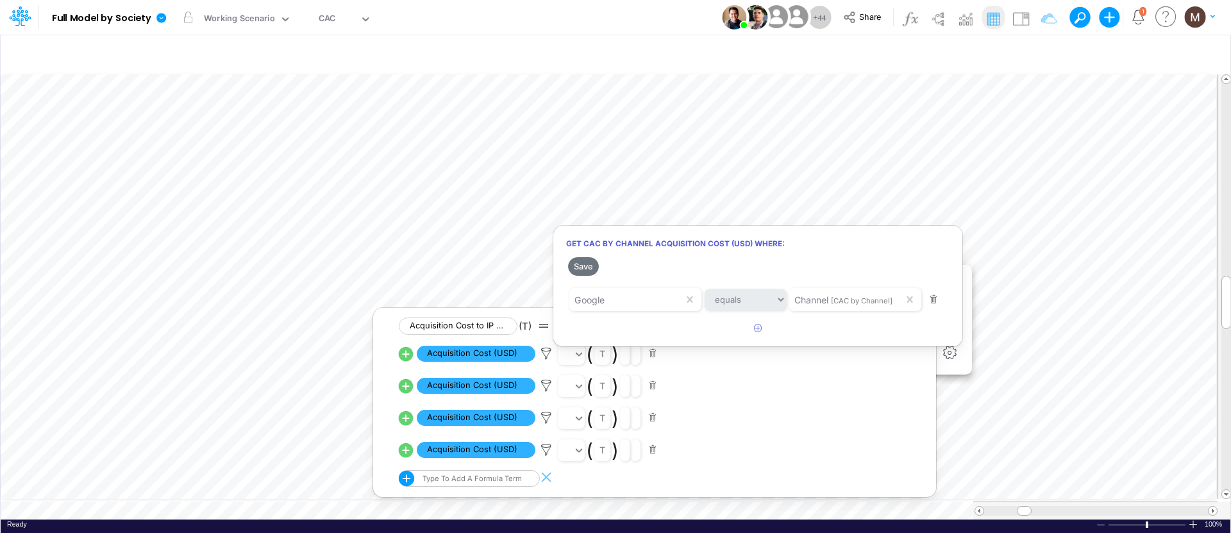
click at [515, 288] on div at bounding box center [615, 269] width 1231 height 526
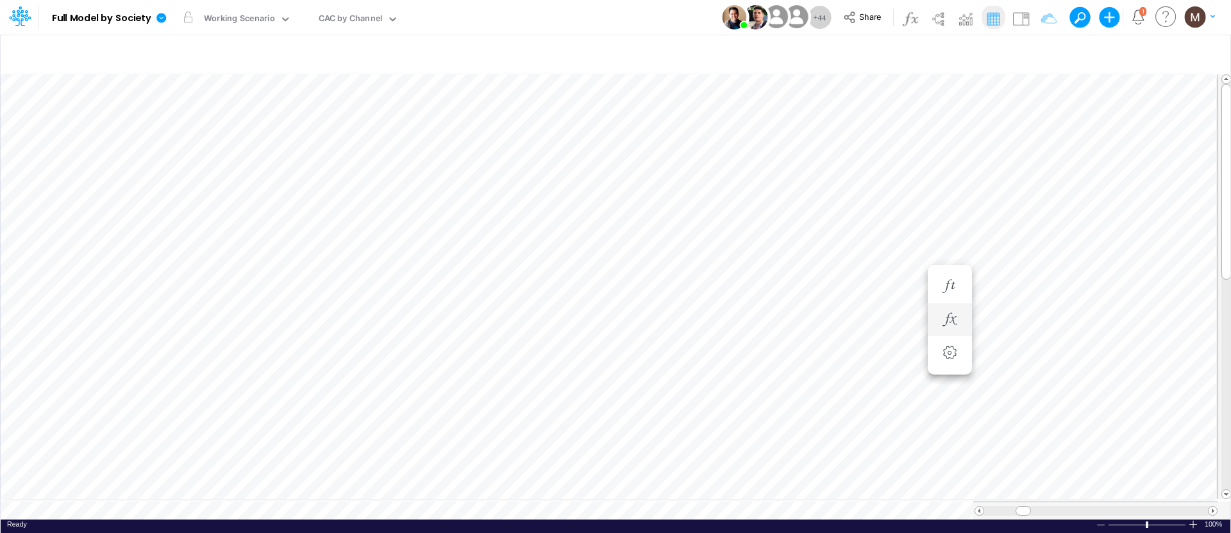
scroll to position [6, 1]
click at [865, 288] on icon "button" at bounding box center [858, 293] width 19 height 13
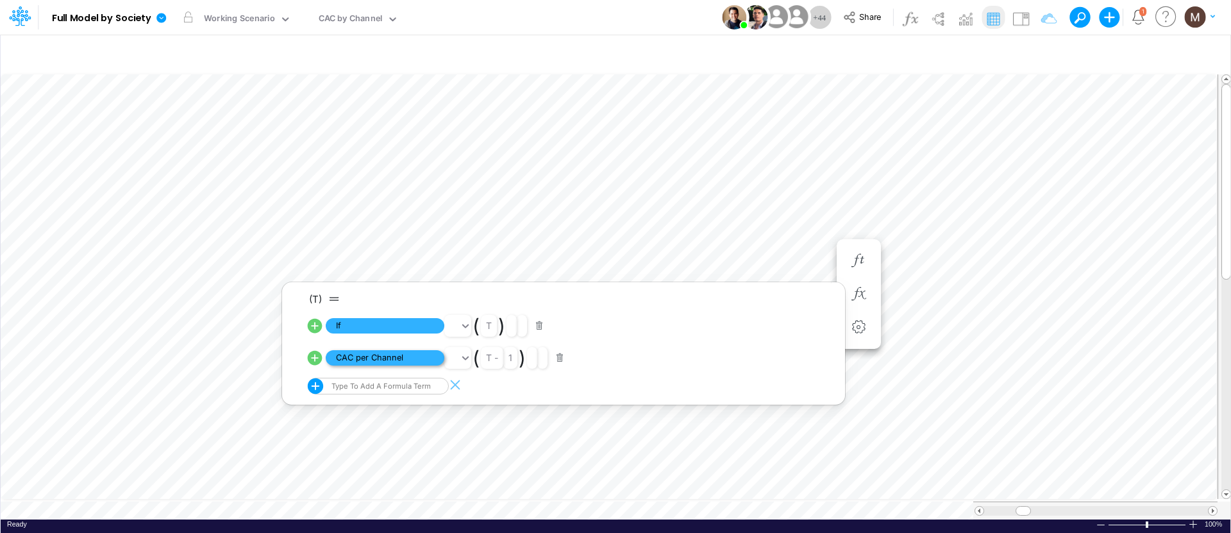
click at [353, 358] on span "CAC per Channel" at bounding box center [385, 358] width 119 height 16
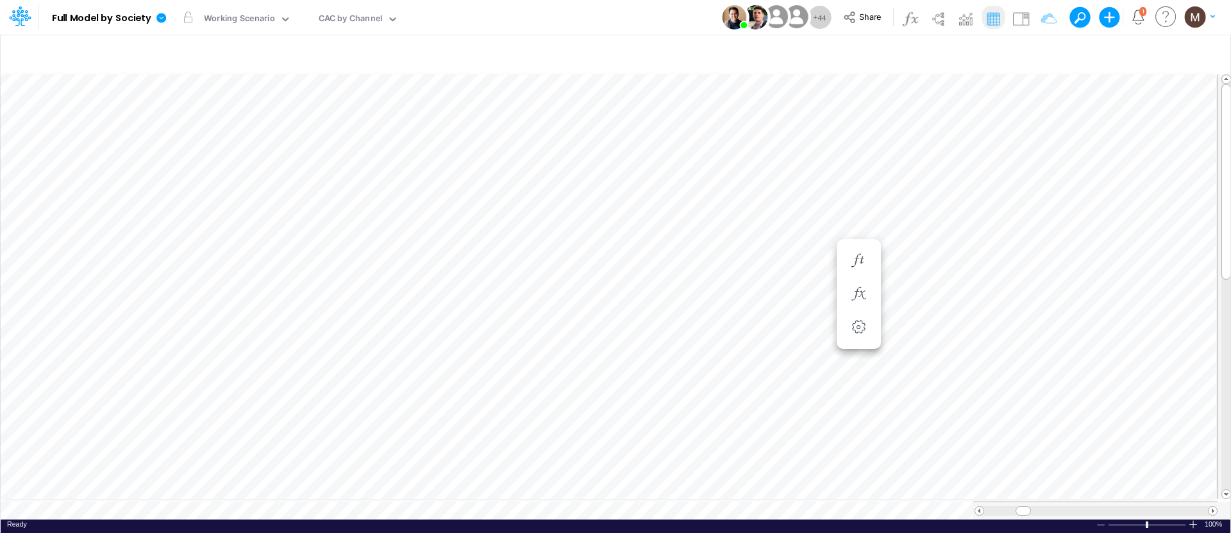
scroll to position [6, 1]
click at [865, 330] on button "button" at bounding box center [859, 320] width 24 height 26
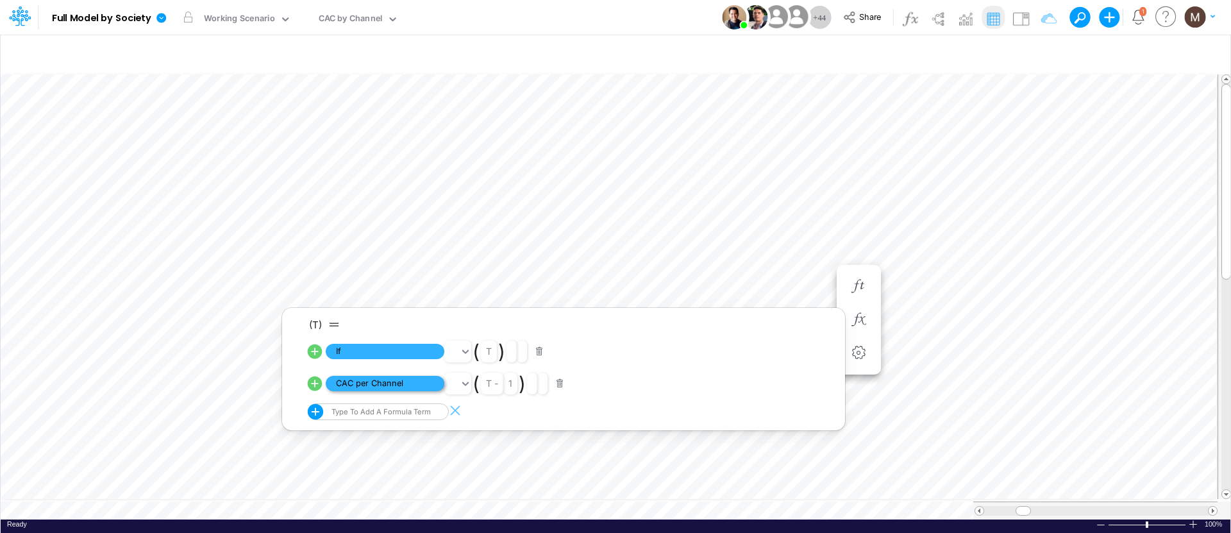
click at [371, 382] on span "CAC per Channel" at bounding box center [385, 384] width 119 height 16
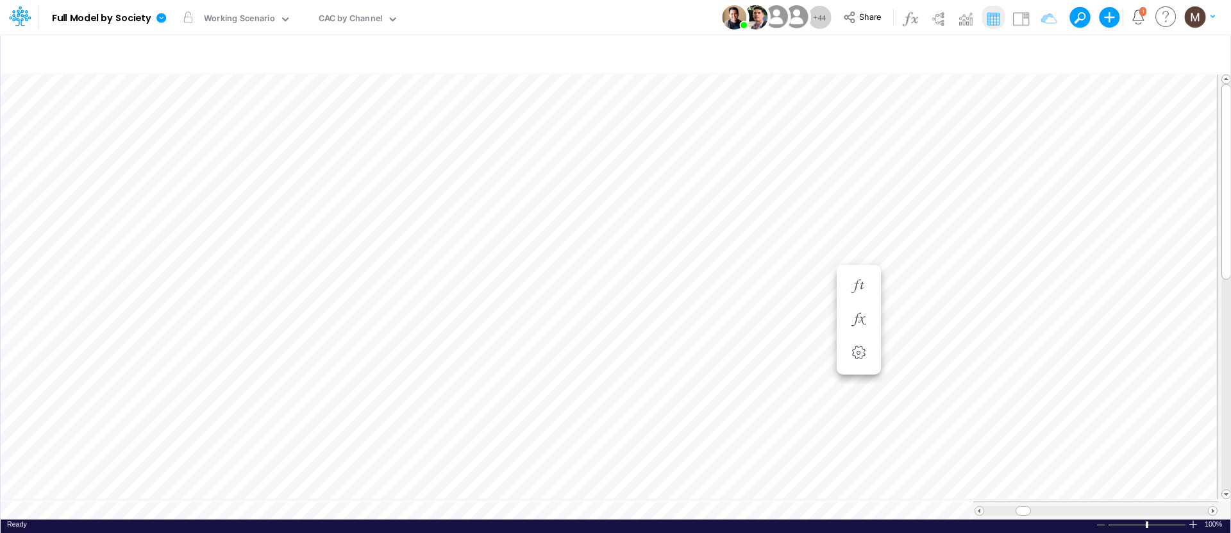
scroll to position [6, 1]
click at [863, 198] on icon "button" at bounding box center [858, 203] width 19 height 13
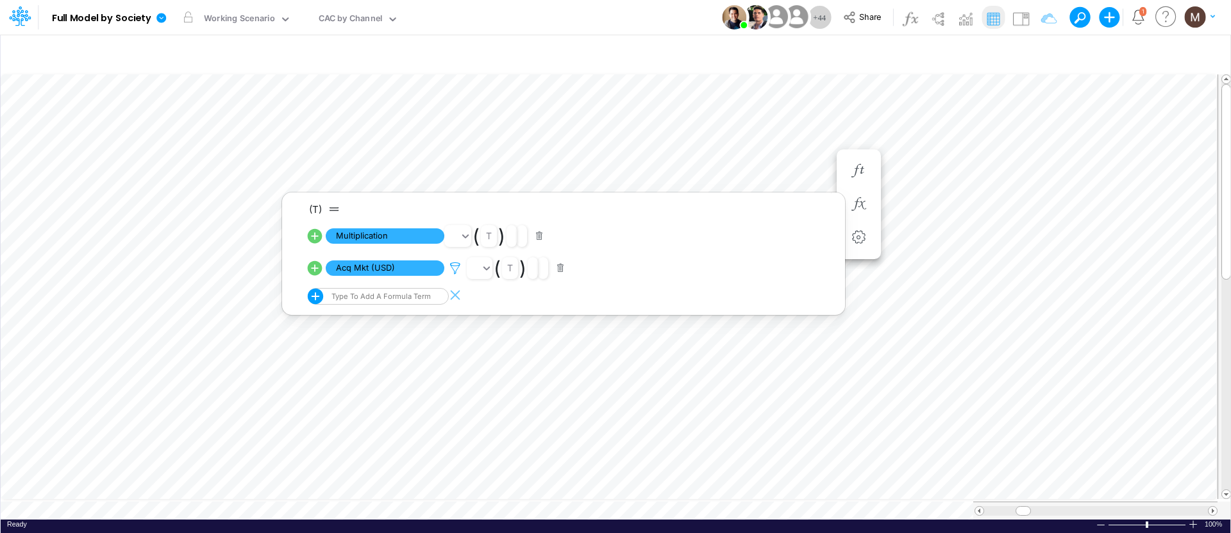
click at [458, 265] on icon at bounding box center [455, 268] width 19 height 13
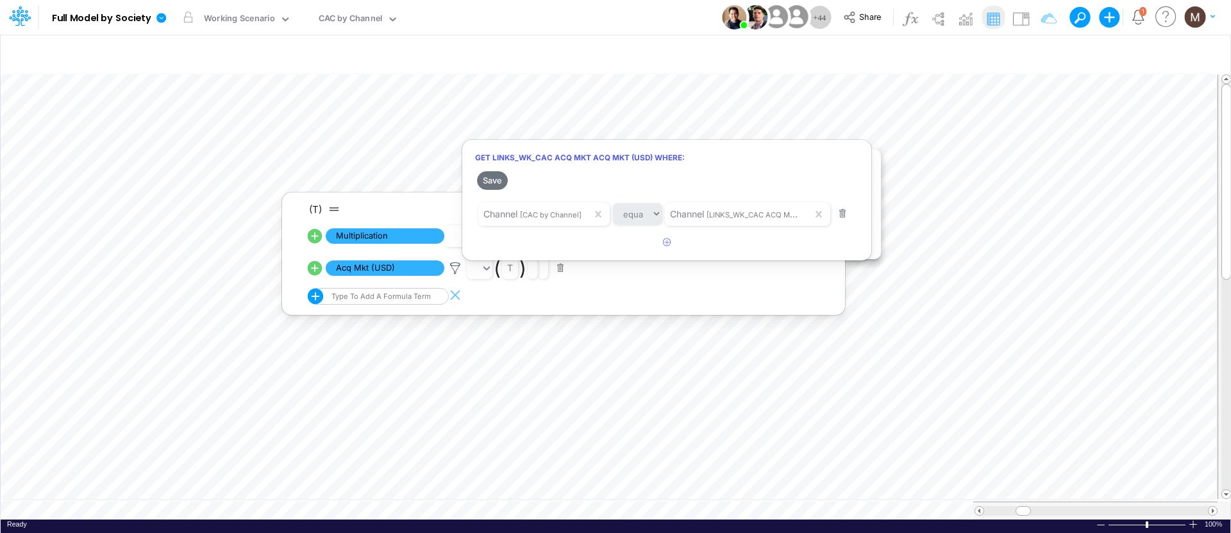
click at [348, 19] on div at bounding box center [615, 269] width 1231 height 526
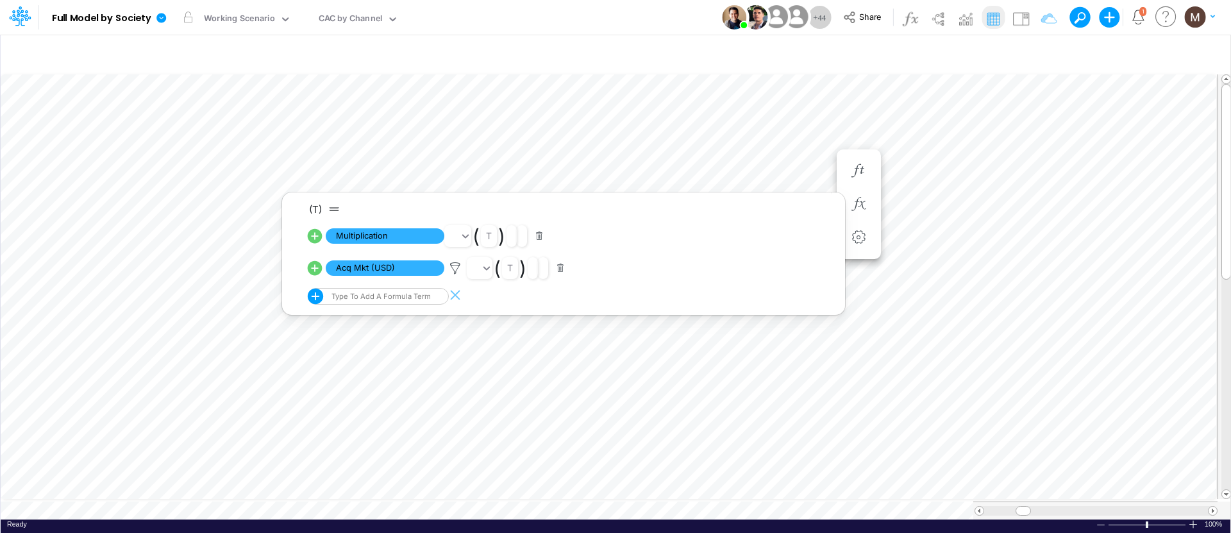
click at [376, 19] on div "CAC by Channel" at bounding box center [351, 19] width 64 height 15
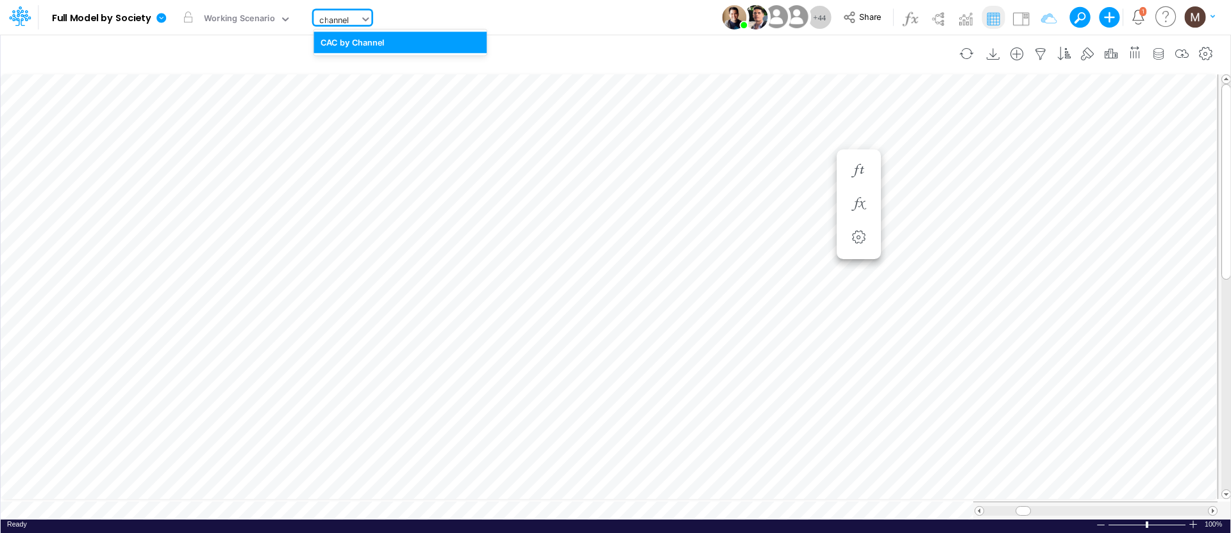
type input "channel"
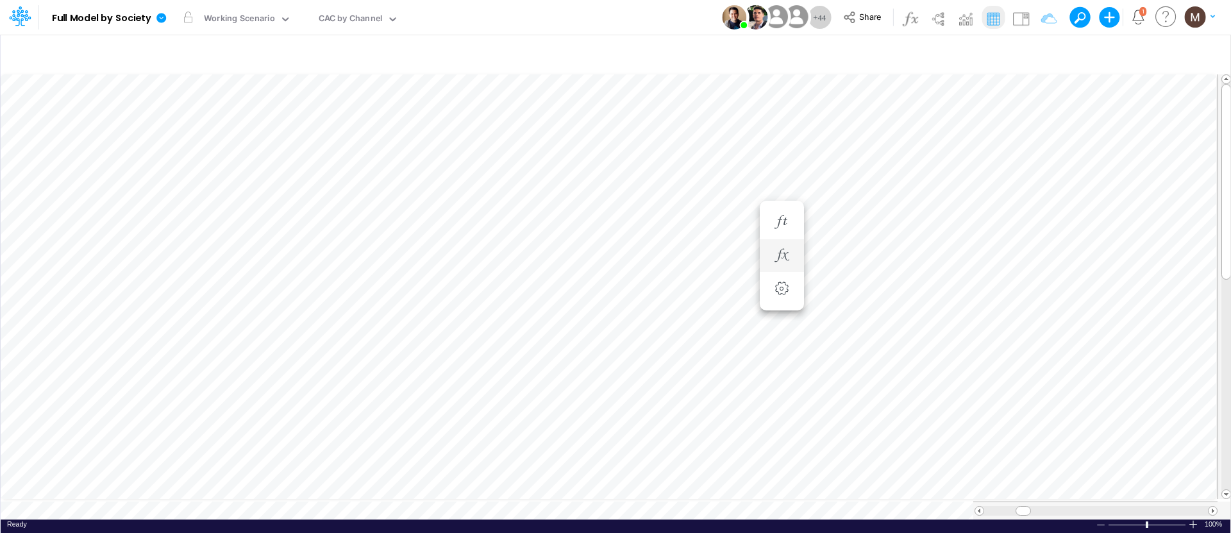
scroll to position [6, 1]
click at [844, 221] on li at bounding box center [859, 217] width 44 height 33
click at [862, 217] on icon "button" at bounding box center [858, 216] width 19 height 13
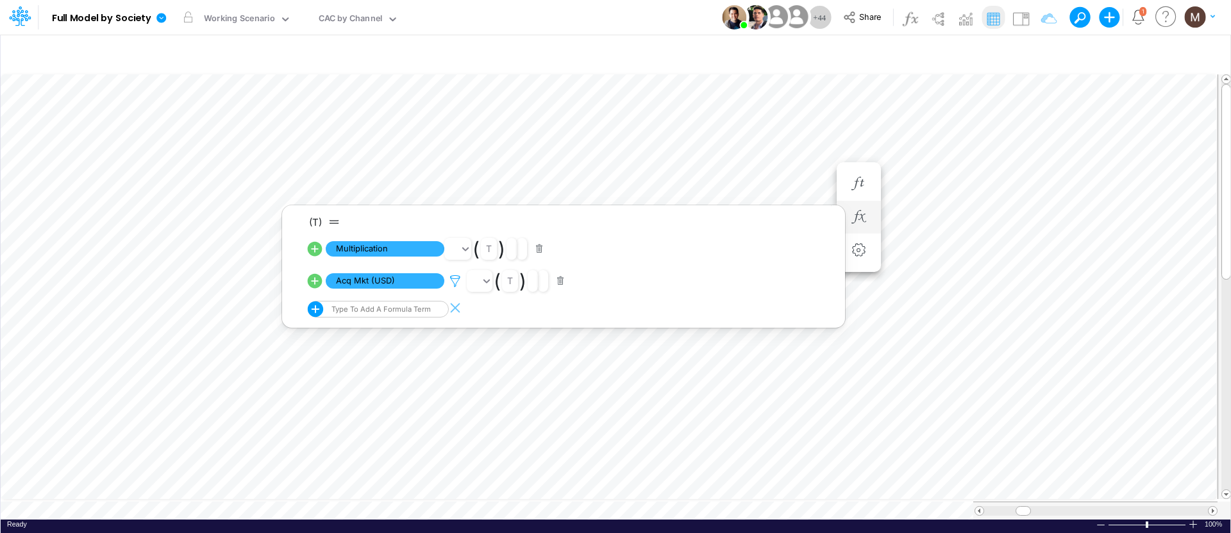
click at [451, 281] on icon at bounding box center [455, 280] width 19 height 13
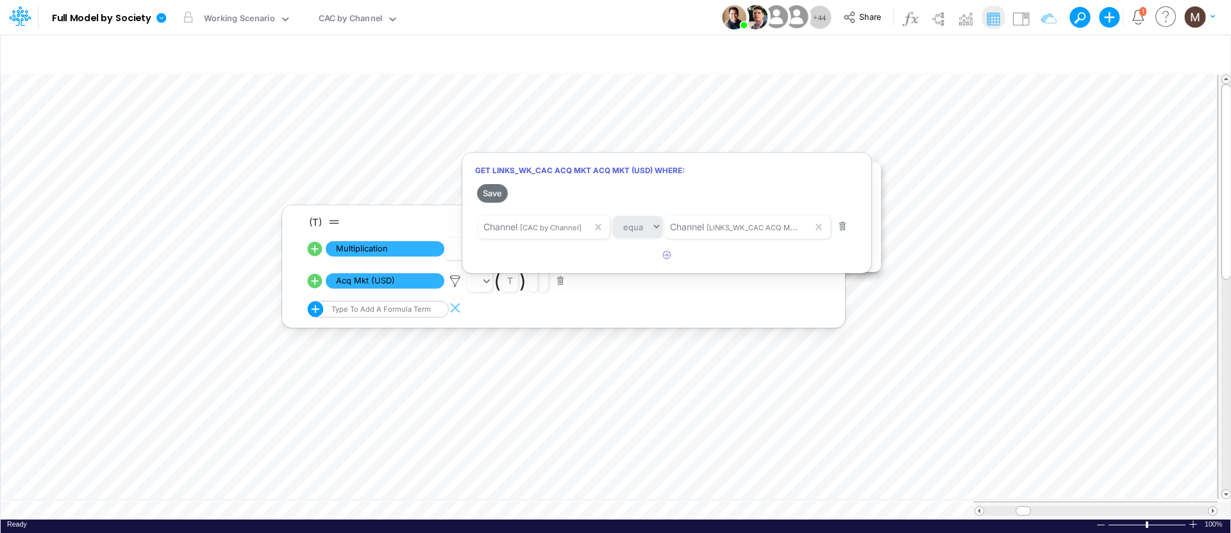
click at [351, 21] on div at bounding box center [615, 269] width 1231 height 526
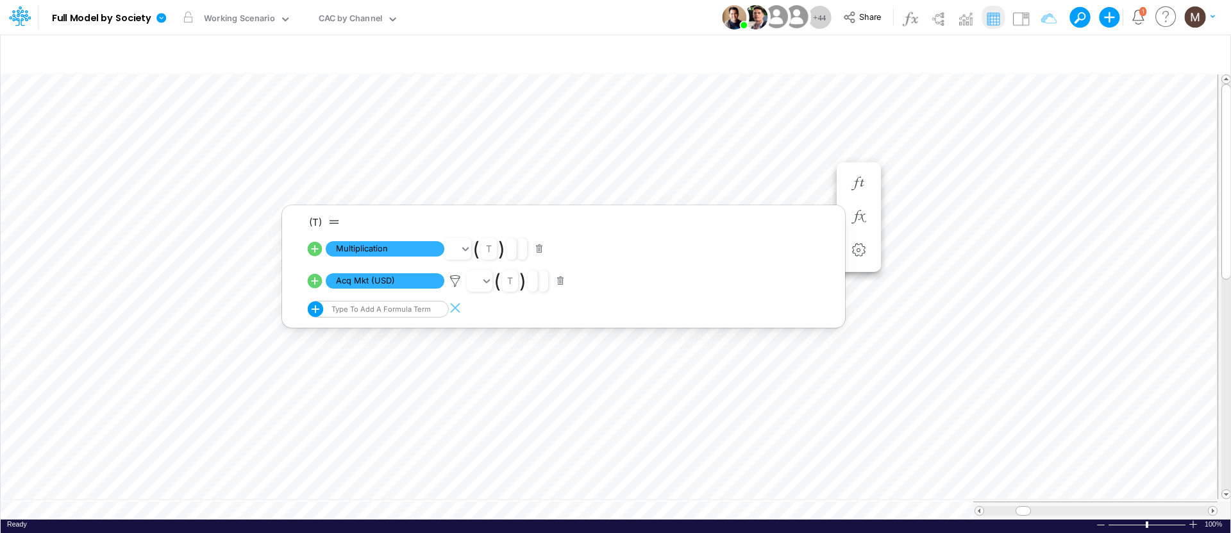
click at [362, 21] on div "CAC by Channel" at bounding box center [351, 19] width 64 height 15
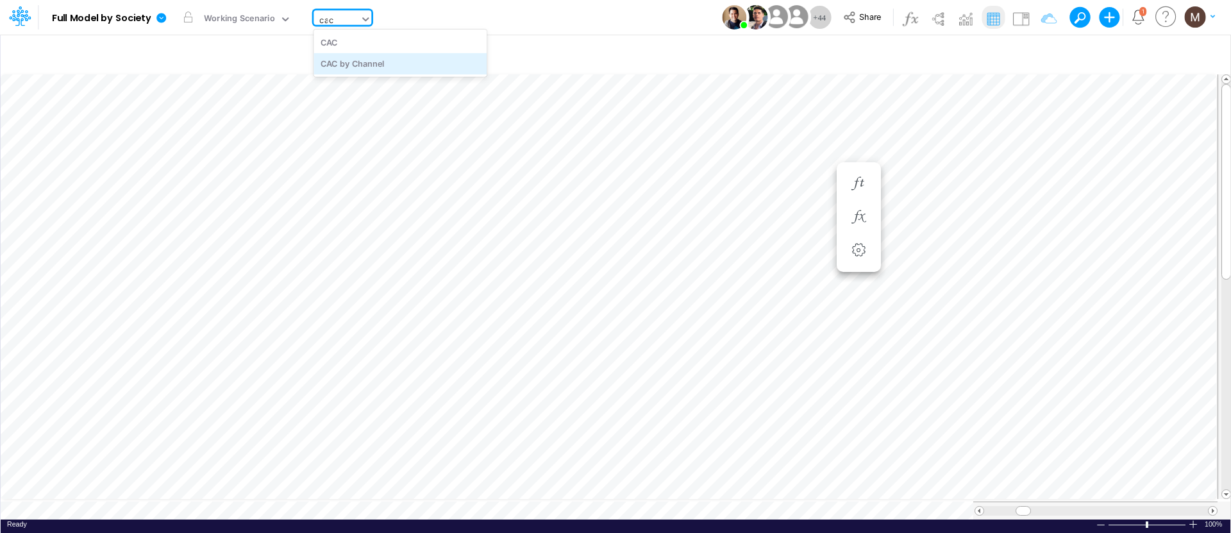
type input "cac"
click at [860, 213] on icon "button" at bounding box center [858, 216] width 19 height 13
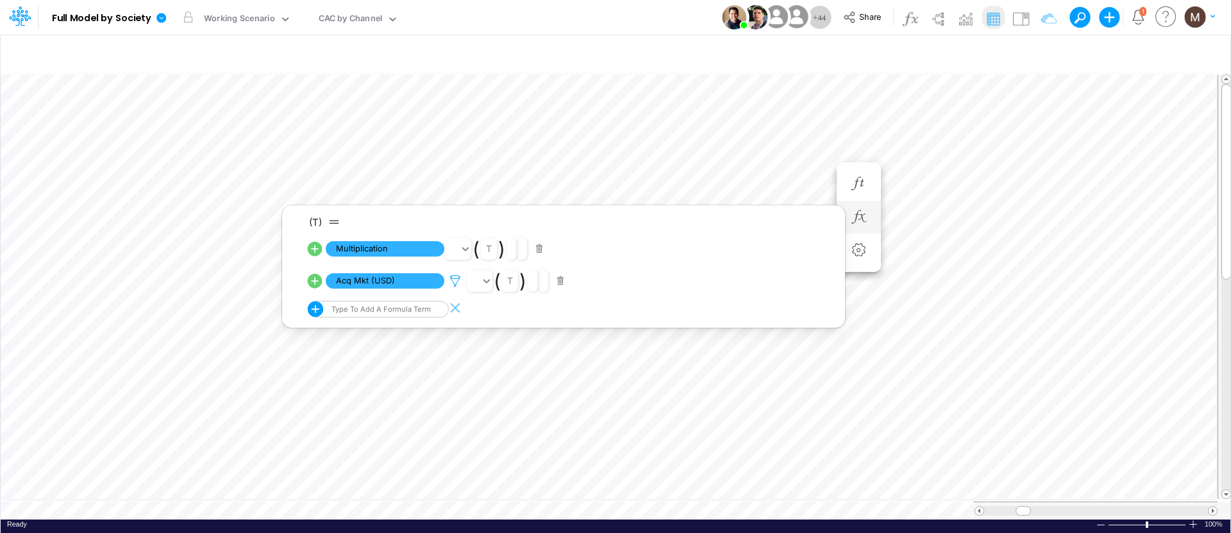
click at [458, 276] on icon at bounding box center [455, 280] width 19 height 13
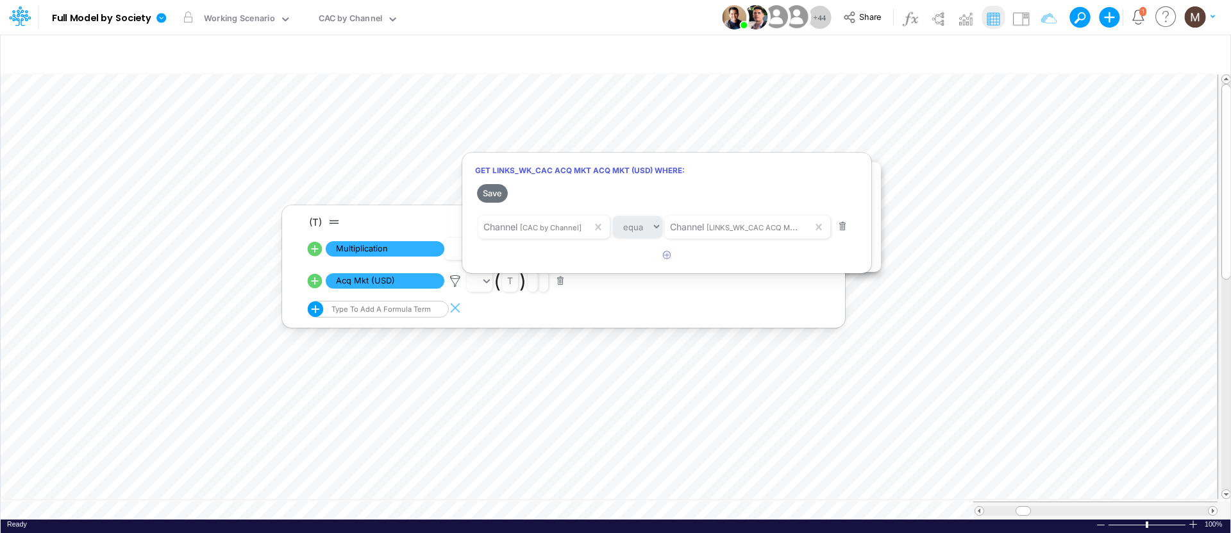
click at [374, 188] on div at bounding box center [615, 269] width 1231 height 526
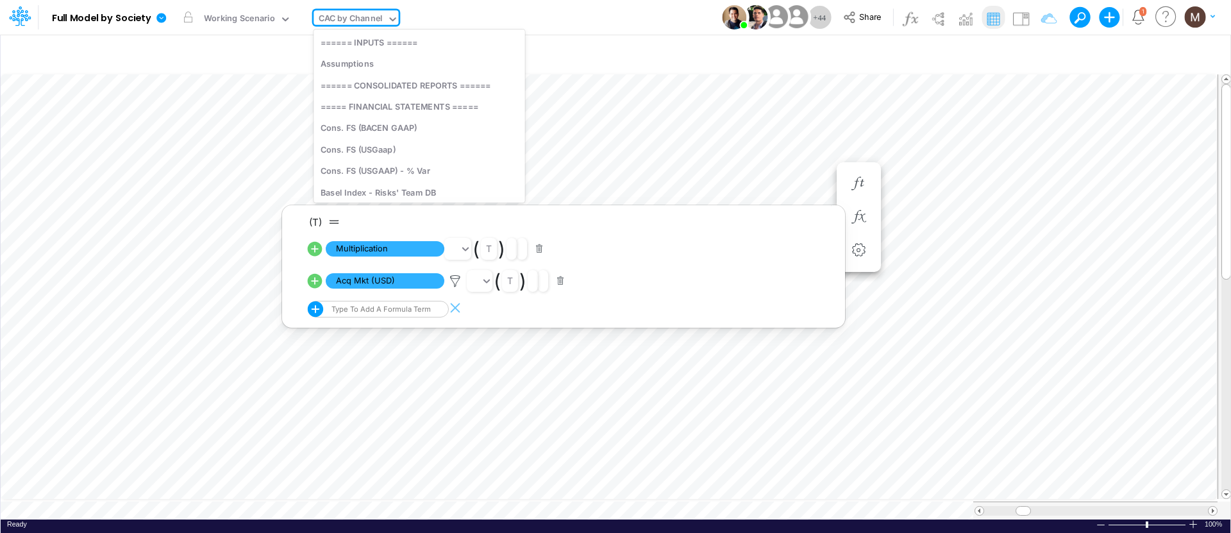
click at [338, 15] on div "CAC by Channel" at bounding box center [351, 19] width 64 height 15
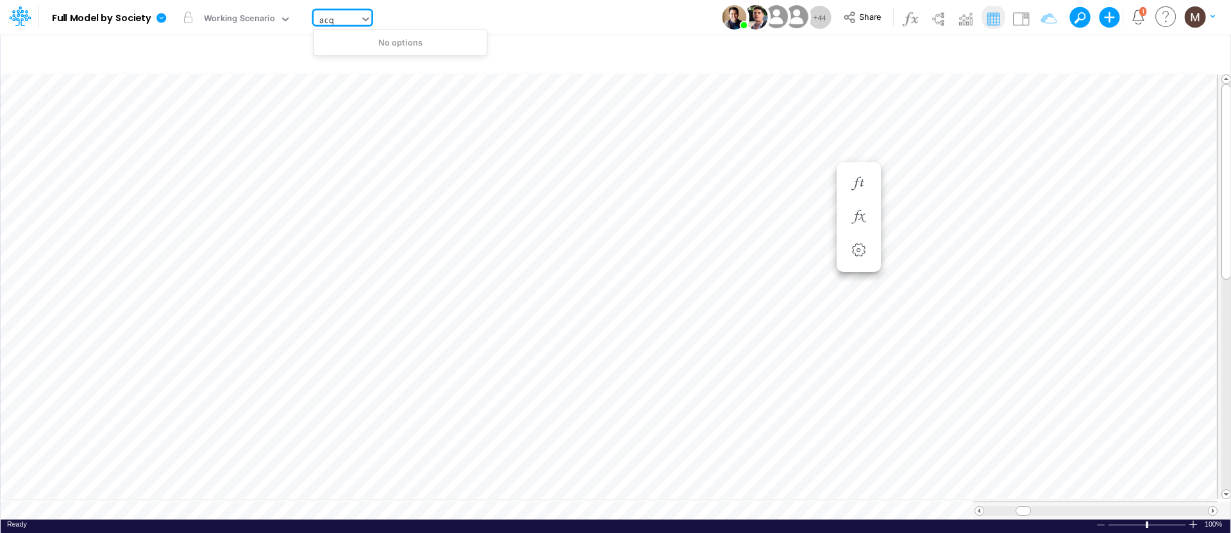
scroll to position [0, 0]
type input "a"
type input "m"
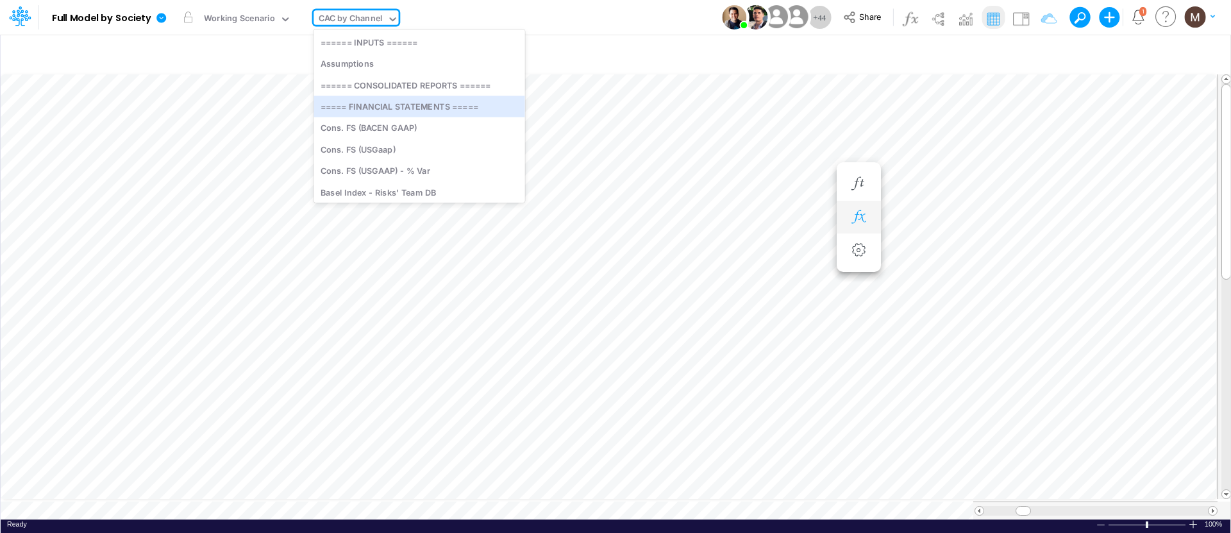
click at [856, 213] on icon "button" at bounding box center [858, 216] width 19 height 13
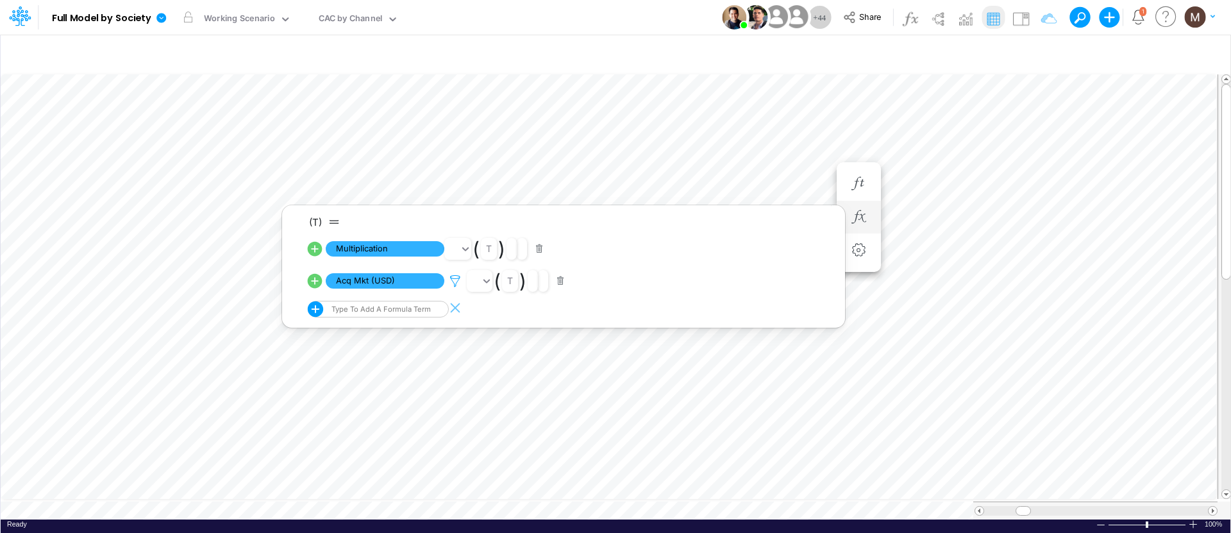
click at [452, 277] on icon at bounding box center [455, 280] width 19 height 13
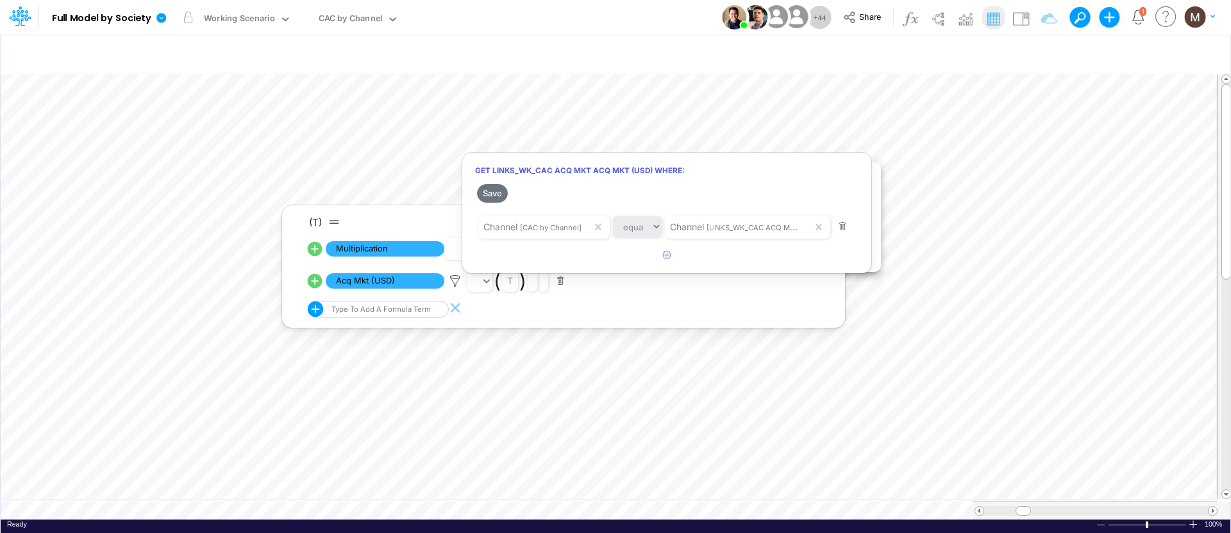
click at [355, 149] on div at bounding box center [615, 269] width 1231 height 526
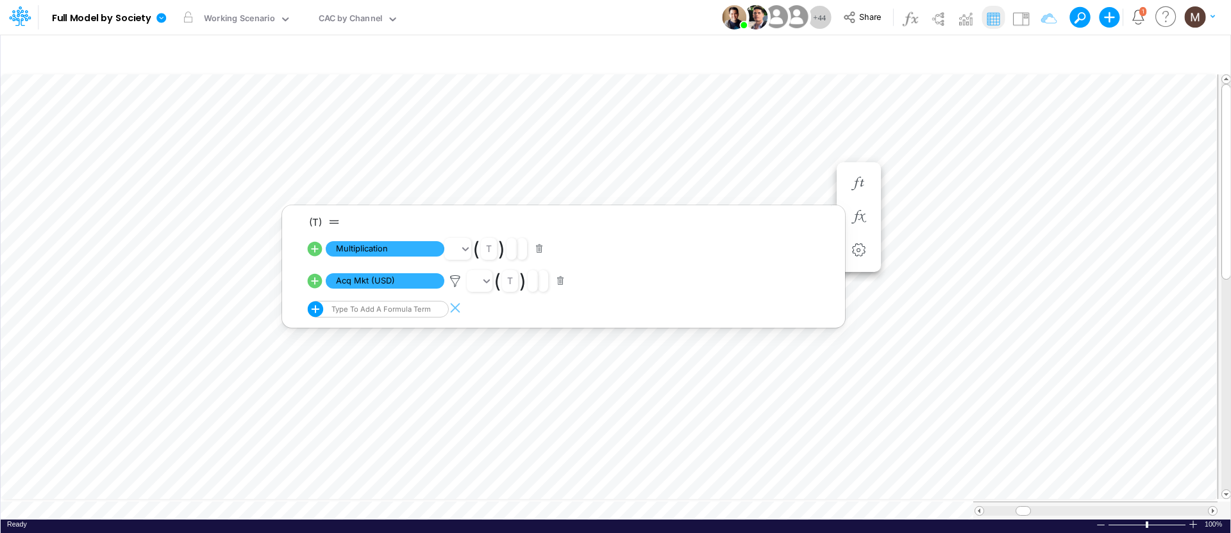
scroll to position [6, 1]
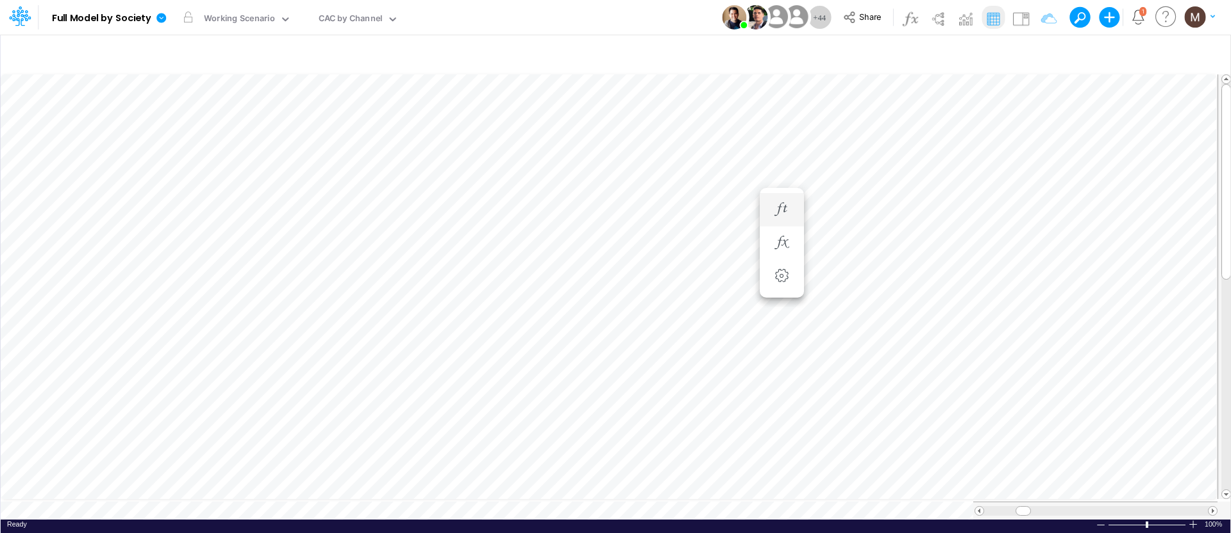
scroll to position [6, 1]
click at [1205, 48] on icon "button" at bounding box center [1205, 53] width 19 height 13
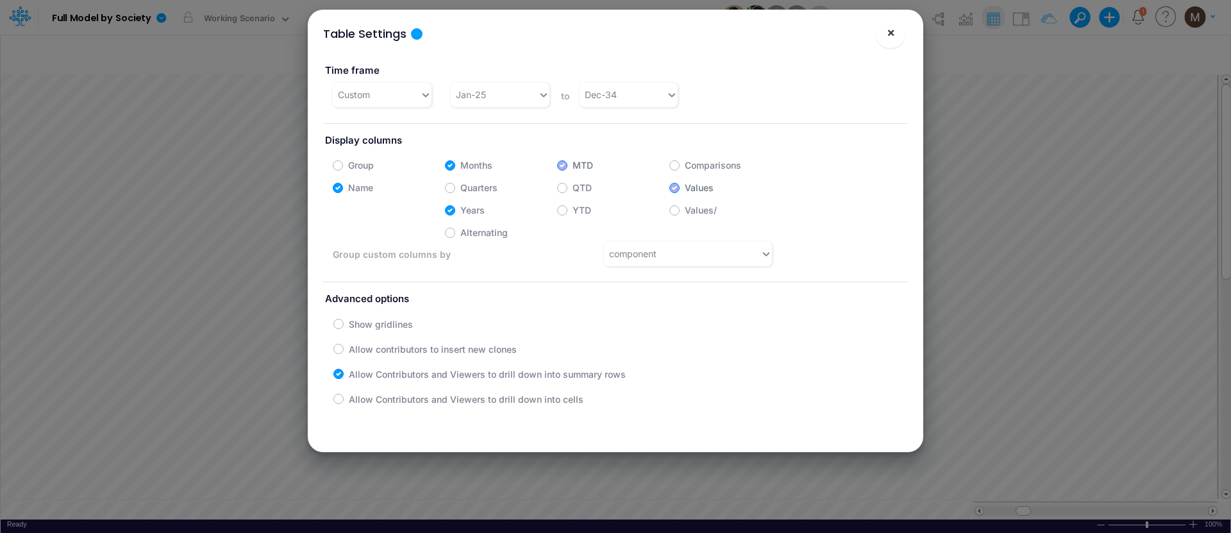
click at [894, 26] on span "×" at bounding box center [891, 31] width 8 height 15
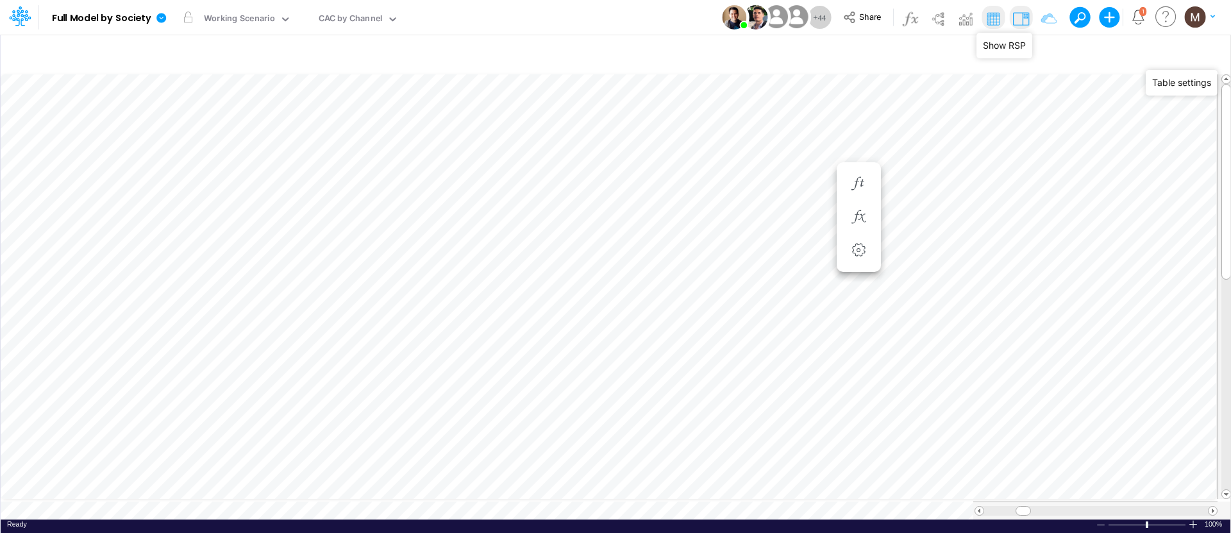
click at [1019, 17] on img at bounding box center [1020, 18] width 21 height 21
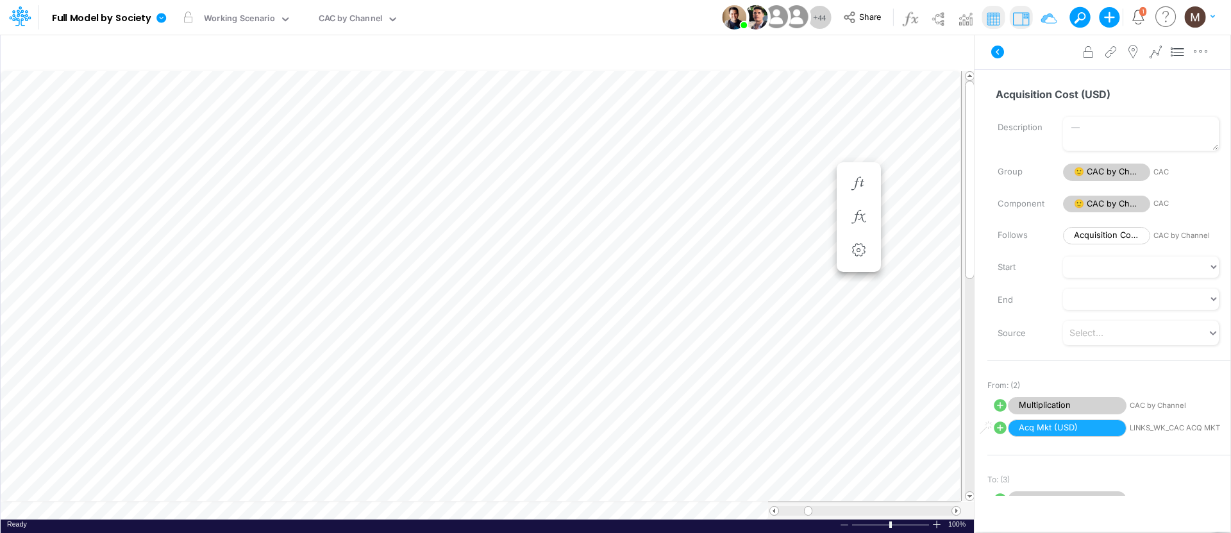
click at [1149, 423] on span "LINKS_WK_CAC ACQ MKT" at bounding box center [1189, 427] width 119 height 11
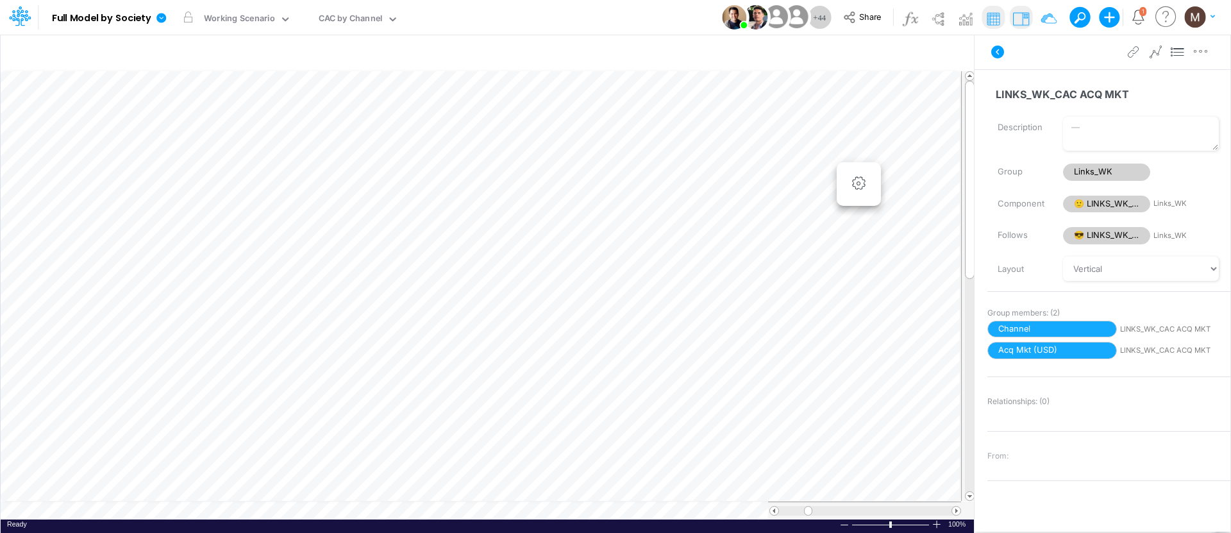
click at [1139, 350] on span "LINKS_WK_CAC ACQ MKT" at bounding box center [1174, 350] width 108 height 11
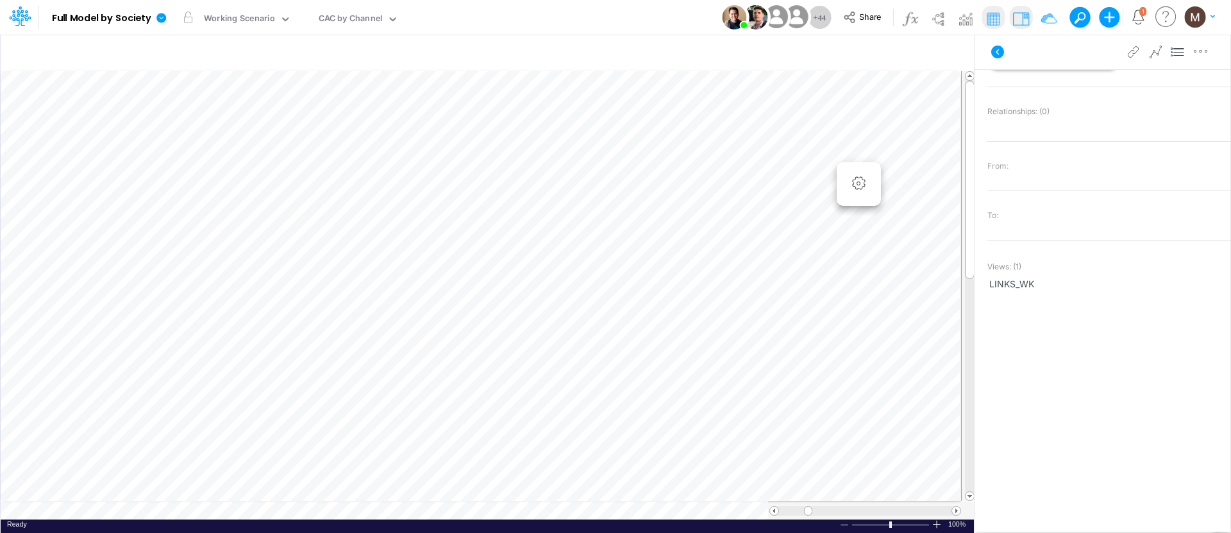
scroll to position [295, 0]
click at [348, 17] on div "CAC by Channel" at bounding box center [351, 19] width 64 height 15
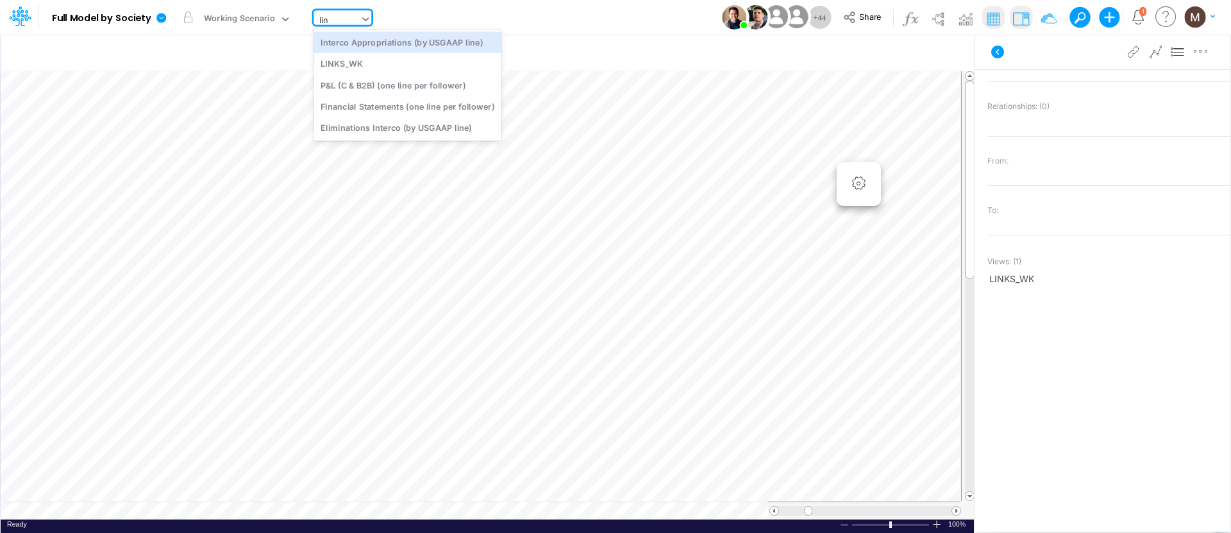
type input "link"
click at [346, 41] on div "LINKS_WK" at bounding box center [399, 41] width 173 height 21
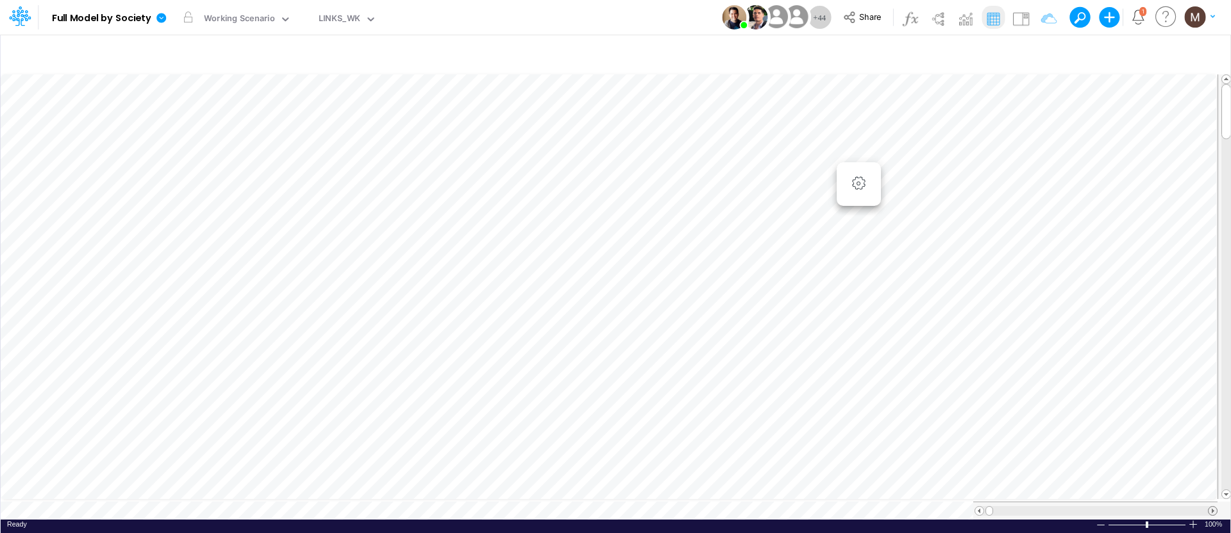
scroll to position [6, 0]
click at [1213, 506] on span at bounding box center [1212, 510] width 8 height 8
click at [1038, 53] on icon "button" at bounding box center [1040, 53] width 19 height 13
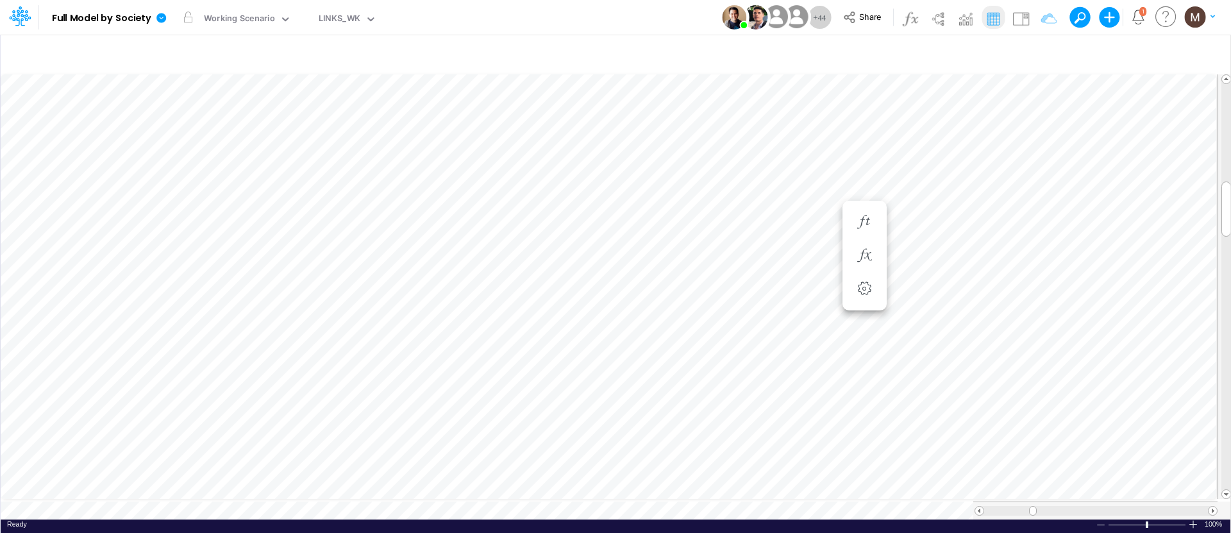
scroll to position [6, 1]
click at [862, 207] on icon "button" at bounding box center [858, 203] width 19 height 13
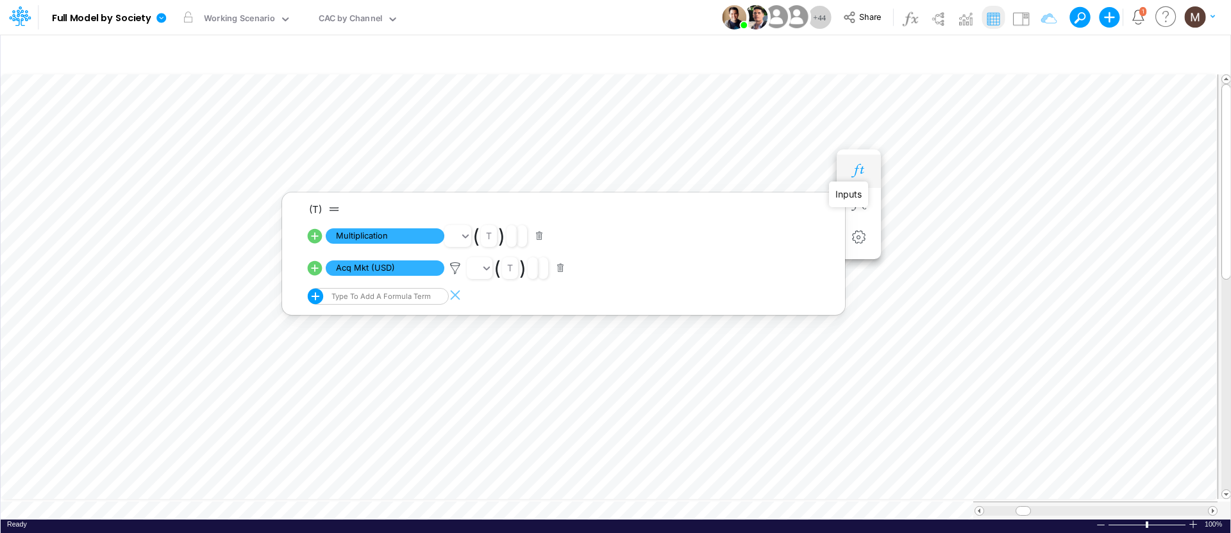
click at [853, 168] on icon "button" at bounding box center [858, 170] width 19 height 13
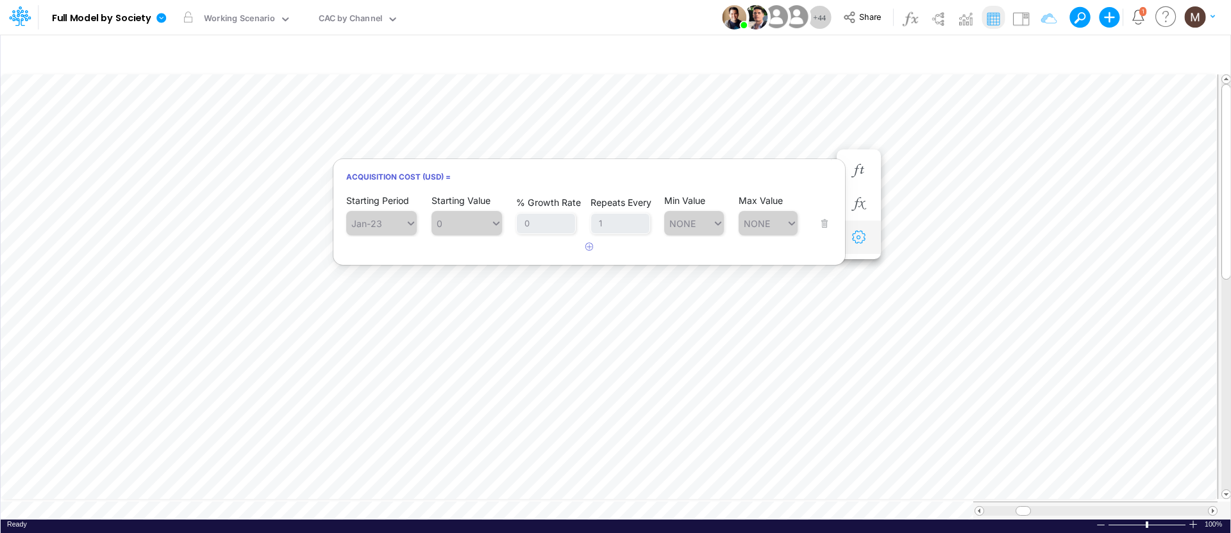
click at [864, 243] on icon "button" at bounding box center [858, 237] width 19 height 13
select select "sum"
select select "field"
select select "Number"
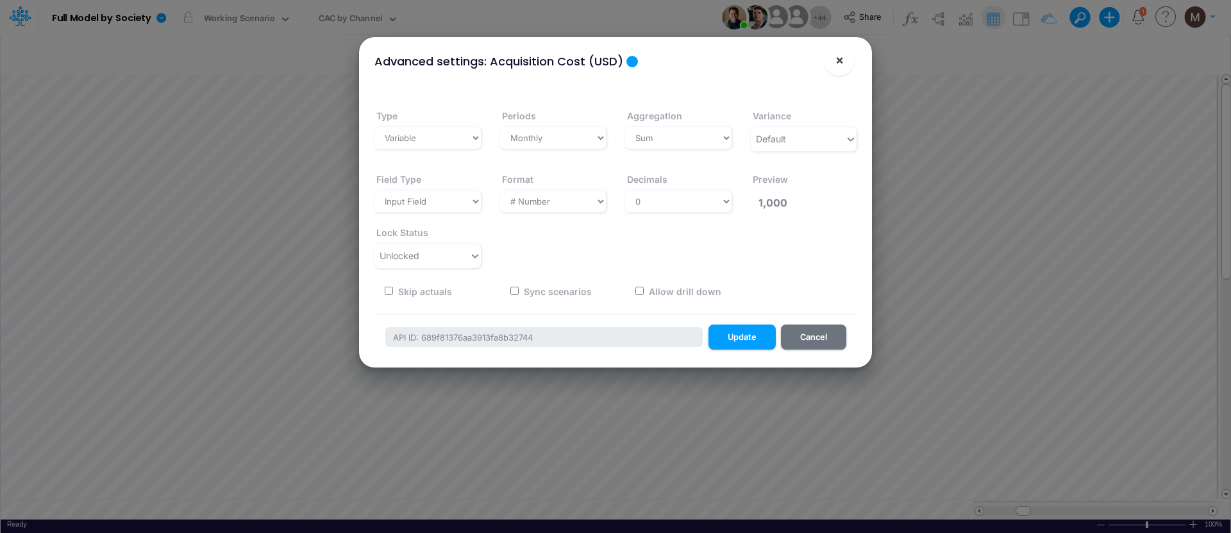
click at [846, 65] on button "×" at bounding box center [839, 60] width 31 height 31
